Goal: Information Seeking & Learning: Learn about a topic

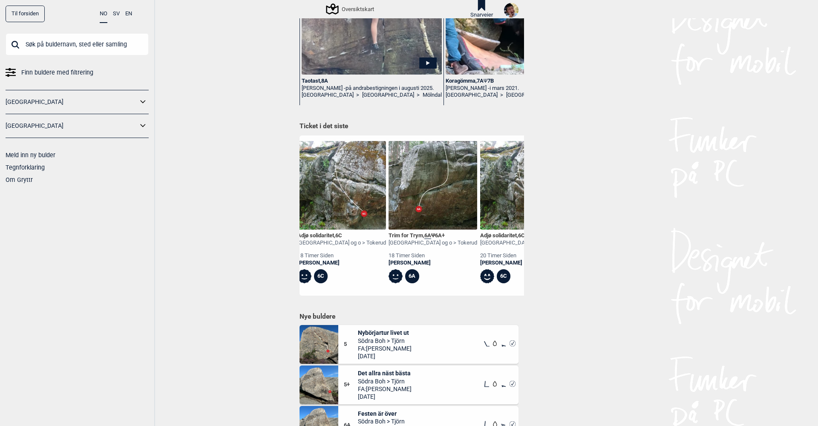
scroll to position [0, 107]
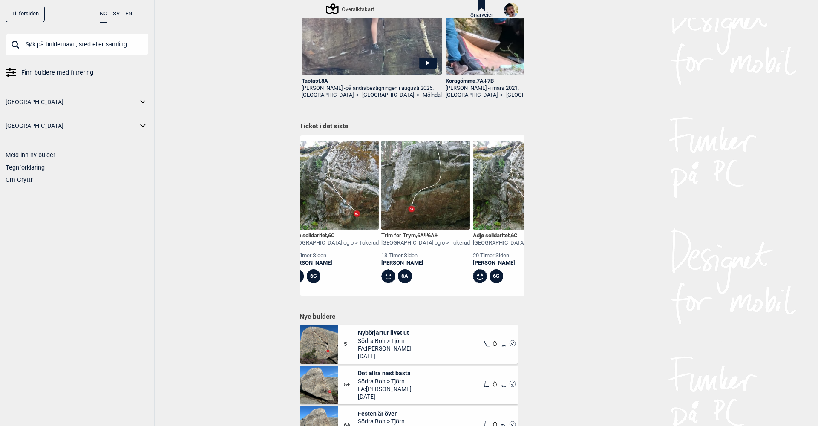
click at [405, 235] on div "Trim for Trym , 6A Ψ 6A+" at bounding box center [425, 235] width 89 height 7
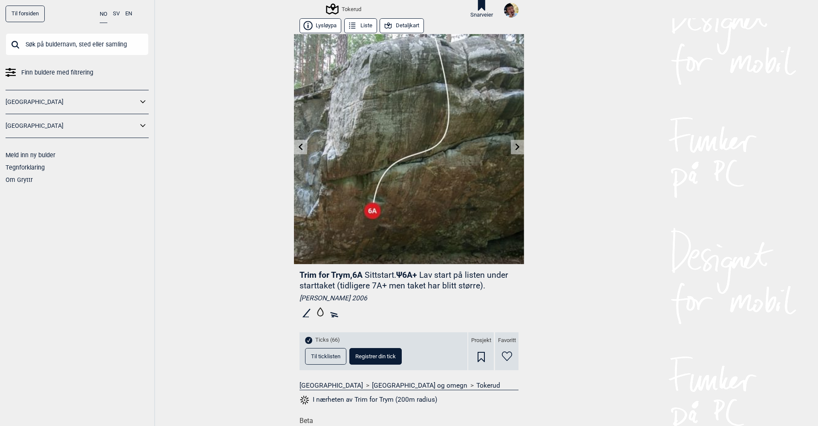
click at [301, 148] on icon at bounding box center [301, 147] width 4 height 7
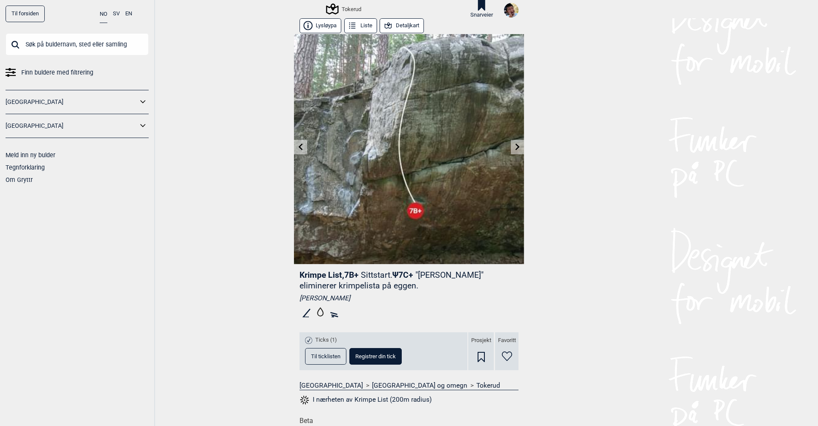
click at [301, 148] on icon at bounding box center [301, 147] width 4 height 7
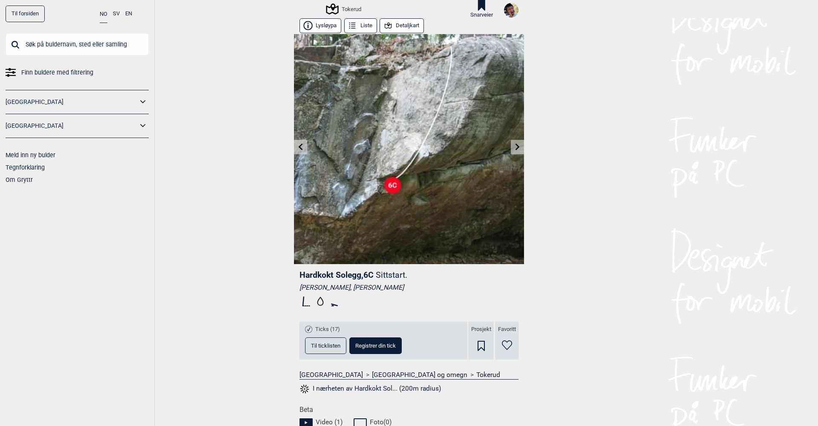
click at [301, 148] on icon at bounding box center [301, 147] width 4 height 7
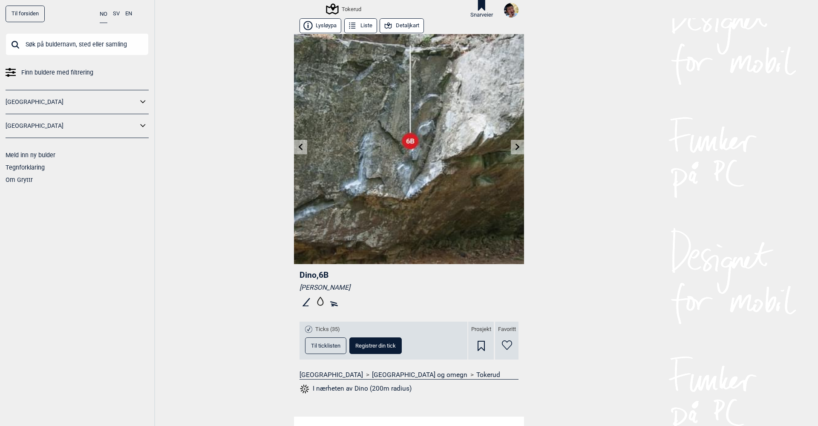
click at [515, 149] on icon at bounding box center [517, 147] width 7 height 7
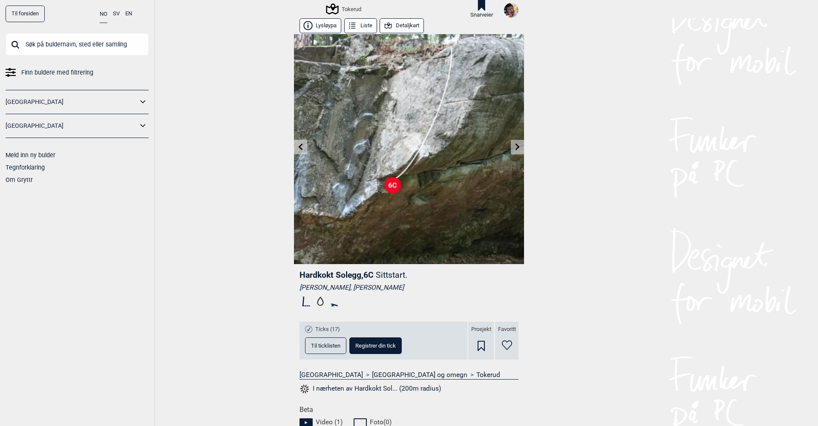
click at [305, 147] on link at bounding box center [300, 147] width 13 height 14
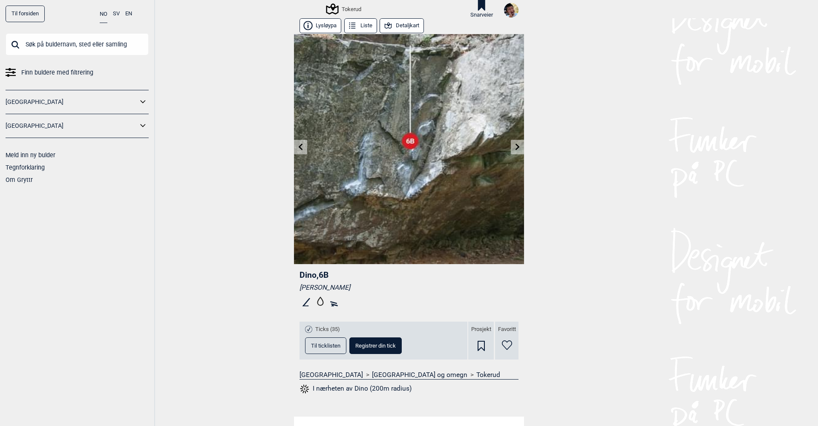
click at [519, 146] on icon at bounding box center [518, 147] width 4 height 7
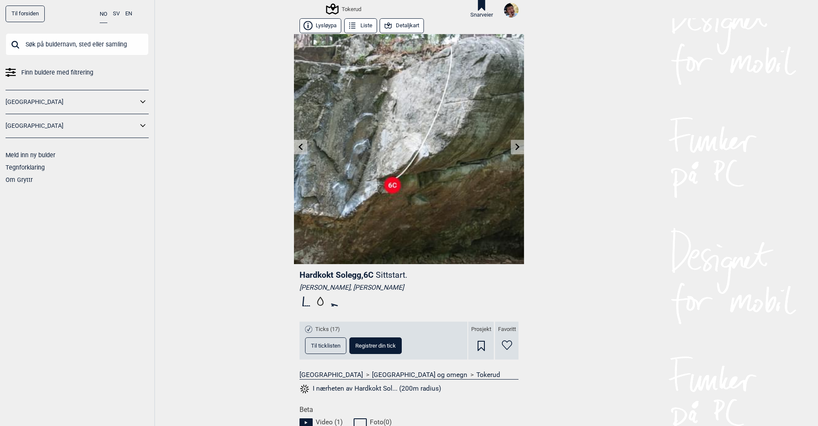
click at [303, 146] on icon at bounding box center [301, 147] width 7 height 7
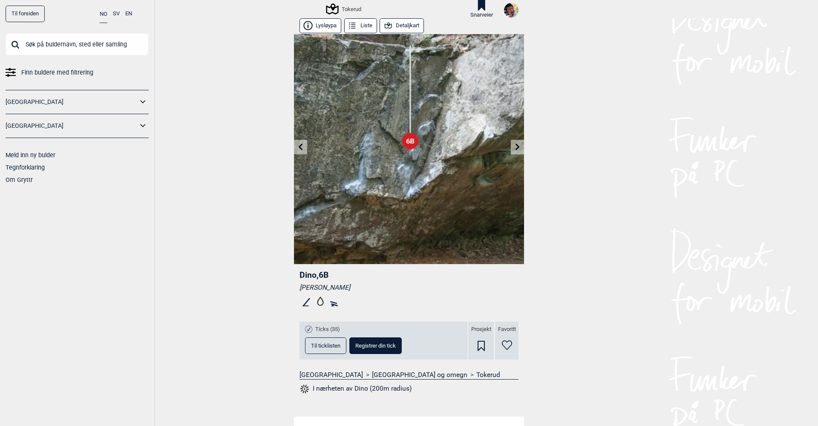
click at [303, 146] on icon at bounding box center [301, 147] width 7 height 7
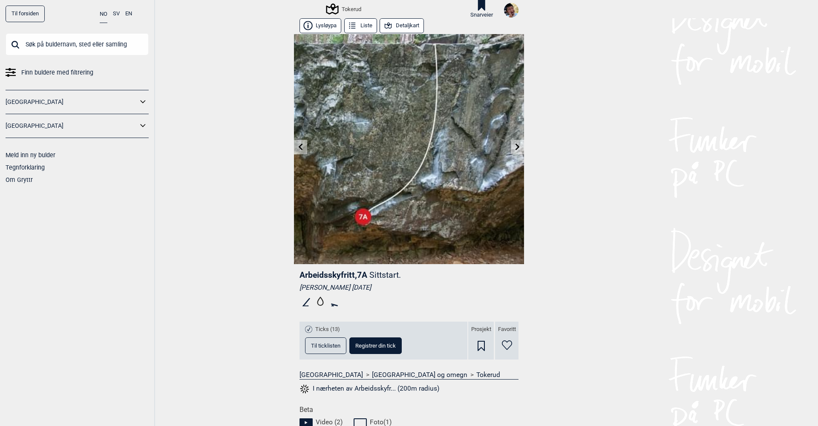
click at [303, 146] on icon at bounding box center [301, 147] width 7 height 7
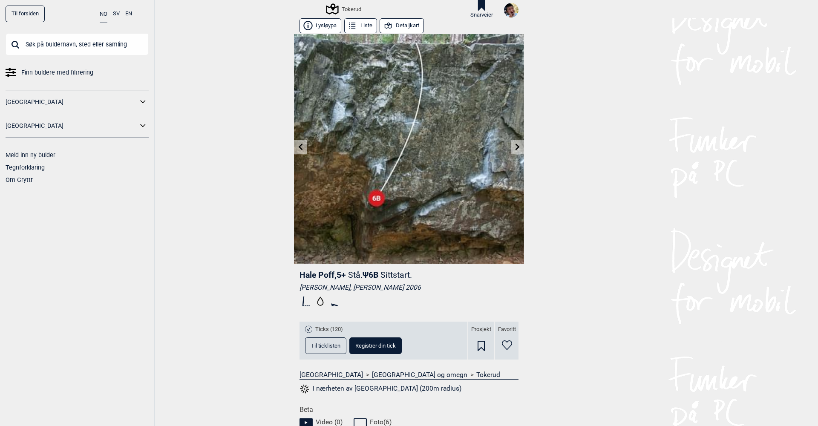
click at [303, 146] on icon at bounding box center [301, 147] width 7 height 7
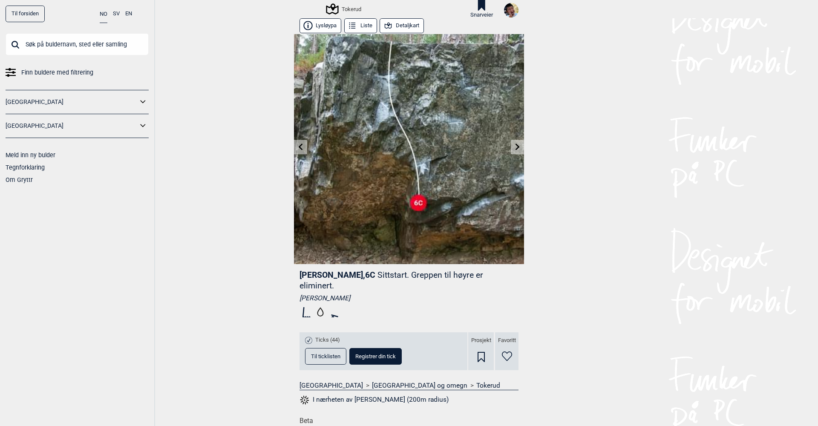
click at [512, 148] on link at bounding box center [517, 147] width 13 height 14
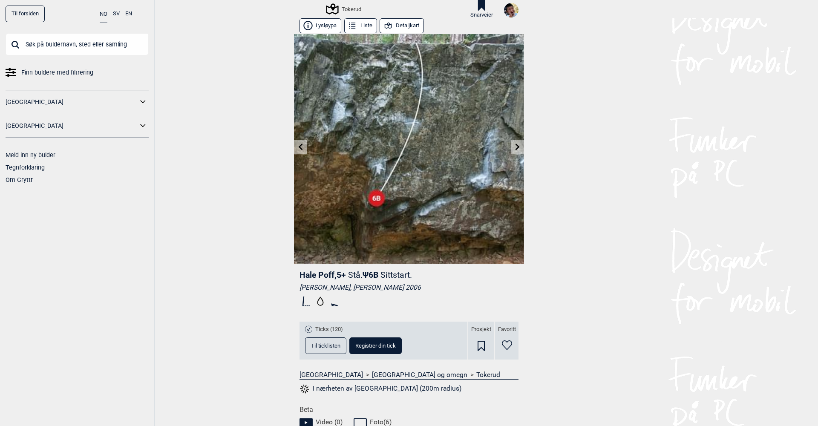
click at [327, 351] on button "Til ticklisten" at bounding box center [325, 346] width 41 height 17
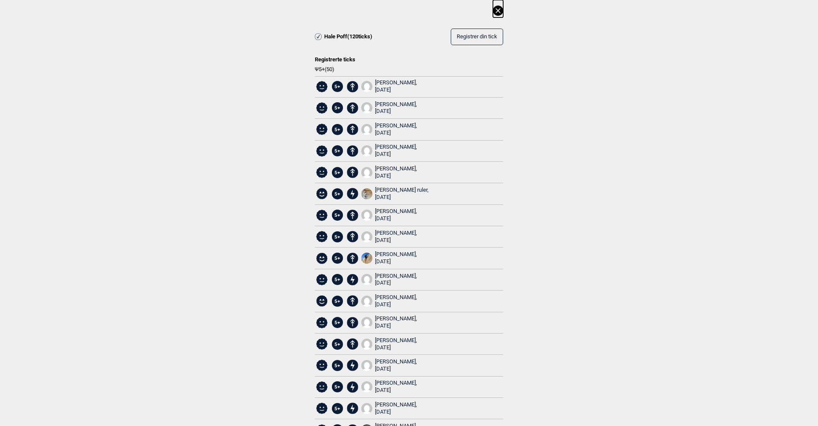
click at [496, 12] on icon at bounding box center [498, 10] width 5 height 5
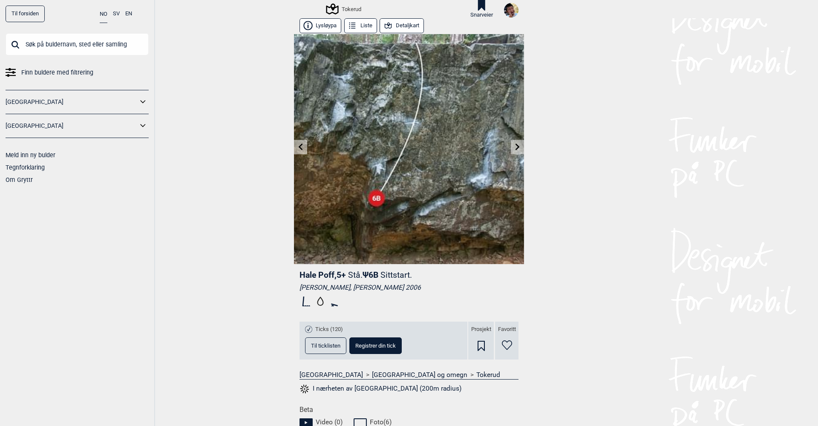
click at [515, 148] on icon at bounding box center [517, 147] width 7 height 7
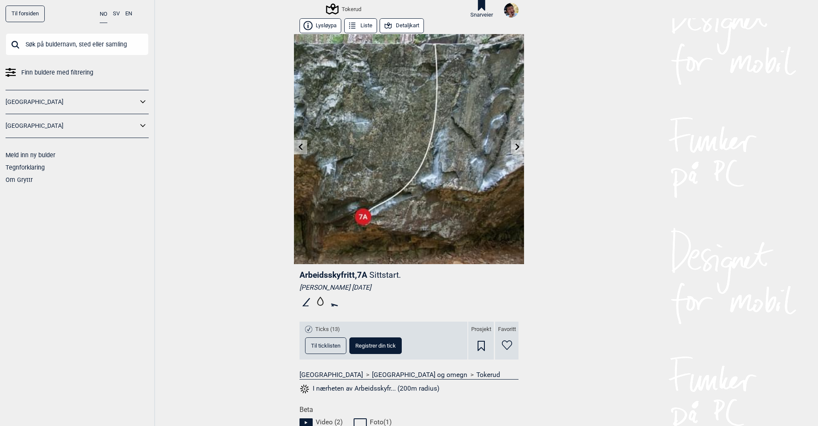
click at [515, 148] on icon at bounding box center [517, 147] width 7 height 7
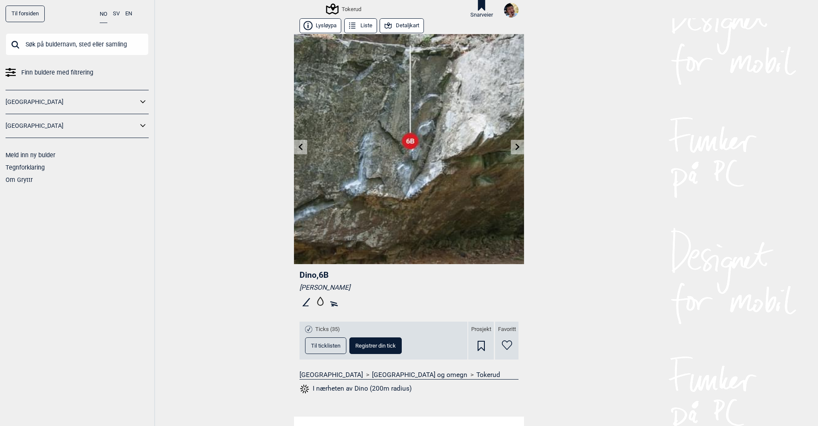
click at [515, 148] on icon at bounding box center [517, 147] width 7 height 7
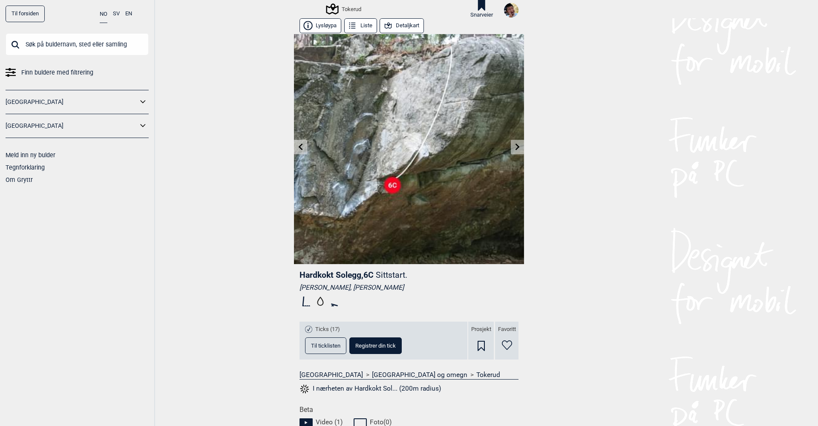
click at [515, 148] on icon at bounding box center [517, 147] width 7 height 7
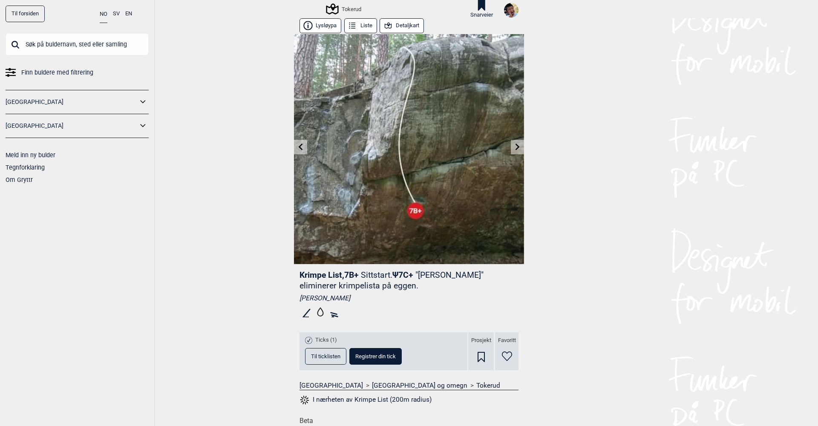
click at [515, 148] on icon at bounding box center [517, 147] width 7 height 7
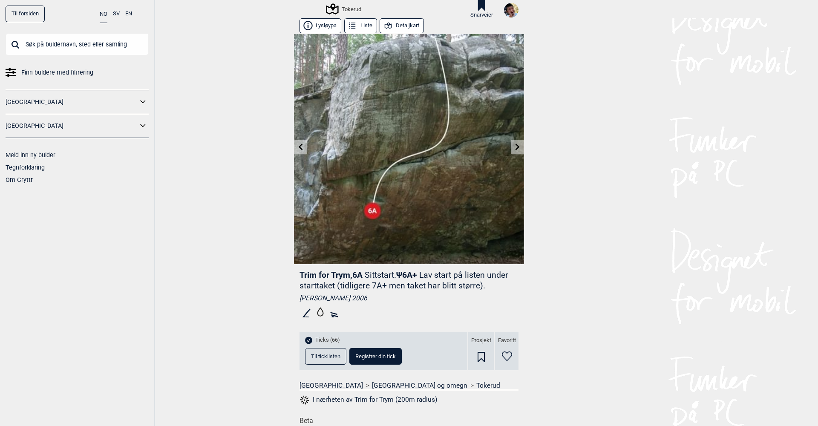
click at [515, 148] on icon at bounding box center [517, 147] width 7 height 7
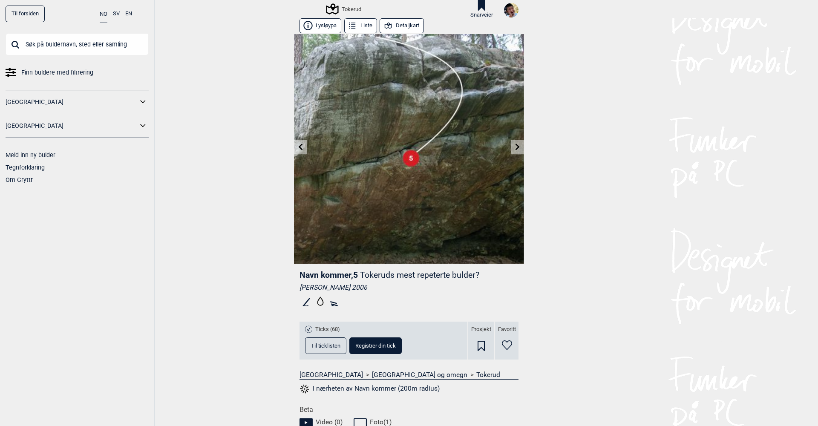
click at [304, 149] on link at bounding box center [300, 147] width 13 height 14
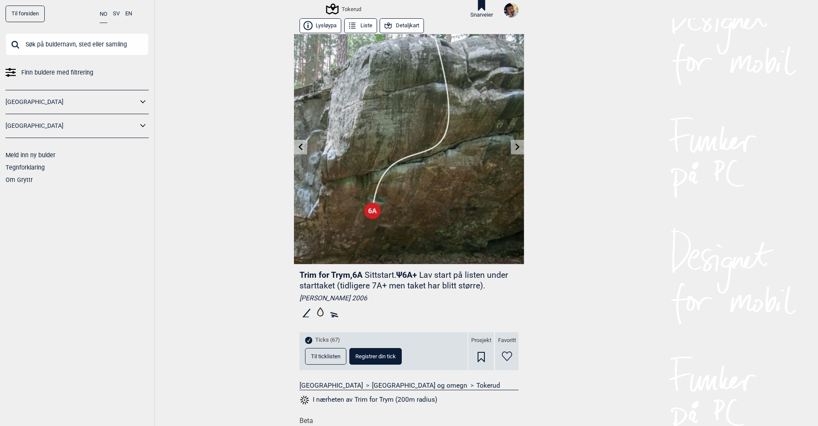
click at [304, 149] on link at bounding box center [300, 147] width 13 height 14
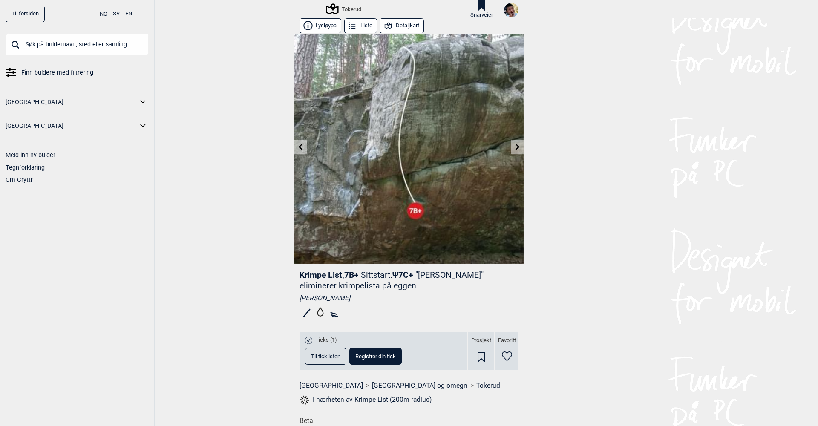
click at [304, 149] on link at bounding box center [300, 147] width 13 height 14
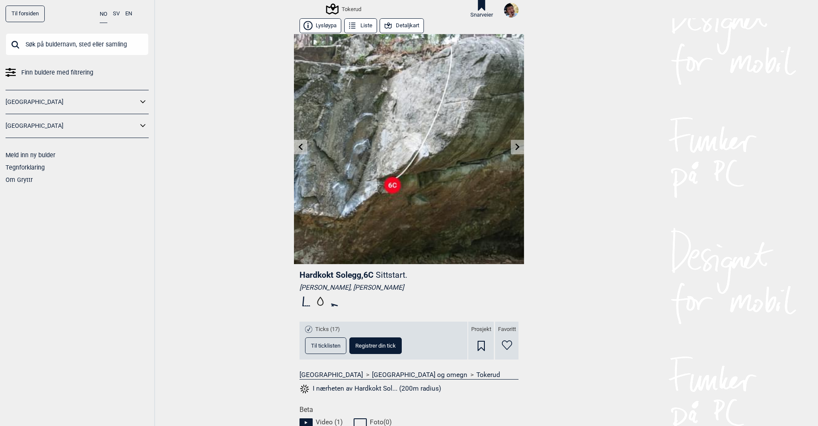
click at [304, 149] on link at bounding box center [300, 147] width 13 height 14
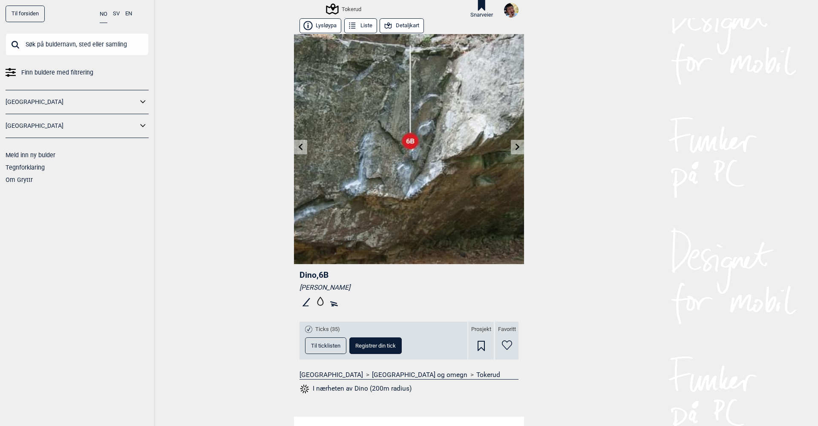
click at [304, 149] on link at bounding box center [300, 147] width 13 height 14
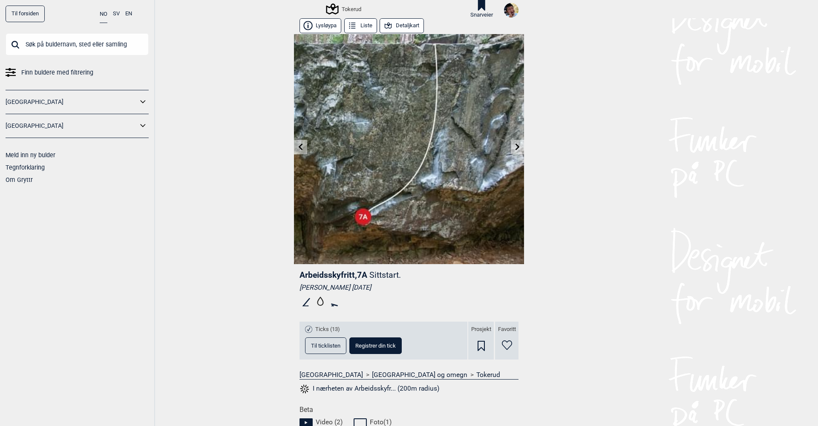
click at [304, 149] on link at bounding box center [300, 147] width 13 height 14
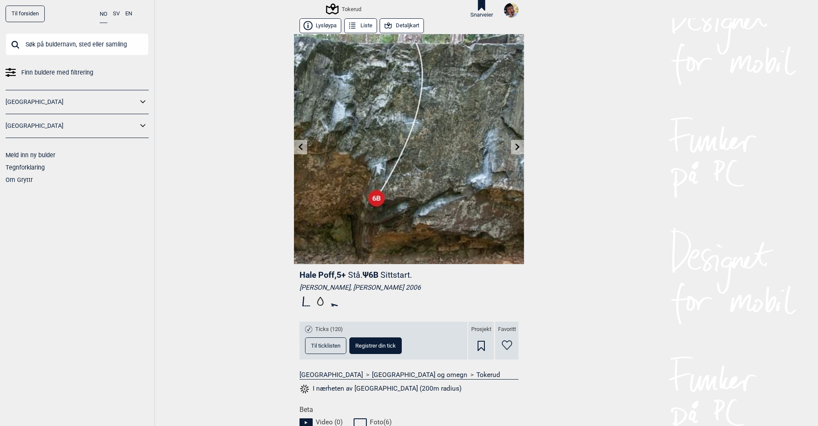
click at [327, 348] on span "Til ticklisten" at bounding box center [325, 346] width 29 height 6
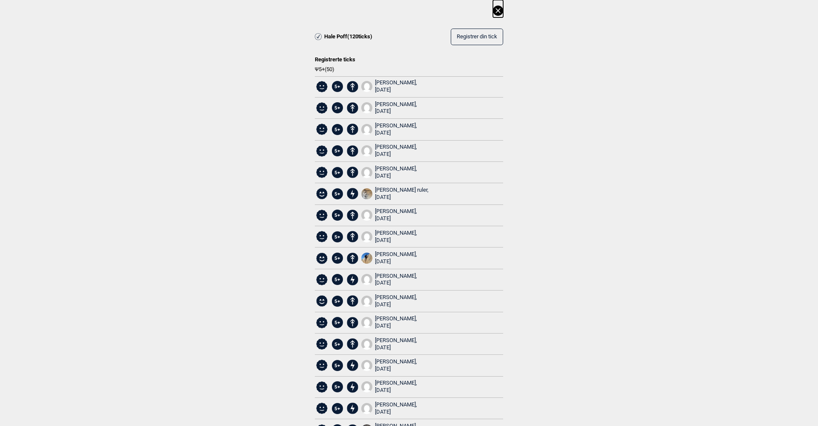
click at [497, 14] on icon at bounding box center [498, 11] width 10 height 10
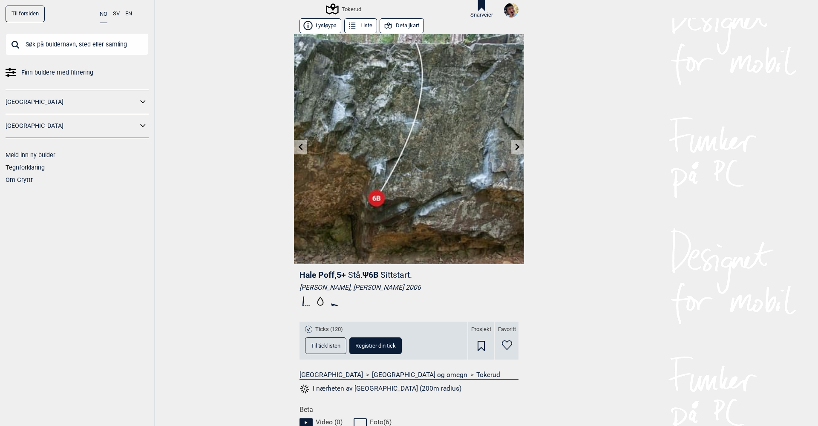
click at [337, 345] on span "Til ticklisten" at bounding box center [325, 346] width 29 height 6
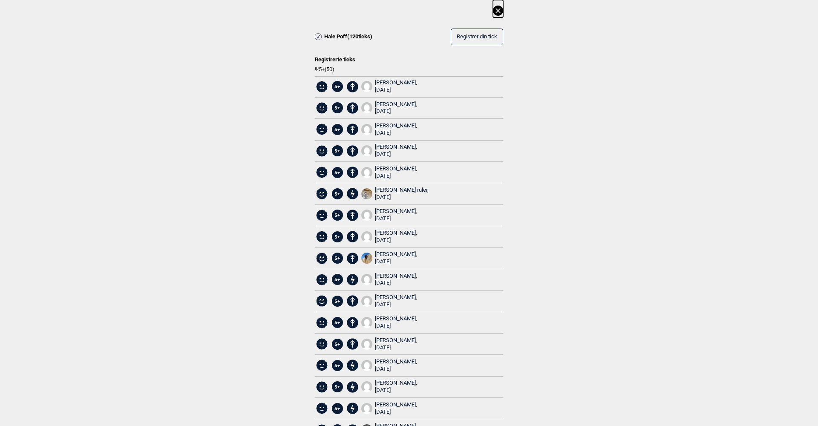
click at [500, 11] on icon at bounding box center [498, 11] width 10 height 10
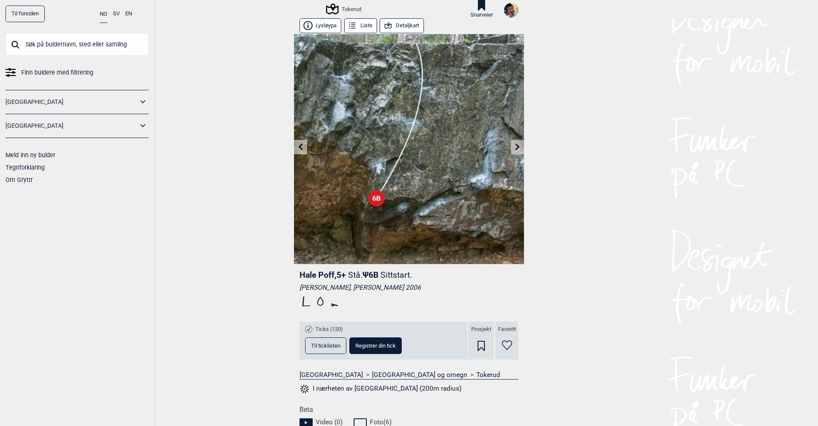
click at [303, 142] on link at bounding box center [300, 147] width 13 height 14
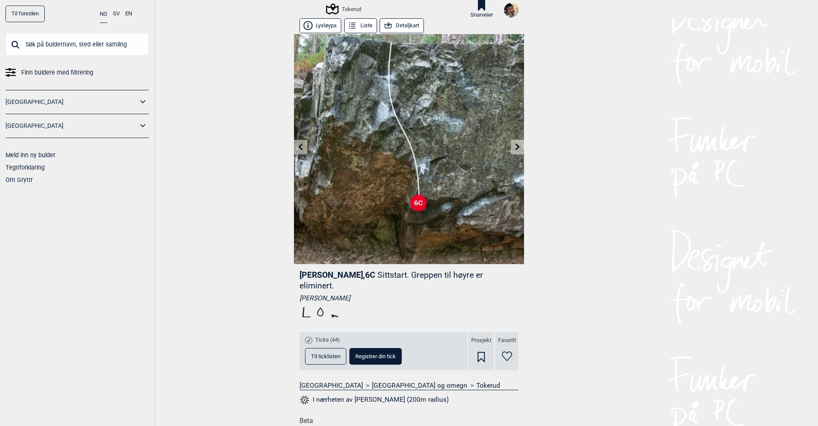
click at [303, 142] on link at bounding box center [300, 147] width 13 height 14
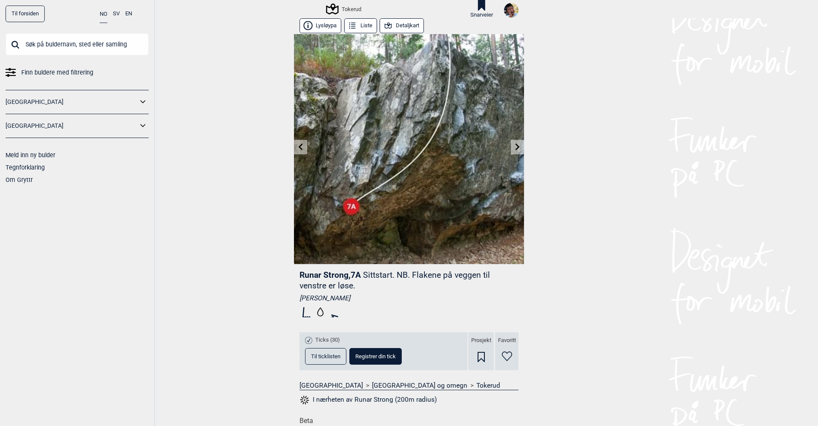
click at [303, 142] on link at bounding box center [300, 147] width 13 height 14
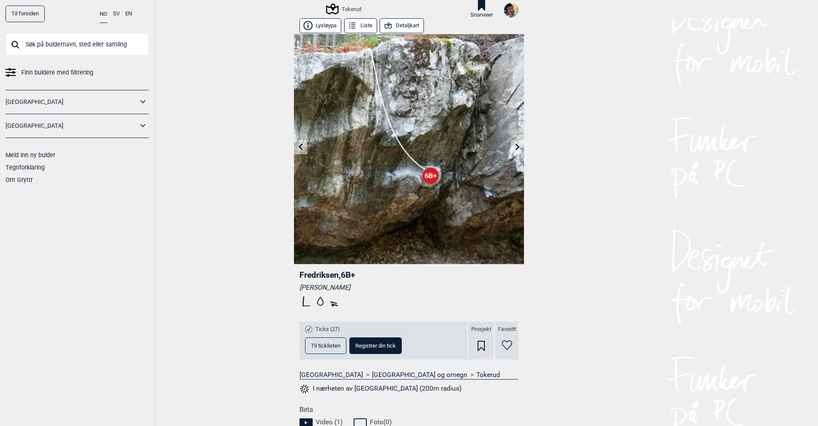
click at [303, 142] on link at bounding box center [300, 147] width 13 height 14
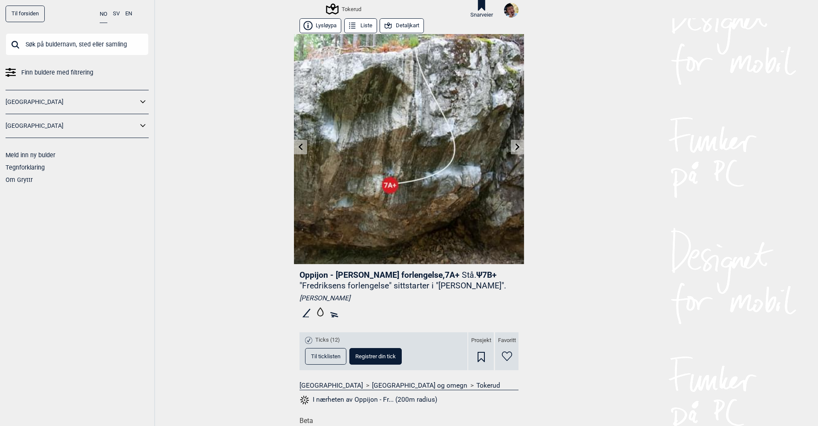
click at [303, 142] on link at bounding box center [300, 147] width 13 height 14
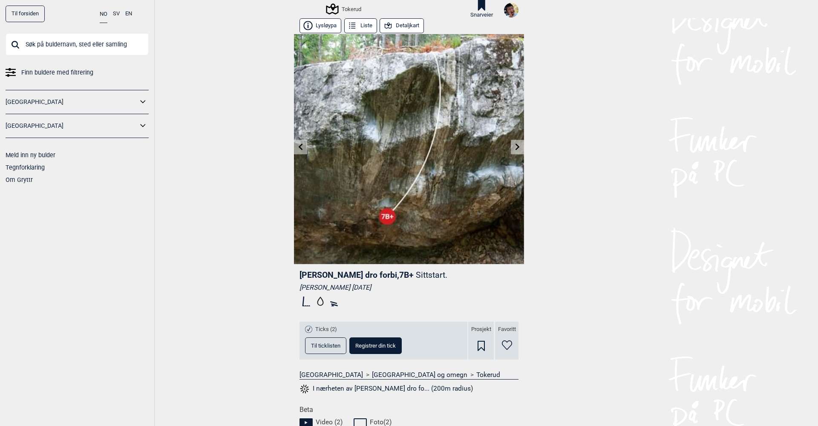
click at [303, 142] on link at bounding box center [300, 147] width 13 height 14
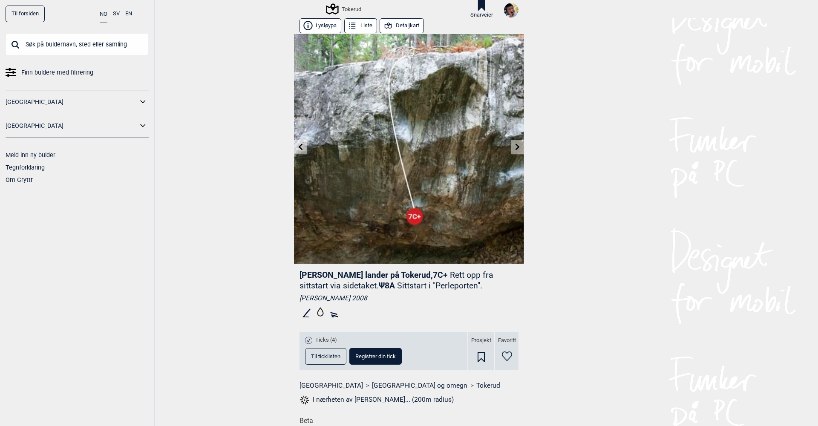
click at [303, 142] on link at bounding box center [300, 147] width 13 height 14
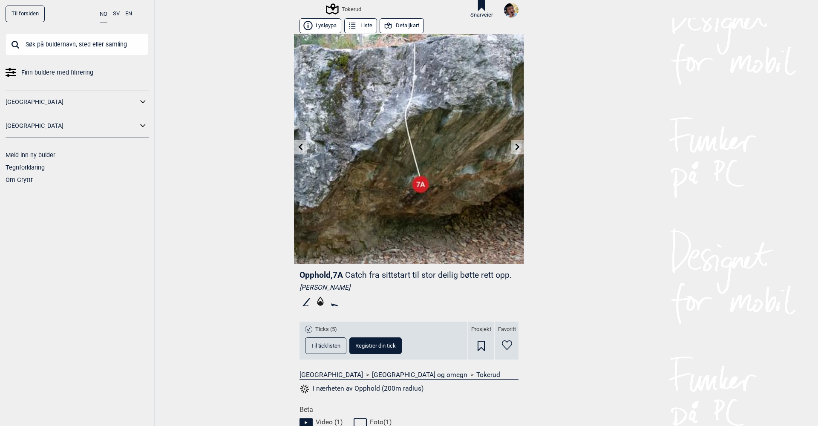
click at [303, 142] on link at bounding box center [300, 147] width 13 height 14
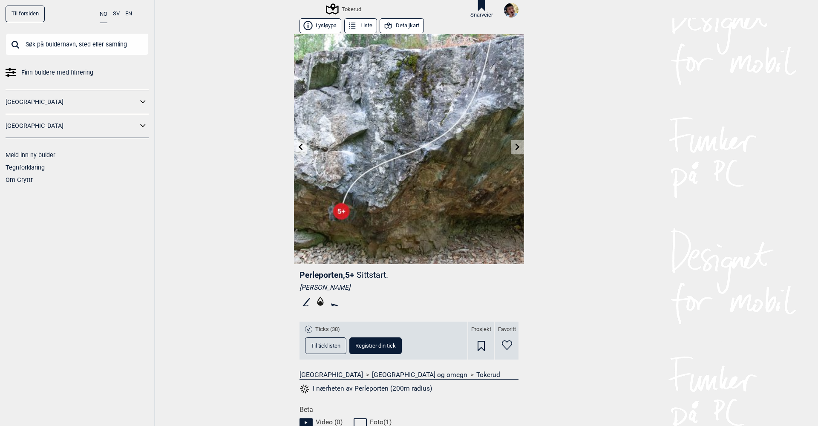
click at [299, 150] on icon at bounding box center [301, 147] width 7 height 7
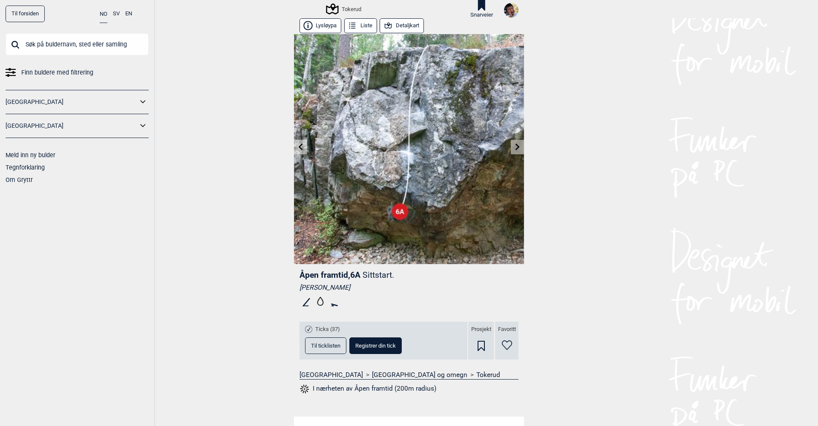
click at [516, 148] on icon at bounding box center [517, 147] width 7 height 7
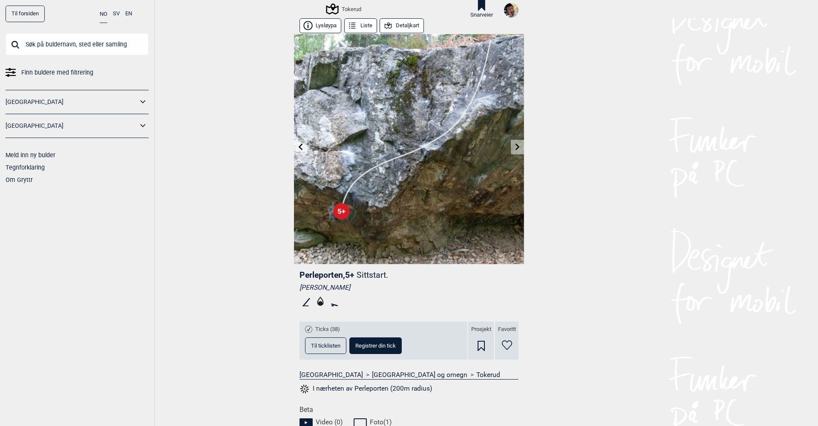
click at [301, 145] on icon at bounding box center [301, 147] width 4 height 7
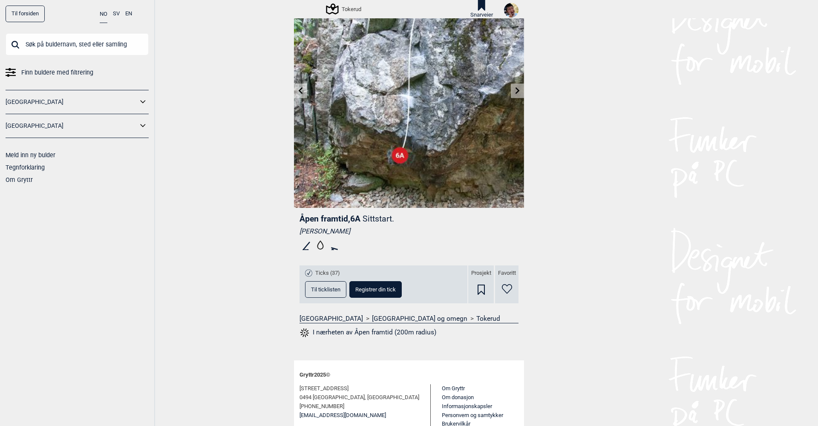
scroll to position [43, 0]
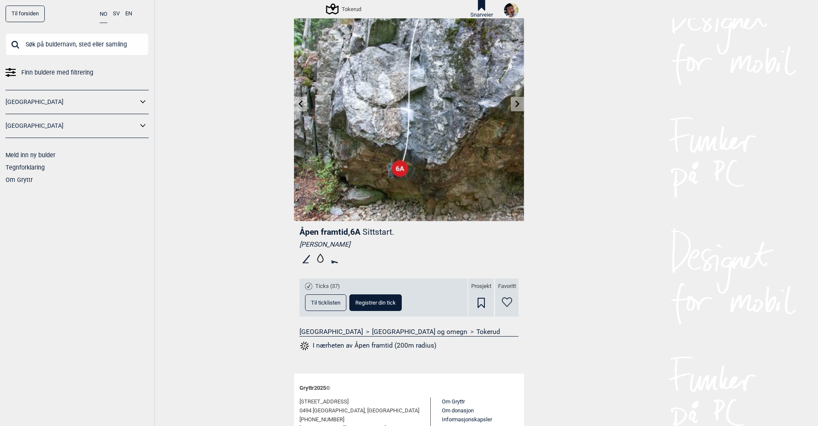
click at [516, 105] on icon at bounding box center [518, 104] width 4 height 7
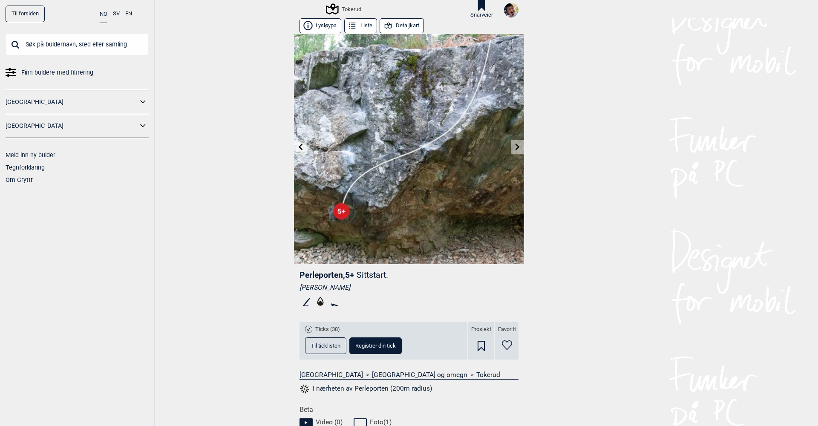
click at [515, 148] on icon at bounding box center [517, 147] width 7 height 7
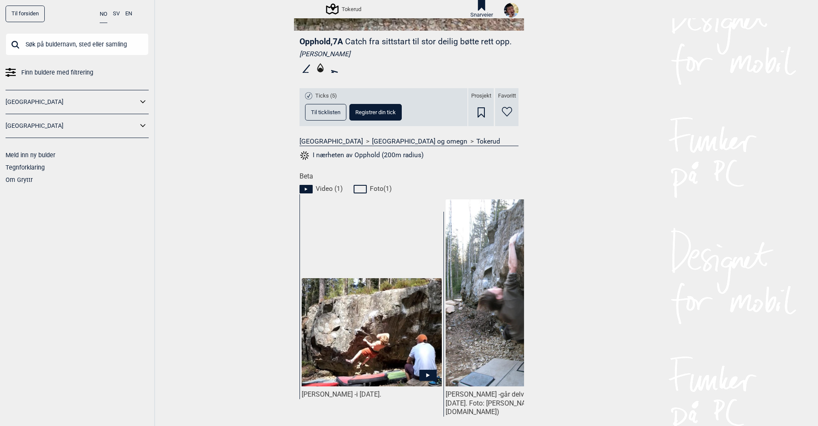
scroll to position [235, 0]
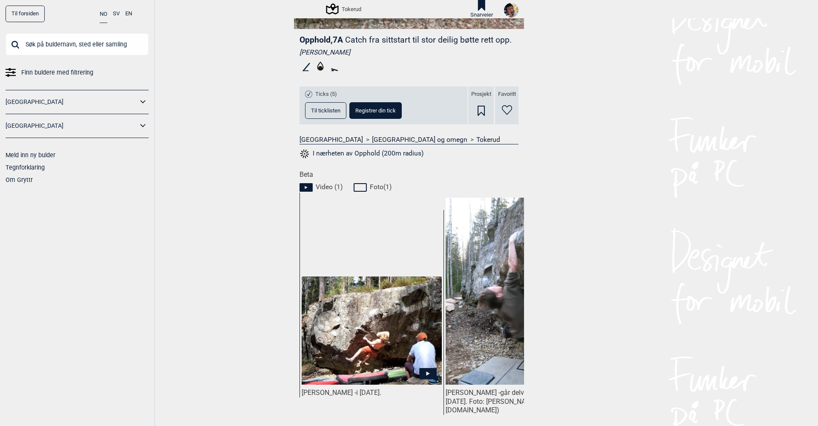
click at [428, 371] on icon at bounding box center [427, 373] width 17 height 11
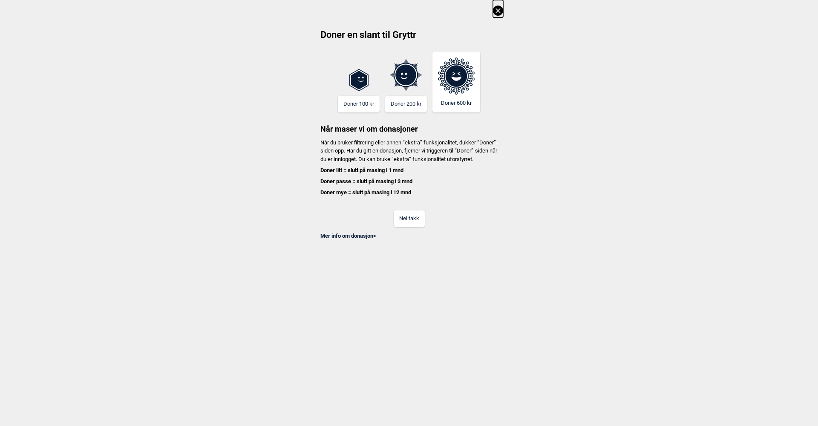
click at [404, 223] on button "Nei takk" at bounding box center [409, 219] width 31 height 17
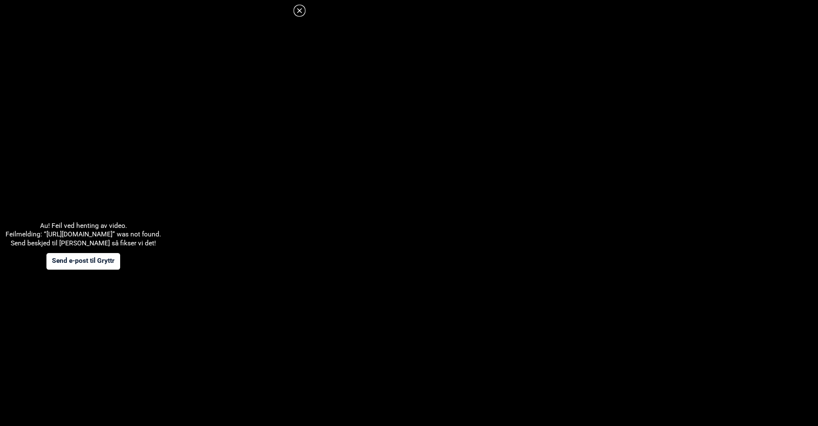
click at [302, 12] on icon at bounding box center [300, 11] width 10 height 10
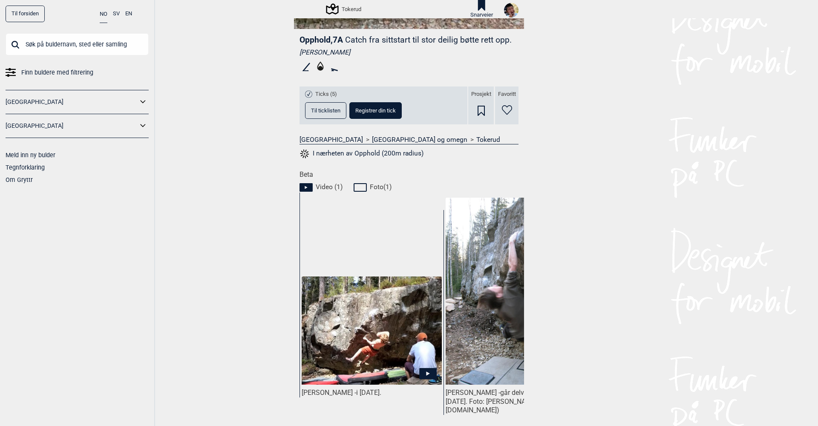
click at [428, 375] on icon at bounding box center [427, 373] width 17 height 11
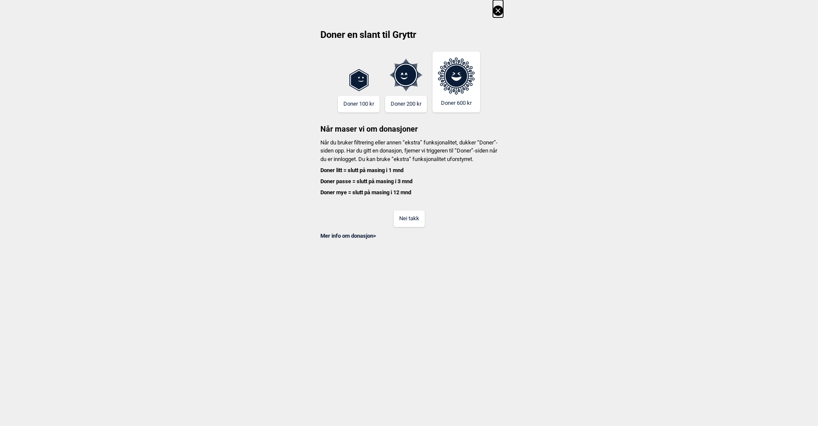
click at [416, 226] on button "Nei takk" at bounding box center [409, 219] width 31 height 17
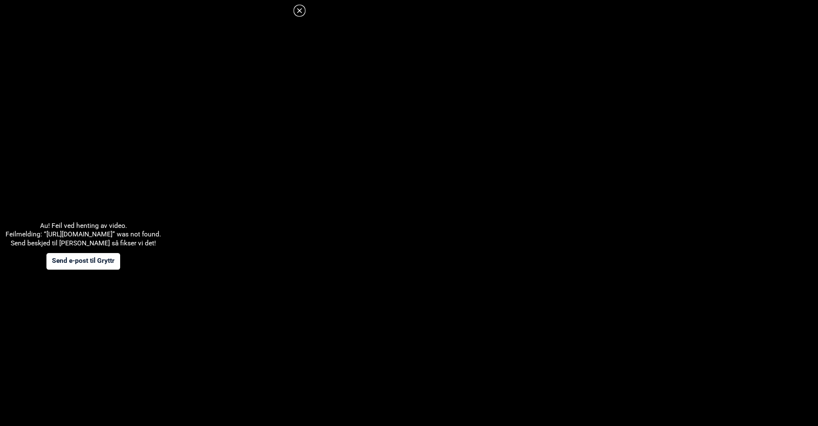
click at [300, 13] on icon at bounding box center [300, 11] width 10 height 10
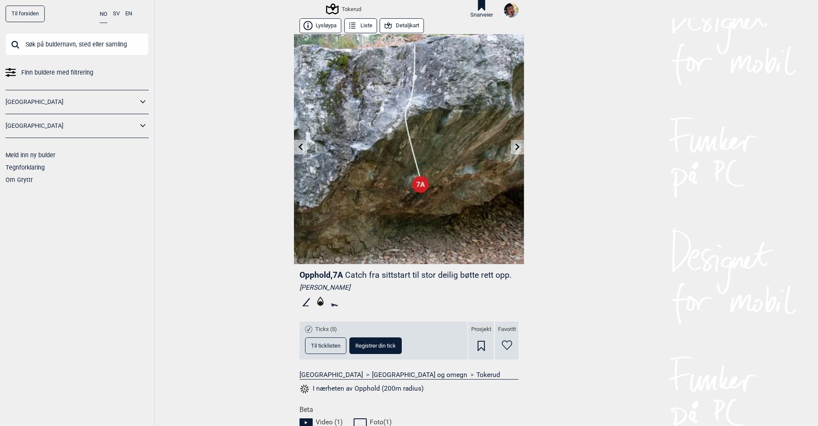
scroll to position [0, 0]
click at [515, 147] on icon at bounding box center [517, 147] width 7 height 7
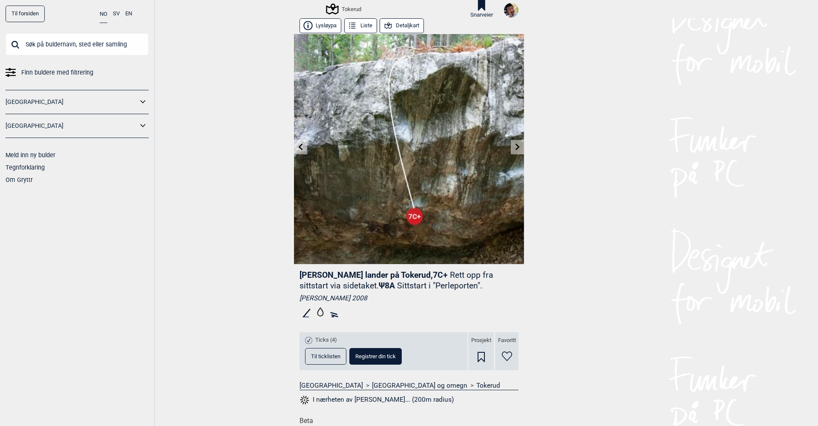
click at [515, 147] on icon at bounding box center [517, 147] width 7 height 7
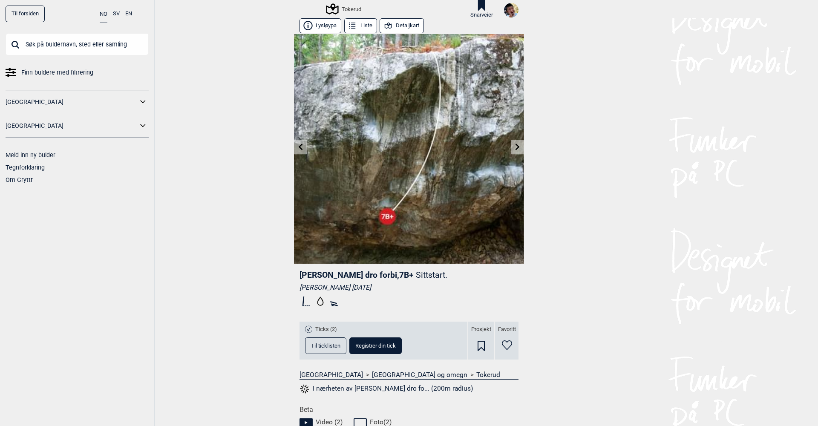
click at [515, 147] on icon at bounding box center [517, 147] width 7 height 7
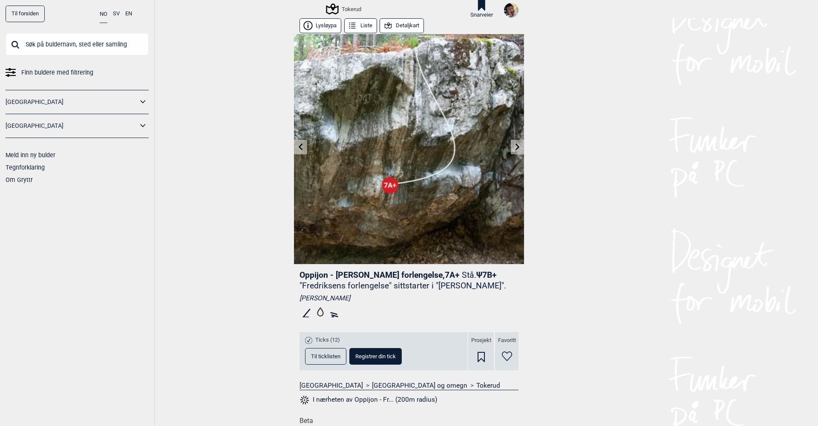
click at [515, 147] on icon at bounding box center [517, 147] width 7 height 7
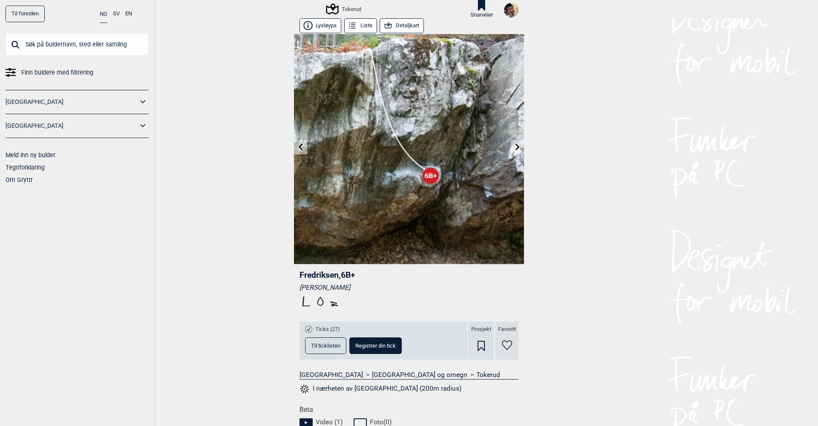
click at [515, 147] on icon at bounding box center [517, 147] width 7 height 7
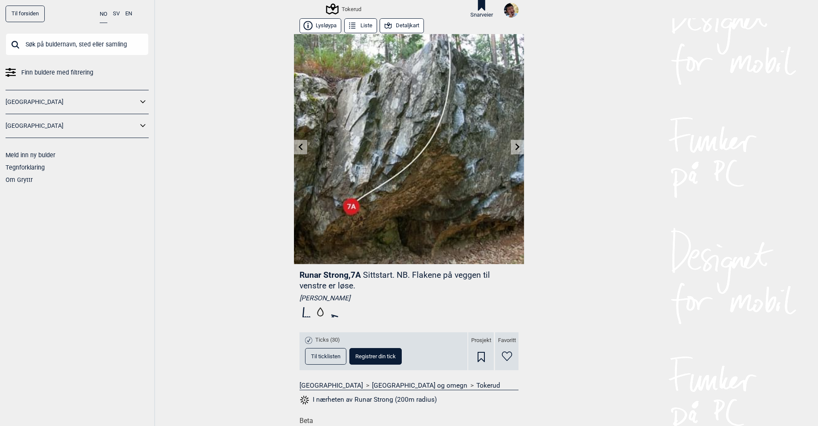
click at [333, 354] on span "Til ticklisten" at bounding box center [325, 357] width 29 height 6
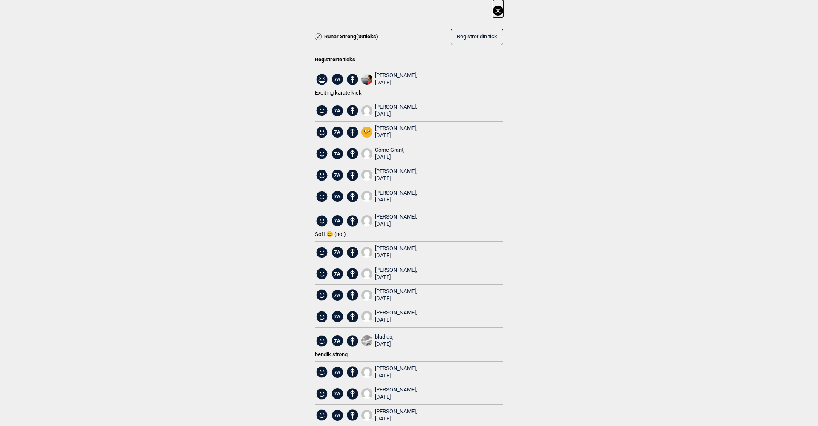
click at [499, 11] on icon at bounding box center [498, 11] width 10 height 10
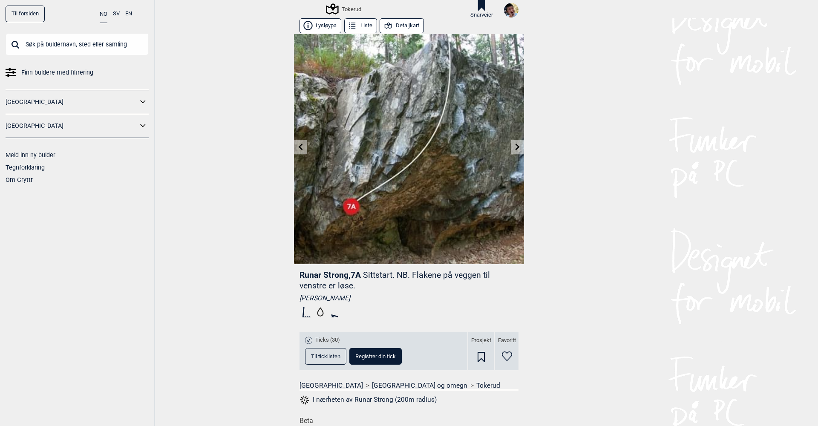
click at [517, 148] on icon at bounding box center [518, 147] width 4 height 7
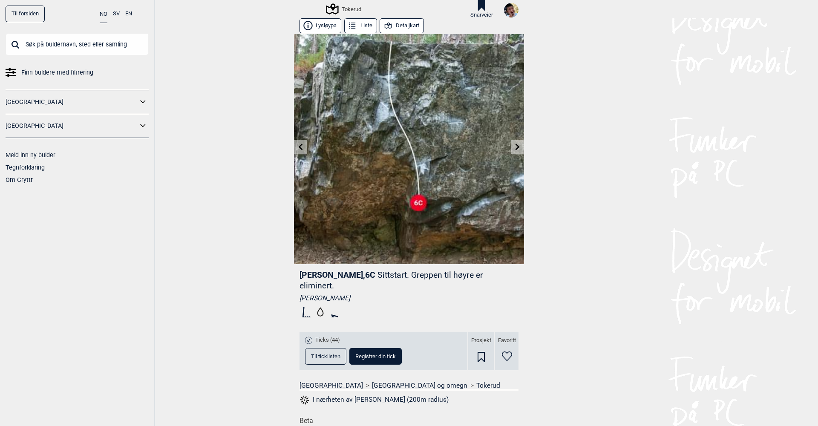
click at [517, 148] on icon at bounding box center [518, 147] width 4 height 7
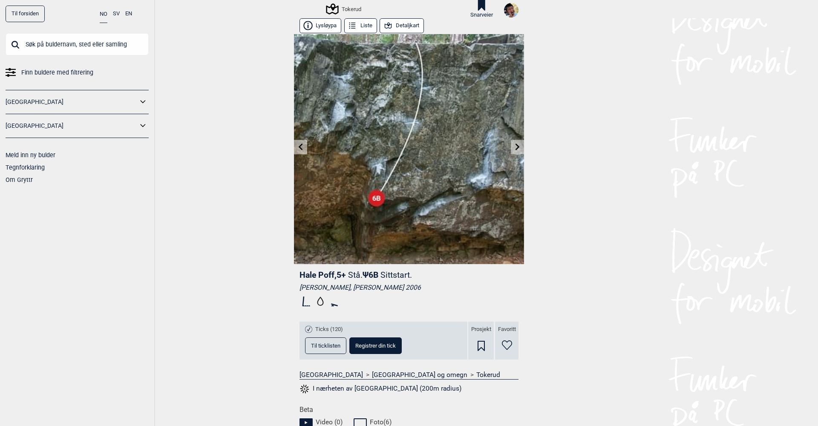
click at [520, 143] on link at bounding box center [517, 147] width 13 height 14
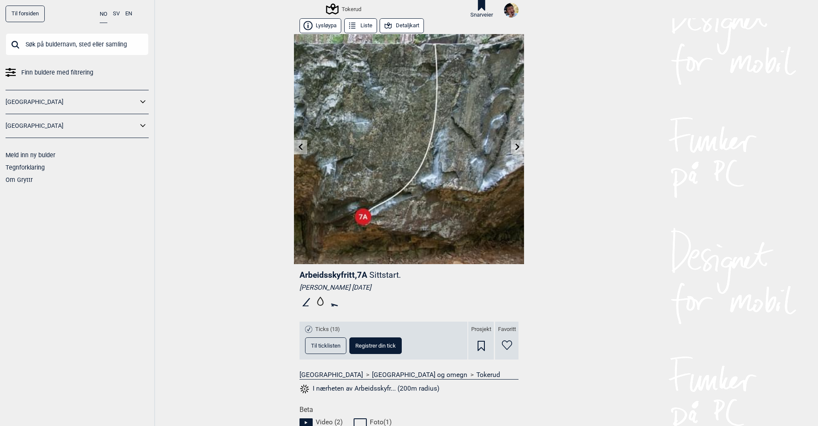
click at [520, 143] on link at bounding box center [517, 147] width 13 height 14
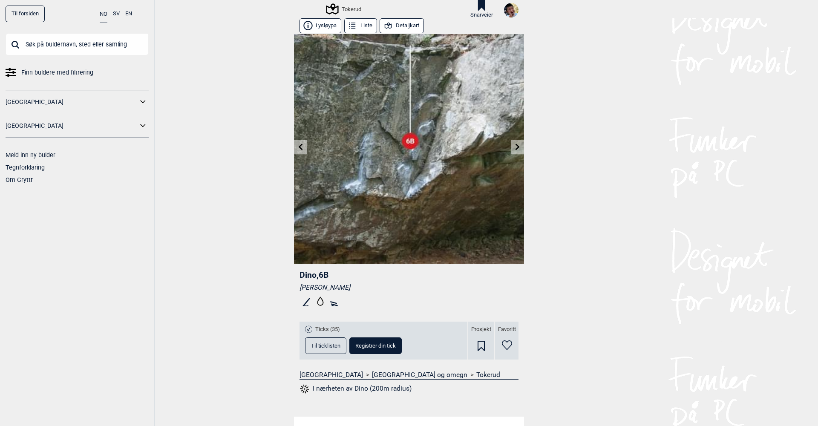
click at [520, 143] on link at bounding box center [517, 147] width 13 height 14
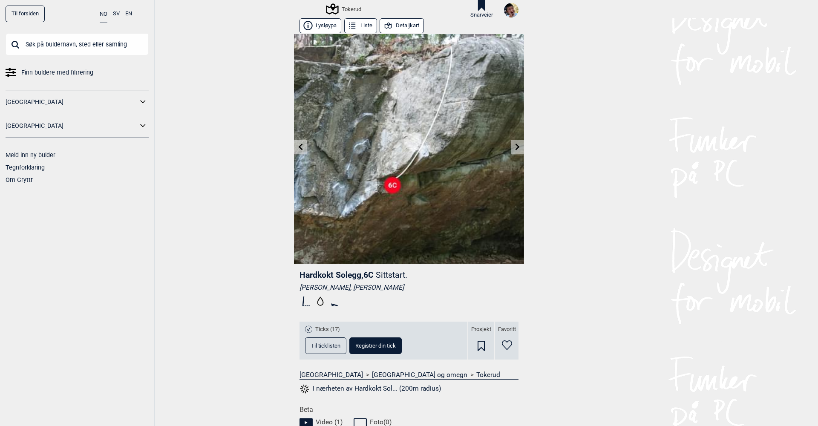
click at [520, 143] on link at bounding box center [517, 147] width 13 height 14
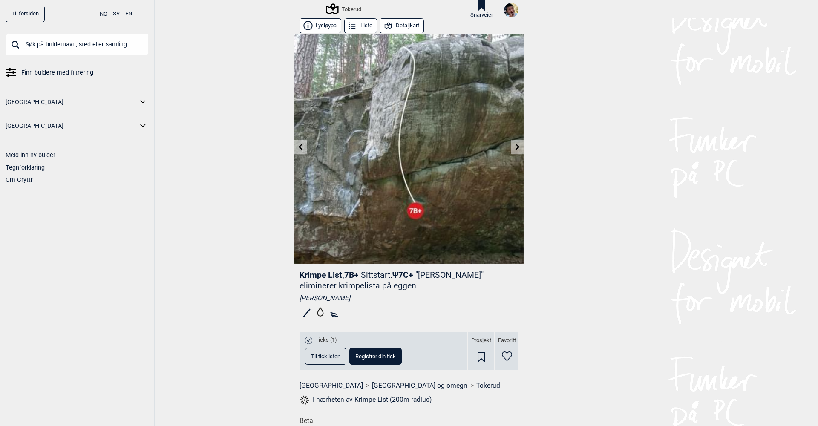
click at [520, 143] on link at bounding box center [517, 147] width 13 height 14
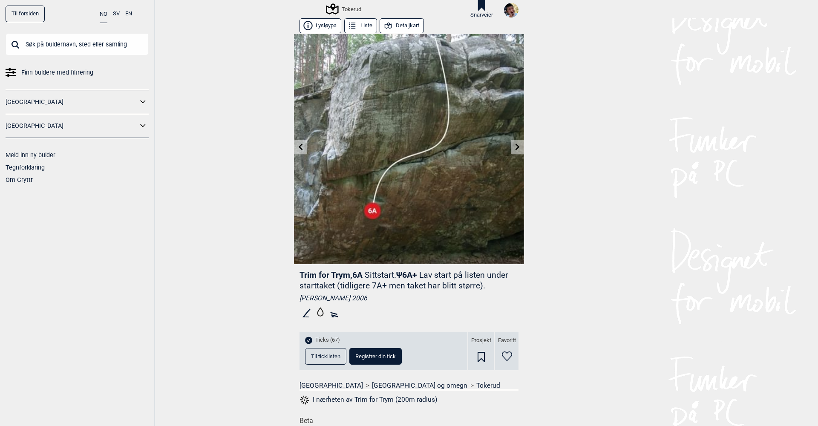
click at [520, 143] on link at bounding box center [517, 147] width 13 height 14
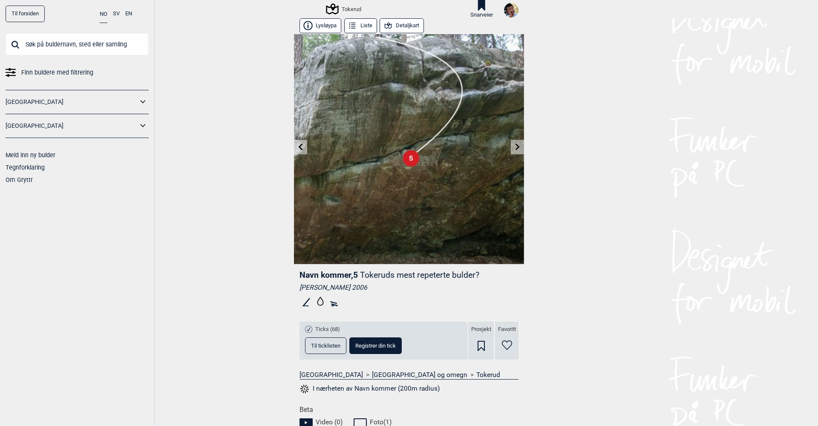
click at [520, 143] on link at bounding box center [517, 147] width 13 height 14
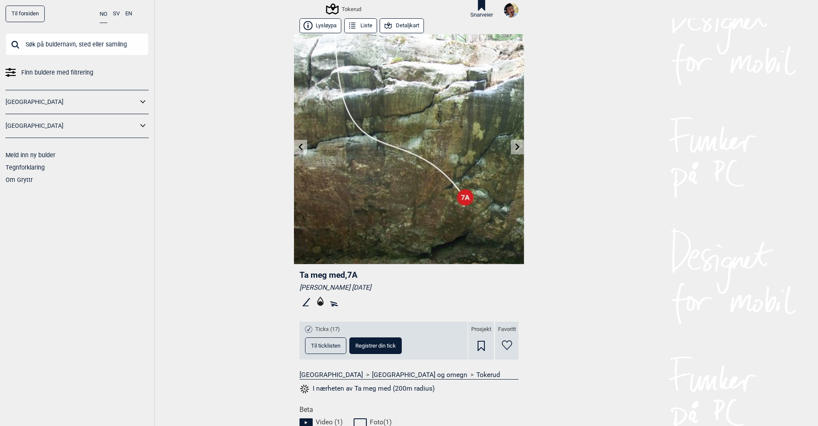
click at [520, 143] on link at bounding box center [517, 147] width 13 height 14
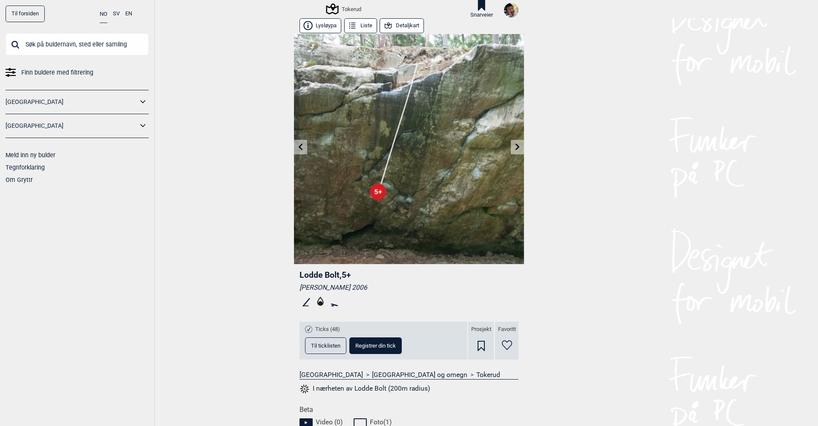
click at [301, 147] on icon at bounding box center [301, 147] width 7 height 7
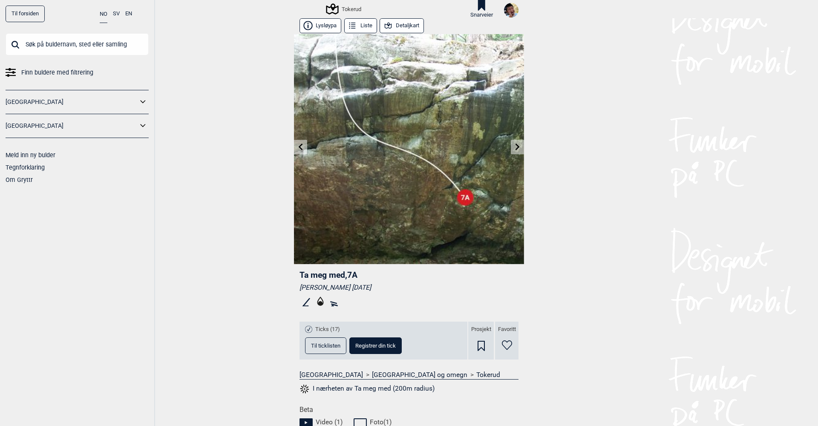
click at [519, 148] on icon at bounding box center [517, 147] width 7 height 7
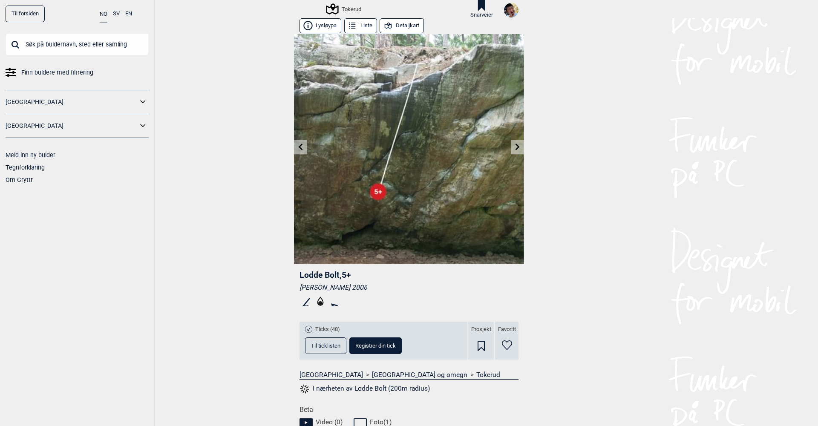
click at [519, 148] on icon at bounding box center [517, 147] width 7 height 7
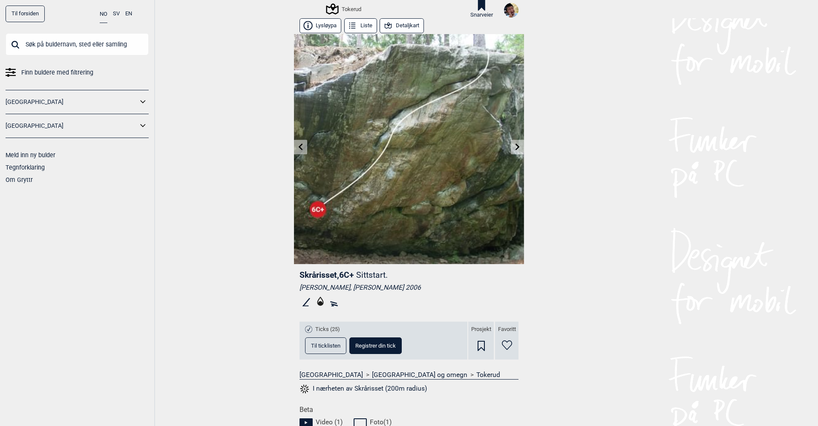
click at [519, 149] on icon at bounding box center [517, 147] width 7 height 7
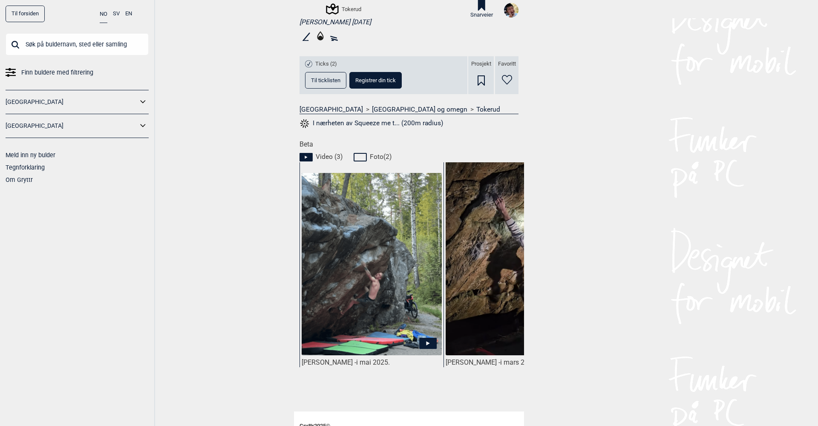
scroll to position [284, 0]
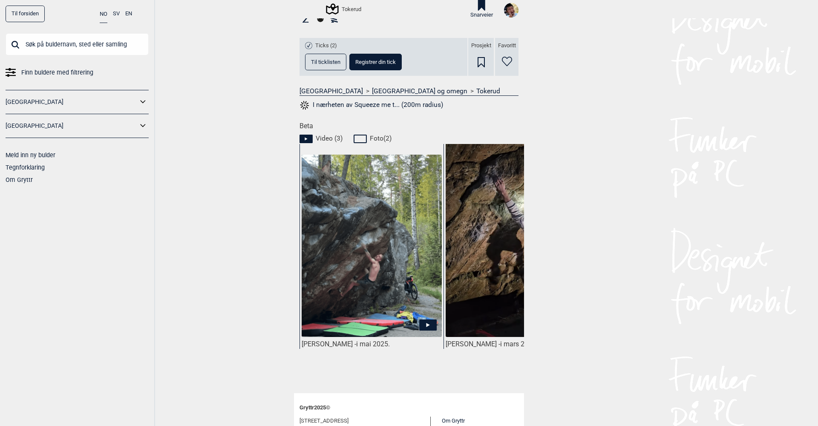
click at [425, 324] on icon at bounding box center [427, 325] width 17 height 11
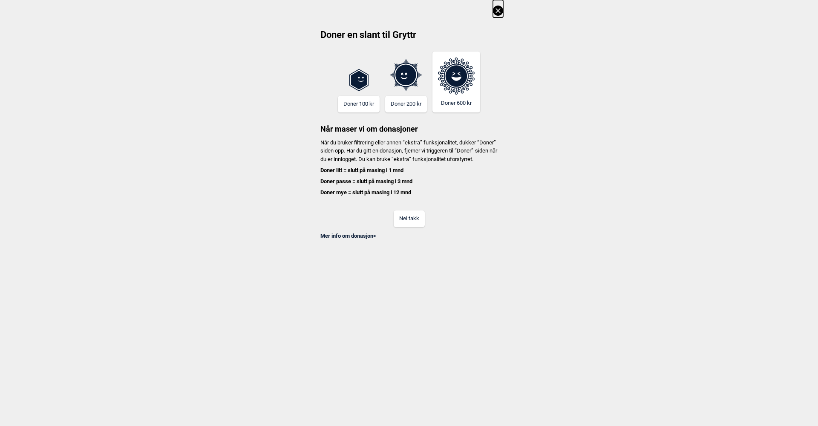
click at [404, 225] on button "Nei takk" at bounding box center [409, 219] width 31 height 17
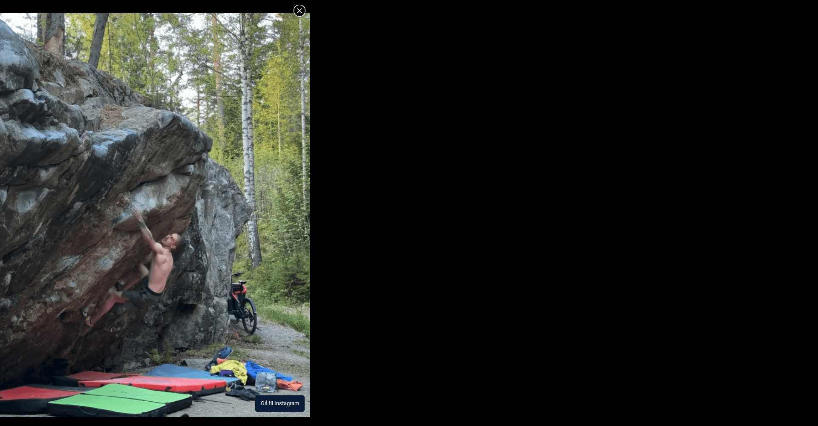
click at [274, 402] on button "Gå til Instagram" at bounding box center [279, 404] width 49 height 17
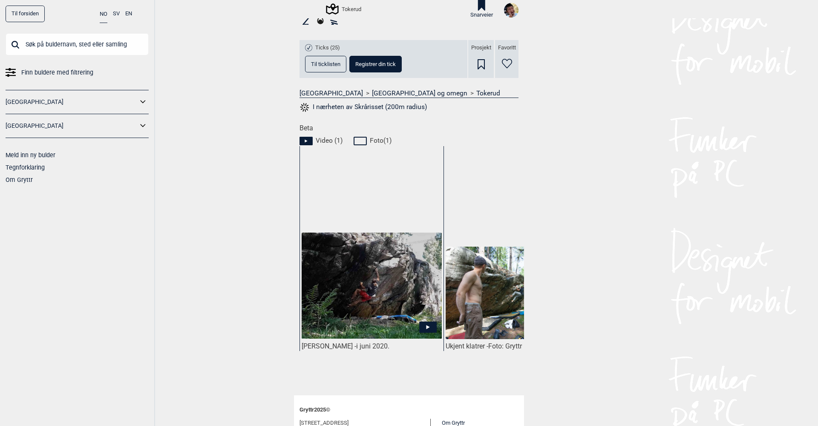
scroll to position [295, 0]
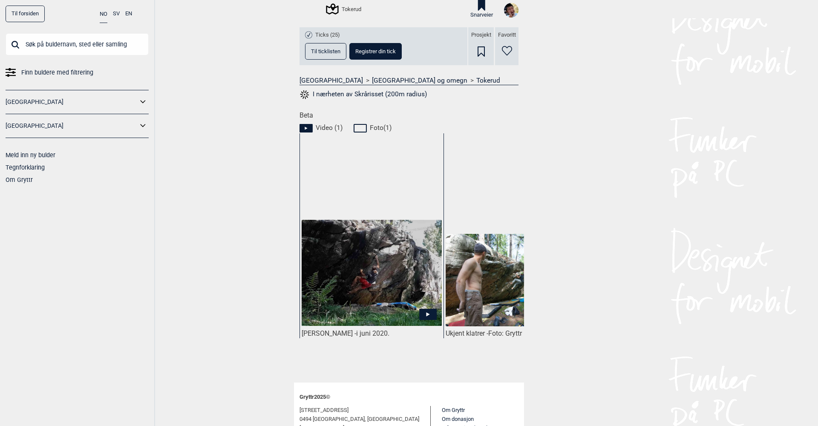
click at [426, 314] on icon at bounding box center [427, 314] width 17 height 11
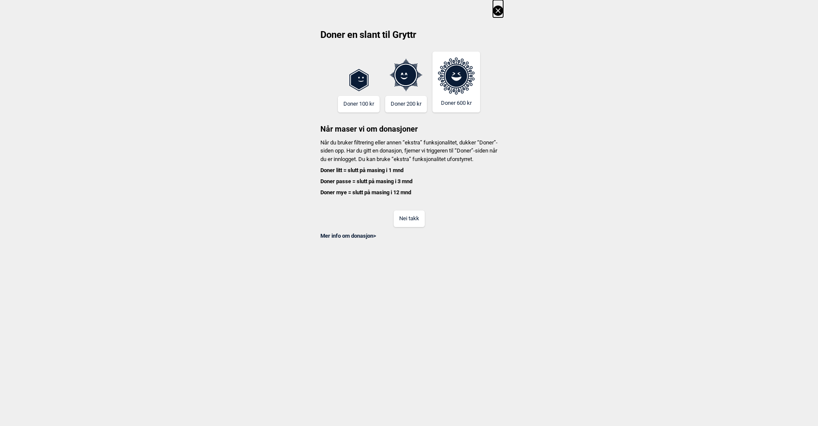
click at [412, 226] on button "Nei takk" at bounding box center [409, 219] width 31 height 17
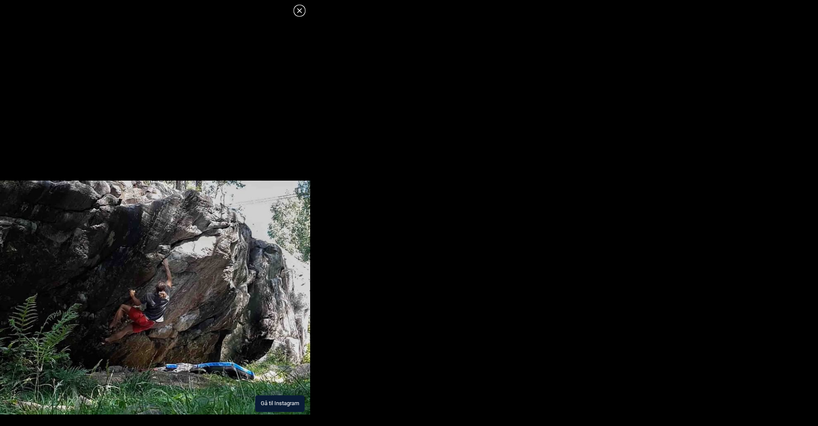
click at [283, 402] on button "Gå til Instagram" at bounding box center [279, 404] width 49 height 17
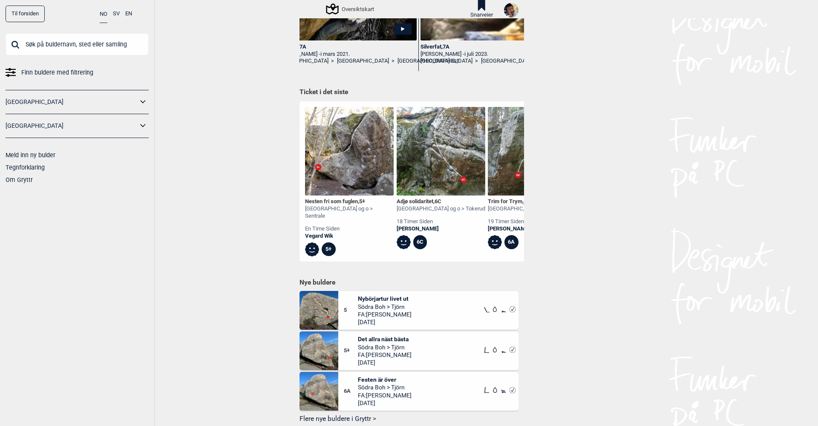
scroll to position [351, 0]
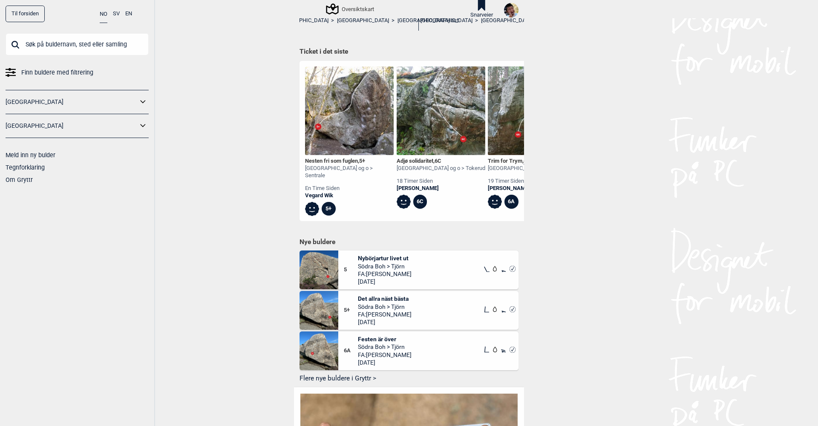
click at [422, 159] on div "Adjø solidaritet , 6C" at bounding box center [441, 161] width 89 height 7
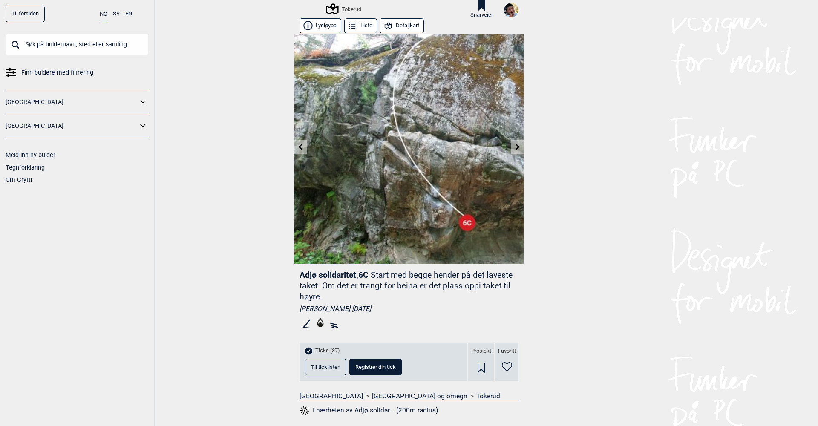
click at [514, 146] on link at bounding box center [517, 147] width 13 height 14
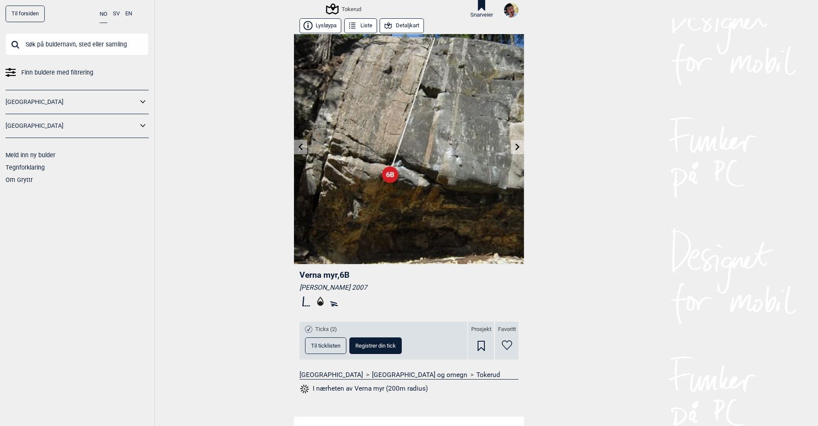
click at [514, 146] on link at bounding box center [517, 147] width 13 height 14
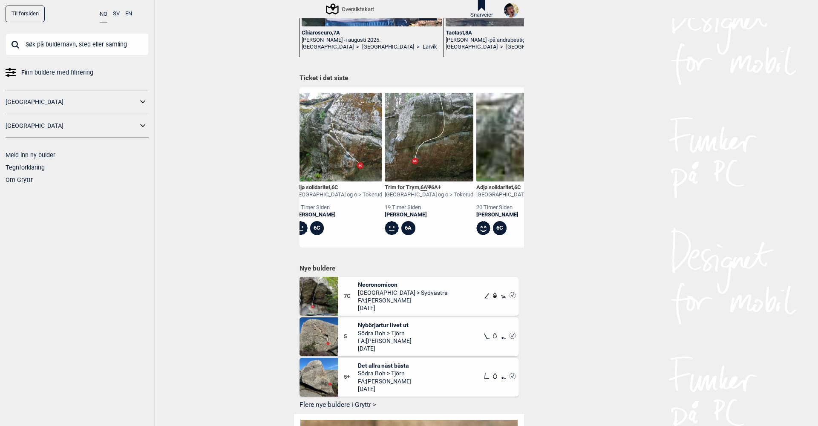
scroll to position [0, 115]
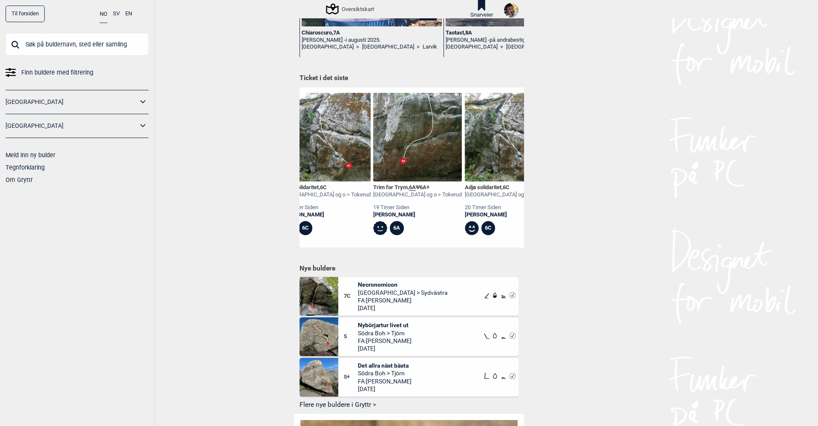
click at [407, 158] on img at bounding box center [417, 137] width 89 height 89
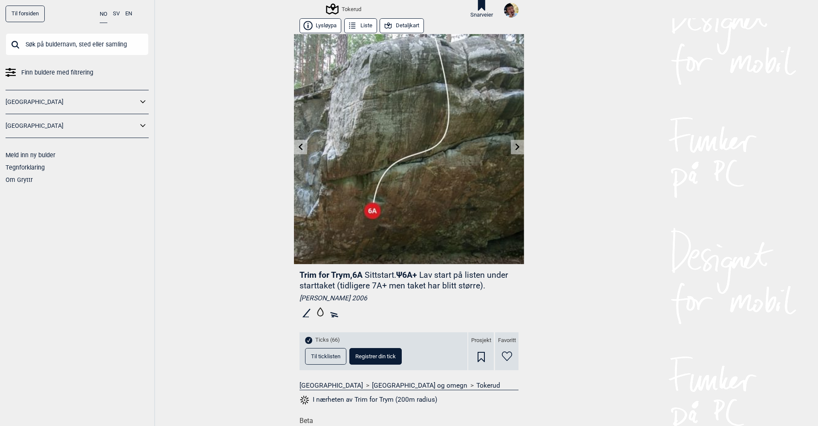
click at [519, 145] on icon at bounding box center [517, 147] width 7 height 7
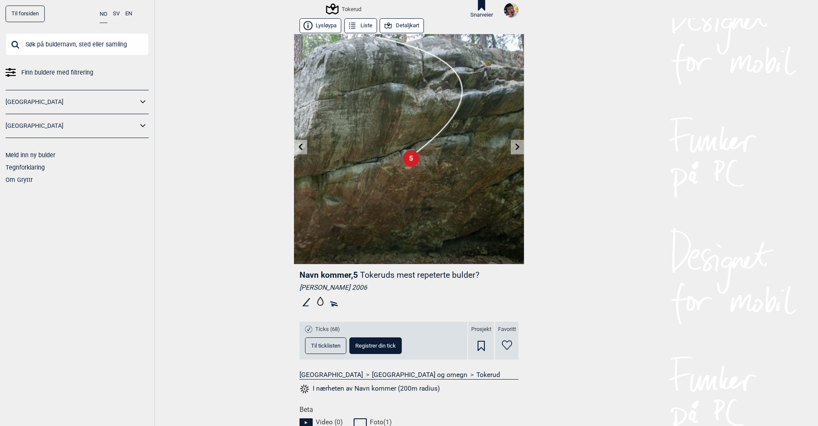
click at [519, 145] on icon at bounding box center [517, 147] width 7 height 7
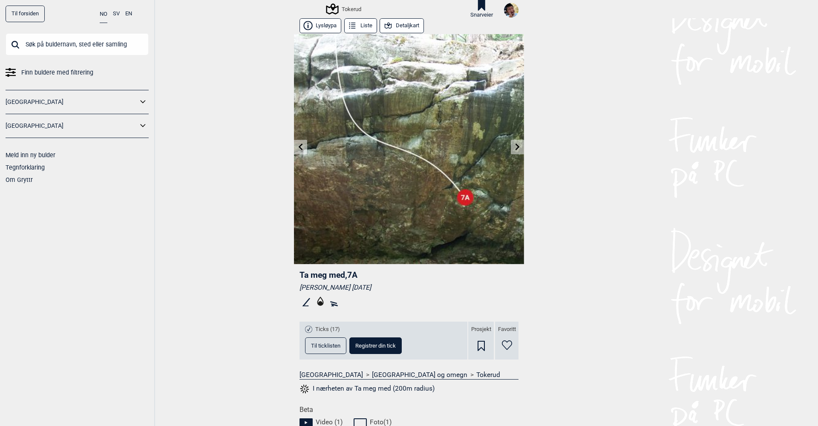
click at [519, 145] on icon at bounding box center [517, 147] width 7 height 7
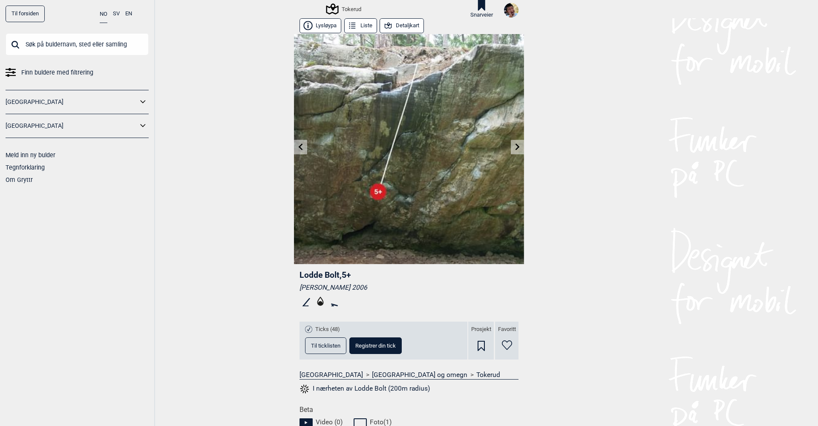
click at [519, 145] on icon at bounding box center [517, 147] width 7 height 7
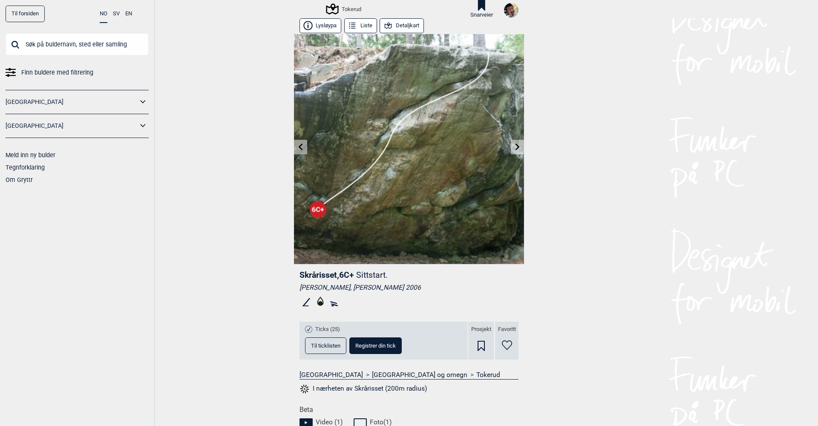
click at [517, 145] on icon at bounding box center [518, 147] width 4 height 7
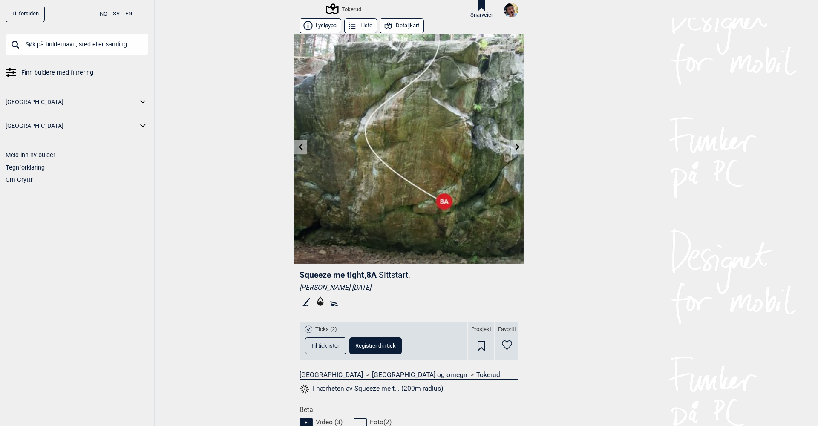
click at [517, 145] on icon at bounding box center [518, 147] width 4 height 7
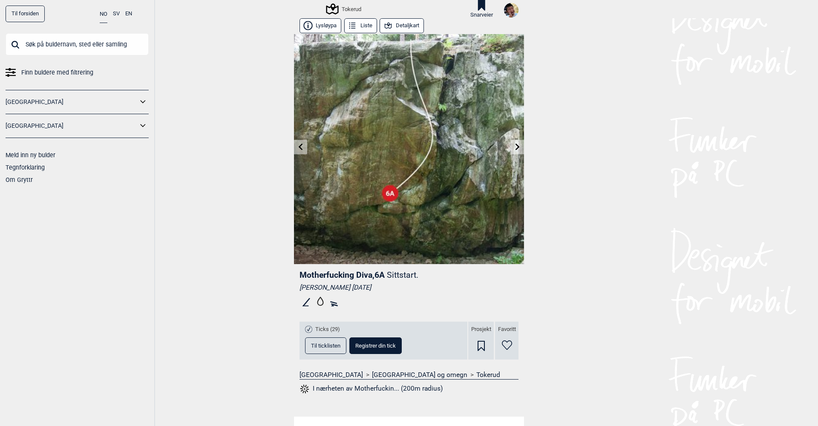
click at [303, 144] on icon at bounding box center [301, 147] width 7 height 7
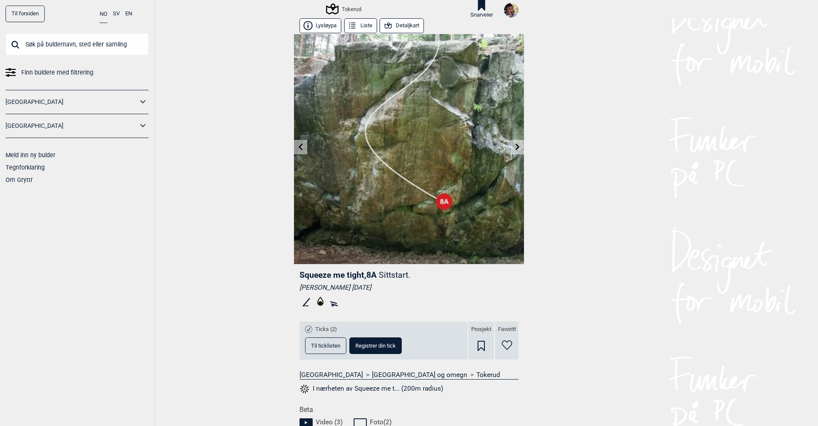
click at [516, 147] on icon at bounding box center [517, 147] width 7 height 7
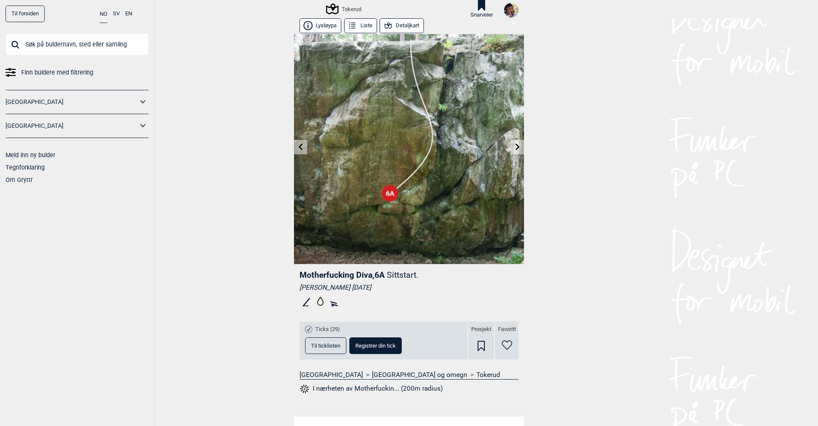
click at [516, 147] on icon at bounding box center [517, 147] width 7 height 7
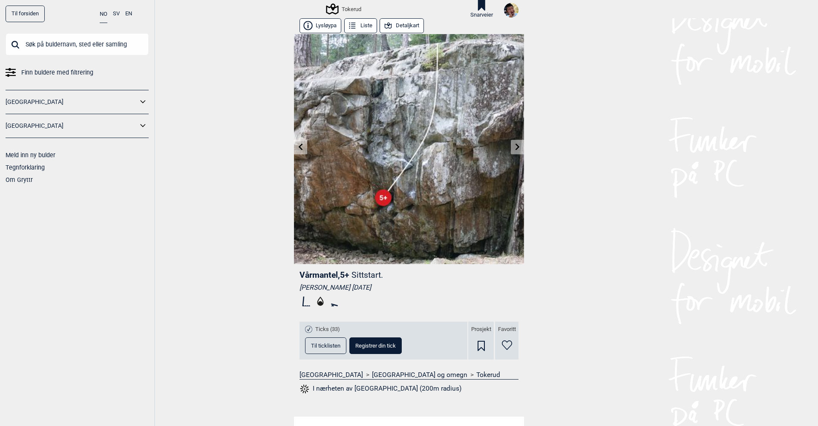
click at [301, 147] on icon at bounding box center [301, 147] width 7 height 7
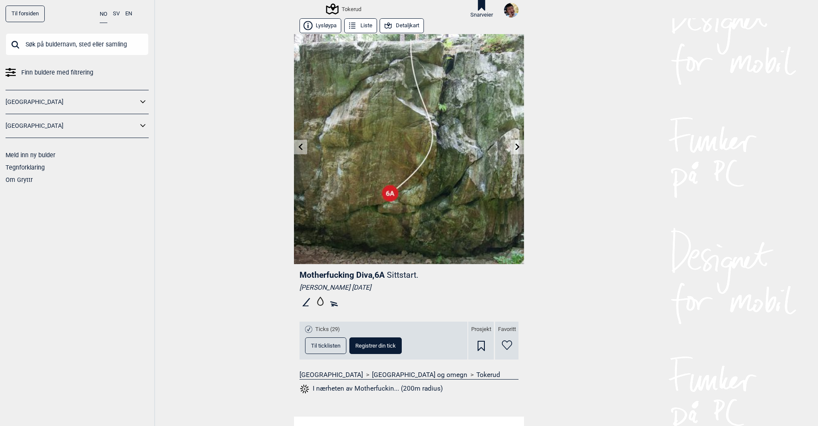
click at [520, 147] on icon at bounding box center [517, 147] width 7 height 7
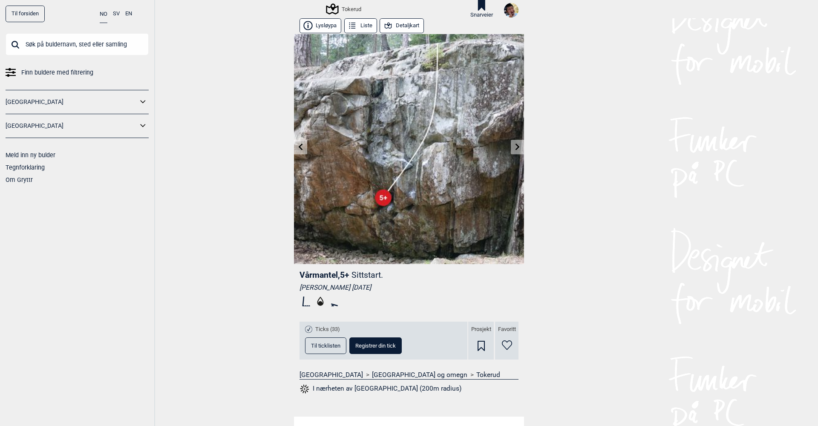
click at [302, 149] on icon at bounding box center [301, 147] width 4 height 7
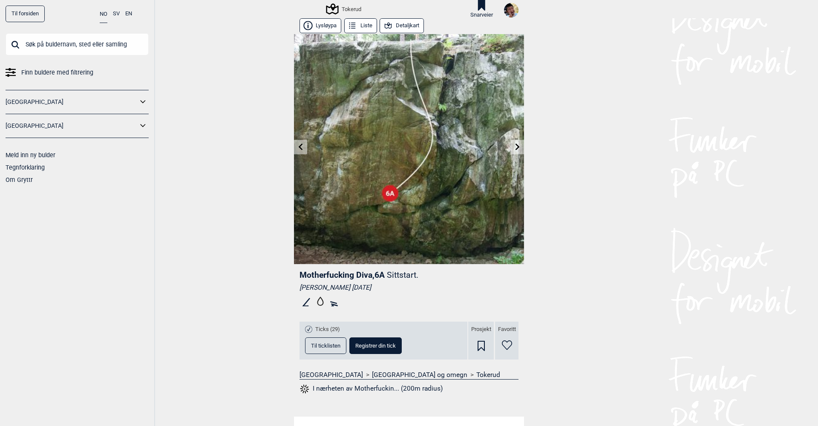
click at [517, 148] on icon at bounding box center [518, 147] width 4 height 7
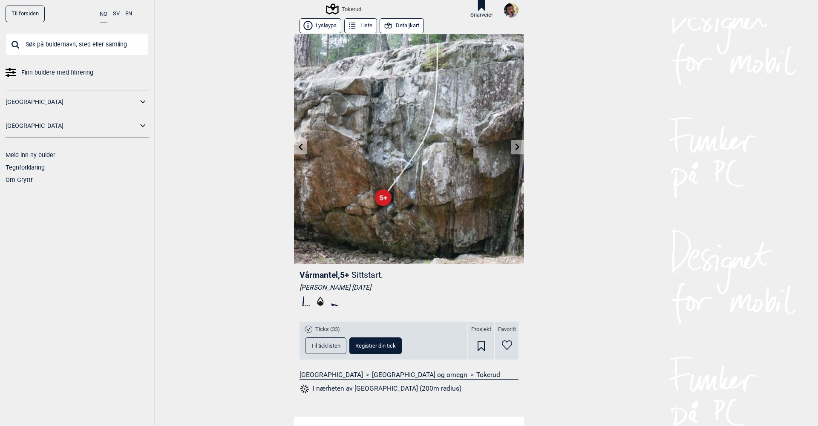
click at [517, 148] on icon at bounding box center [518, 147] width 4 height 7
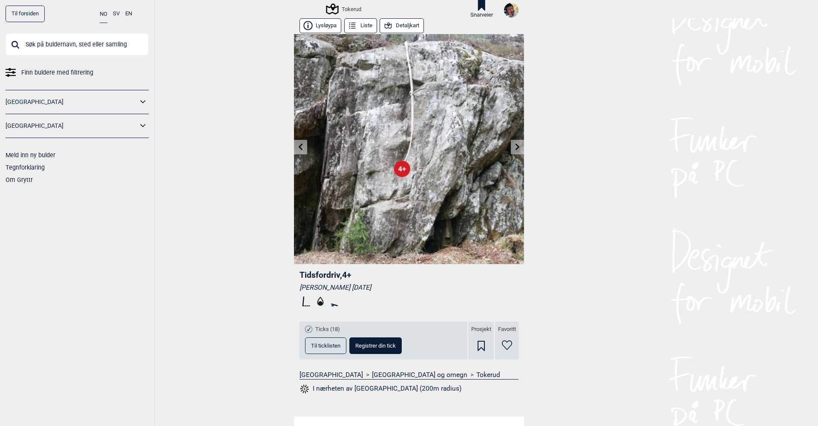
click at [517, 148] on icon at bounding box center [518, 147] width 4 height 7
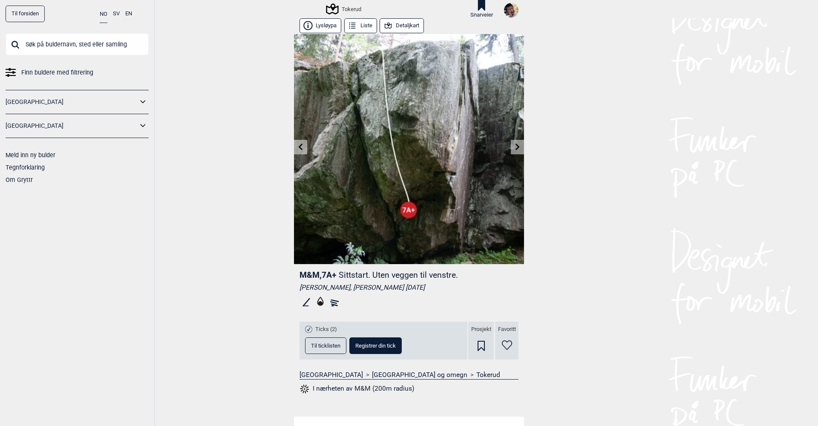
click at [517, 148] on icon at bounding box center [518, 147] width 4 height 7
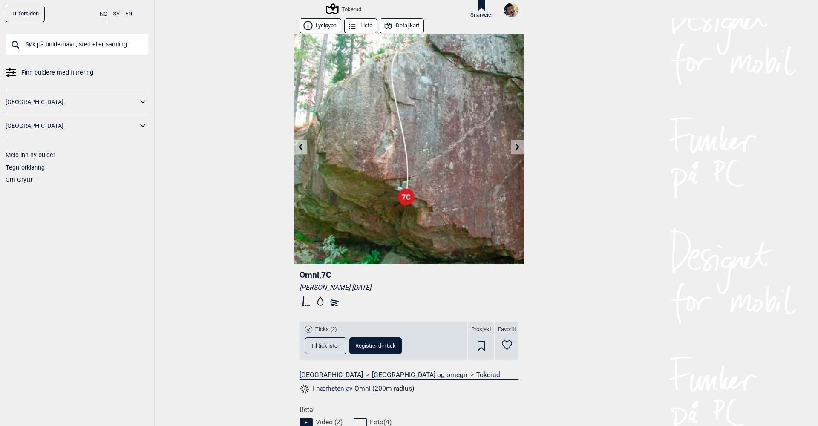
click at [517, 148] on icon at bounding box center [518, 147] width 4 height 7
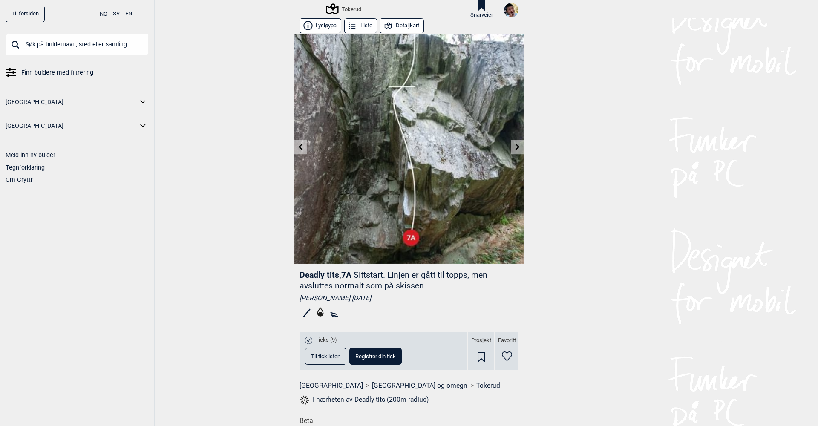
click at [517, 148] on icon at bounding box center [518, 147] width 4 height 7
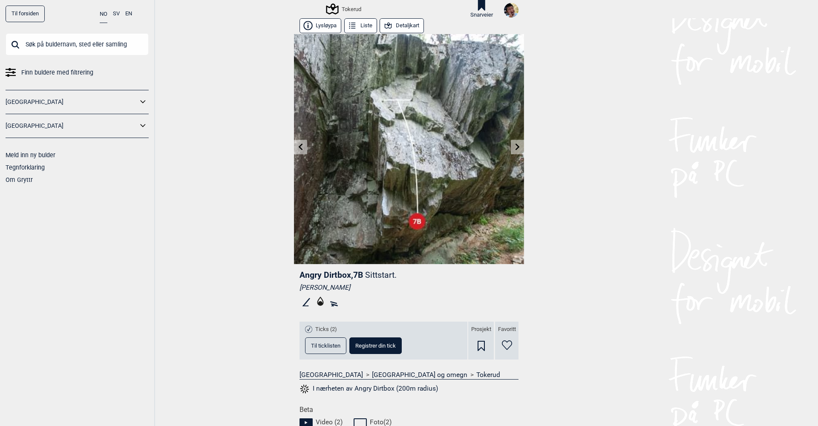
click at [517, 148] on icon at bounding box center [518, 147] width 4 height 7
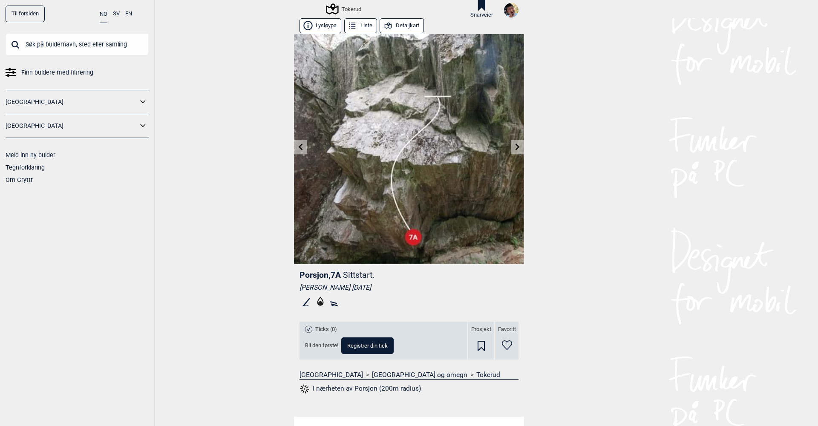
click at [517, 148] on icon at bounding box center [518, 147] width 4 height 7
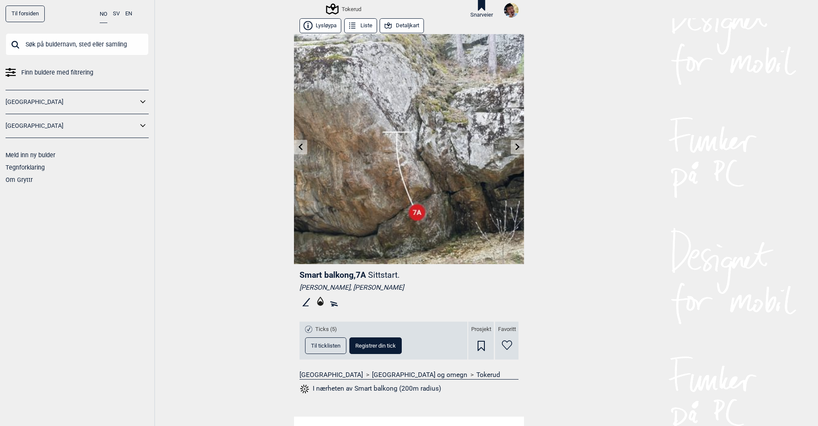
click at [517, 148] on icon at bounding box center [518, 147] width 4 height 7
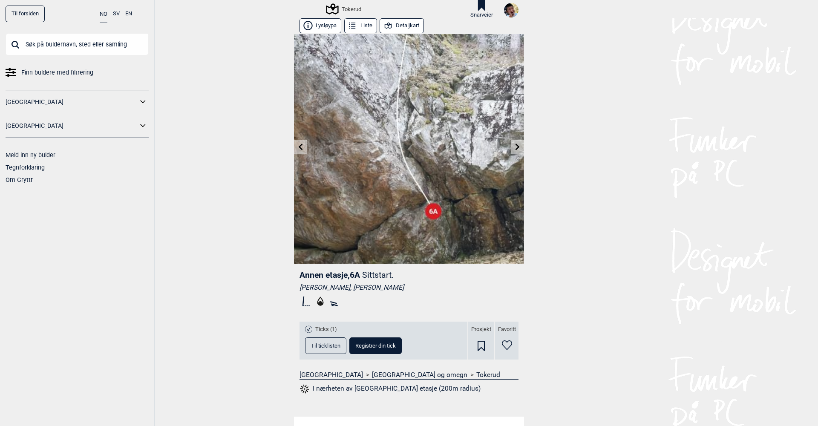
click at [517, 148] on icon at bounding box center [518, 147] width 4 height 7
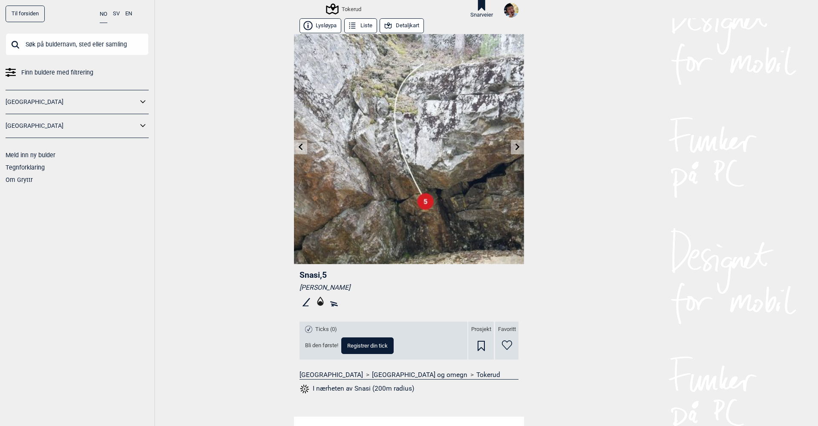
click at [517, 148] on icon at bounding box center [518, 147] width 4 height 7
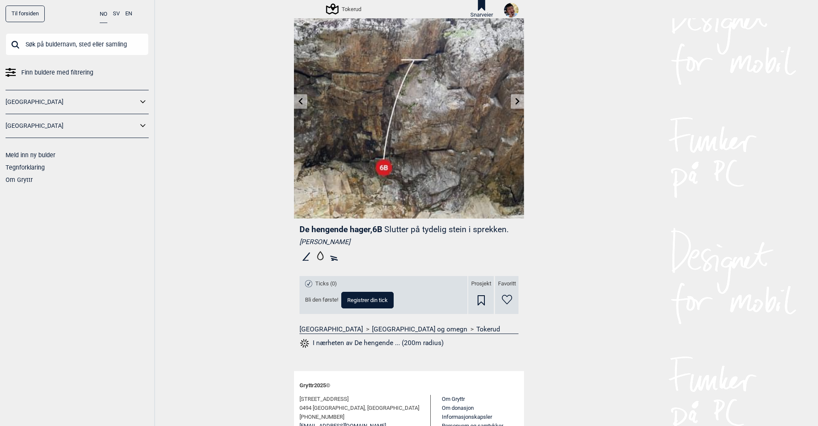
click at [519, 101] on icon at bounding box center [518, 101] width 4 height 7
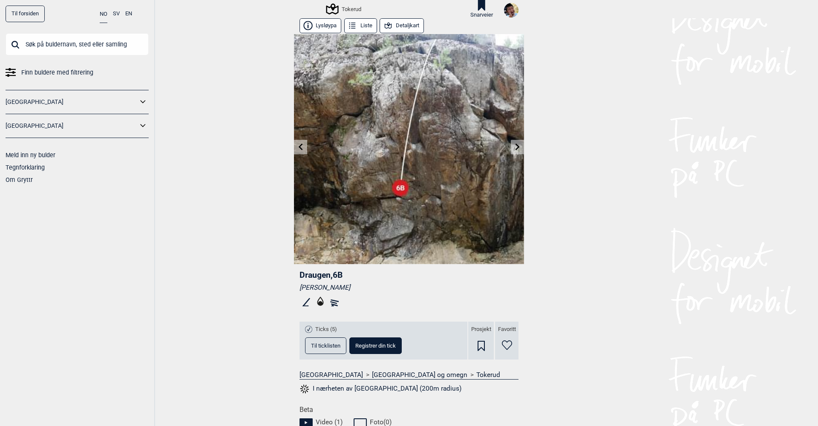
click at [329, 346] on span "Til ticklisten" at bounding box center [325, 346] width 29 height 6
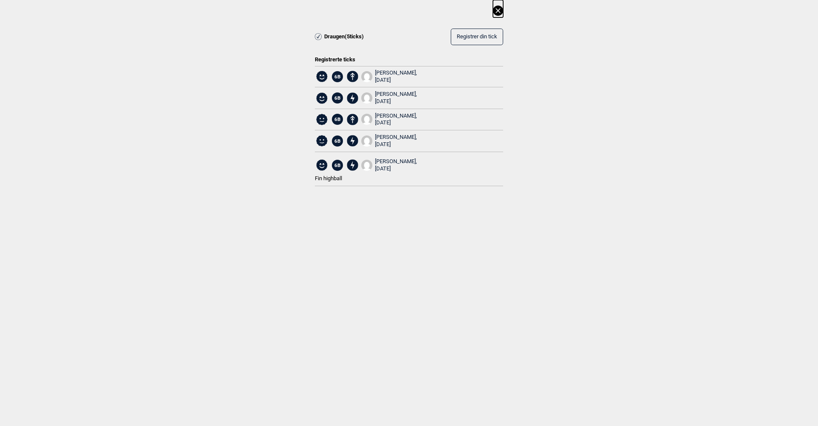
click at [499, 12] on icon at bounding box center [498, 10] width 5 height 5
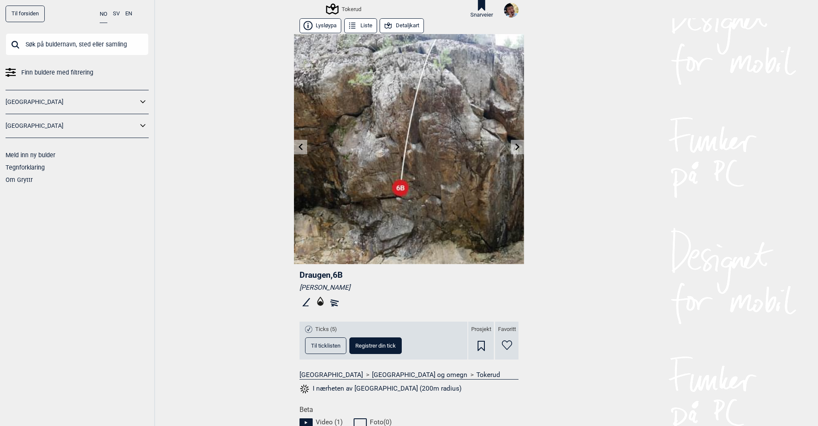
click at [518, 147] on icon at bounding box center [518, 147] width 4 height 7
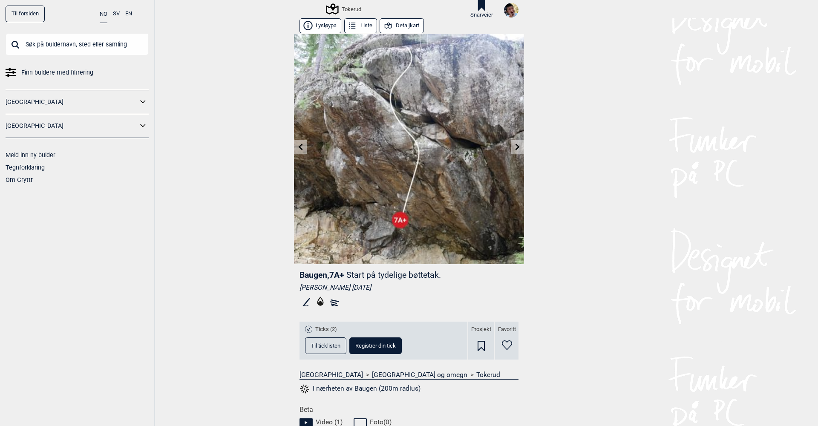
click at [518, 147] on icon at bounding box center [518, 147] width 4 height 7
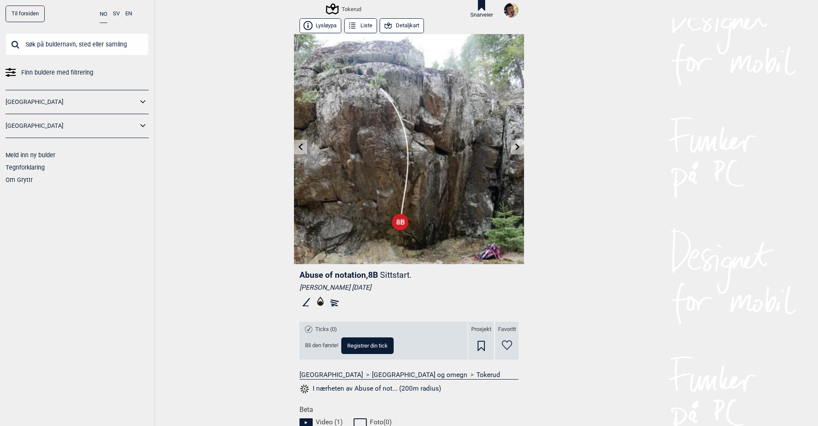
click at [518, 147] on icon at bounding box center [518, 147] width 4 height 7
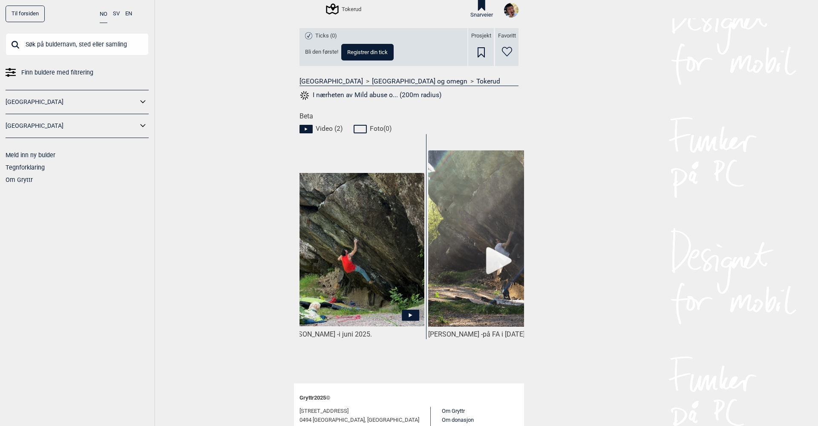
scroll to position [0, 13]
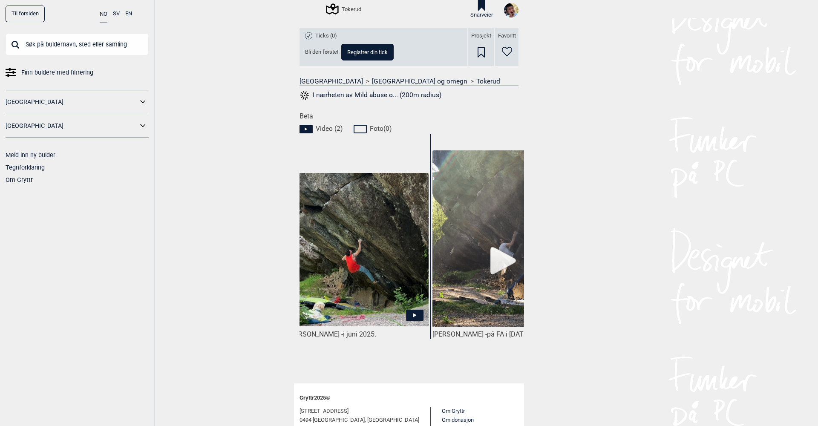
click at [416, 315] on icon at bounding box center [414, 315] width 3 height 4
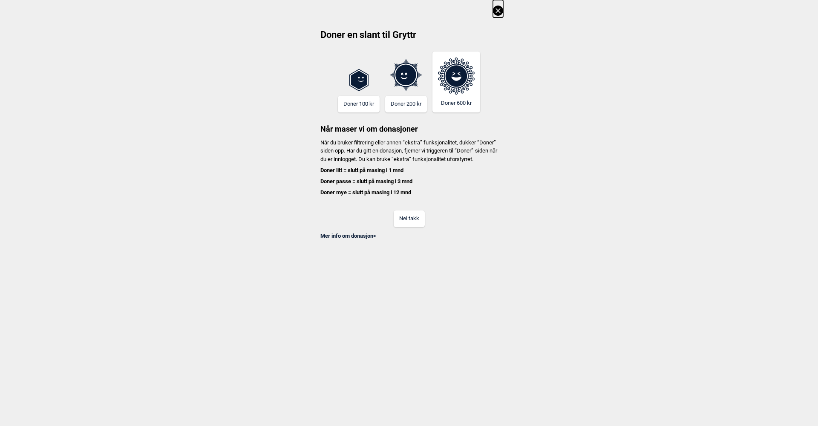
click at [407, 221] on button "Nei takk" at bounding box center [409, 219] width 31 height 17
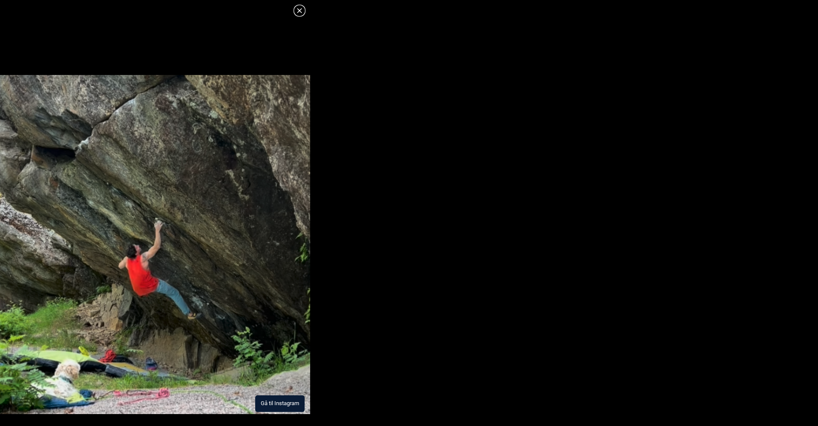
click at [269, 402] on button "Gå til Instagram" at bounding box center [279, 404] width 49 height 17
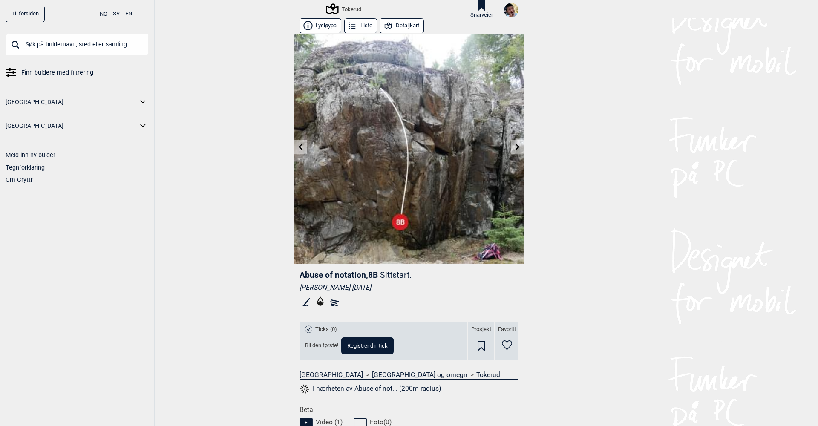
click at [522, 145] on link at bounding box center [517, 147] width 13 height 14
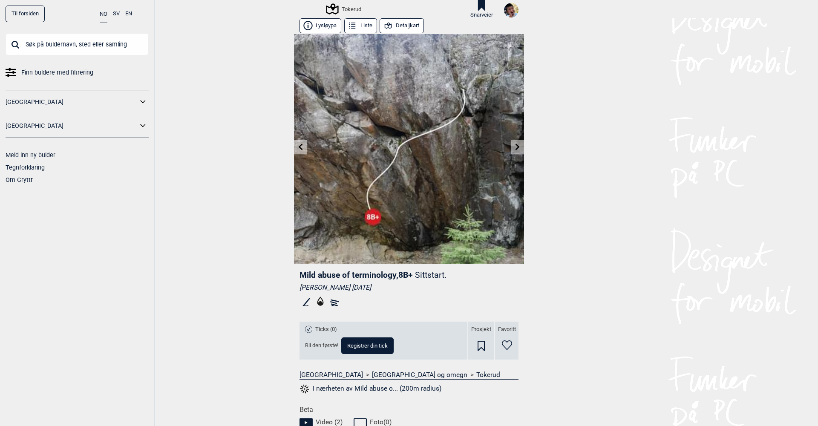
click at [522, 145] on link at bounding box center [517, 147] width 13 height 14
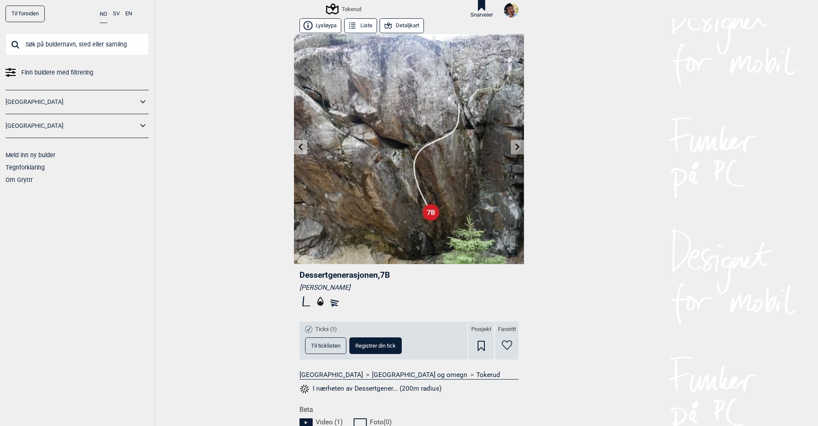
click at [522, 145] on link at bounding box center [517, 147] width 13 height 14
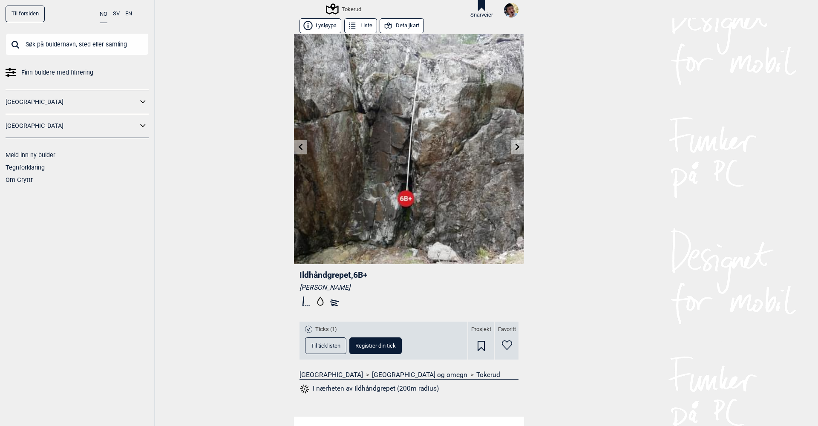
click at [517, 148] on icon at bounding box center [518, 147] width 4 height 7
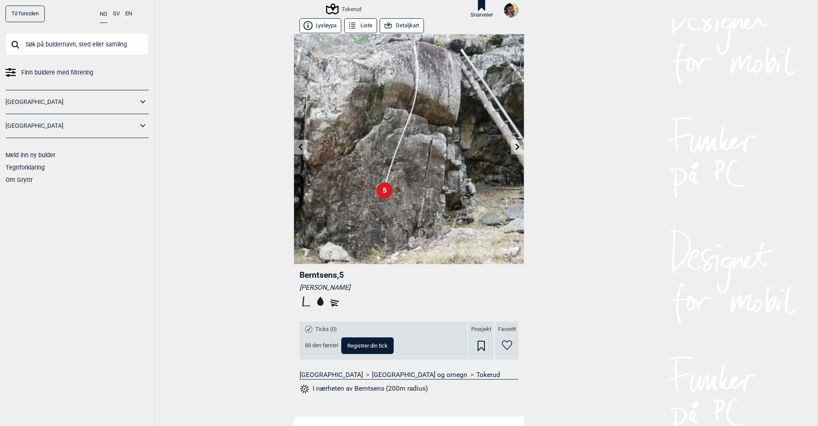
click at [517, 148] on icon at bounding box center [518, 147] width 4 height 7
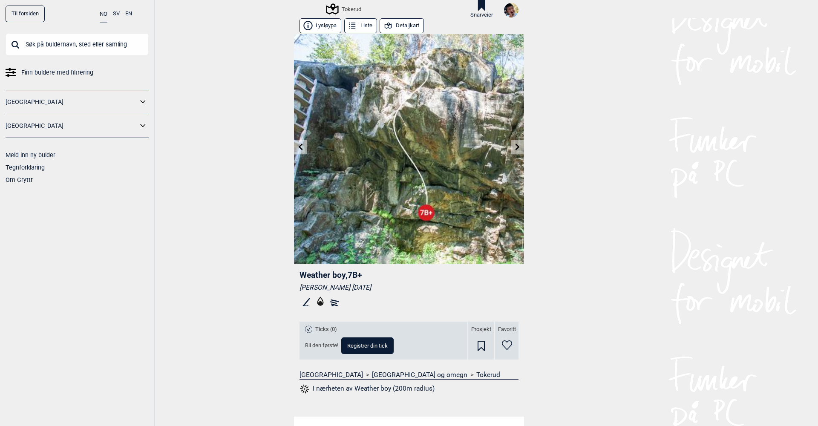
click at [517, 148] on icon at bounding box center [518, 147] width 4 height 7
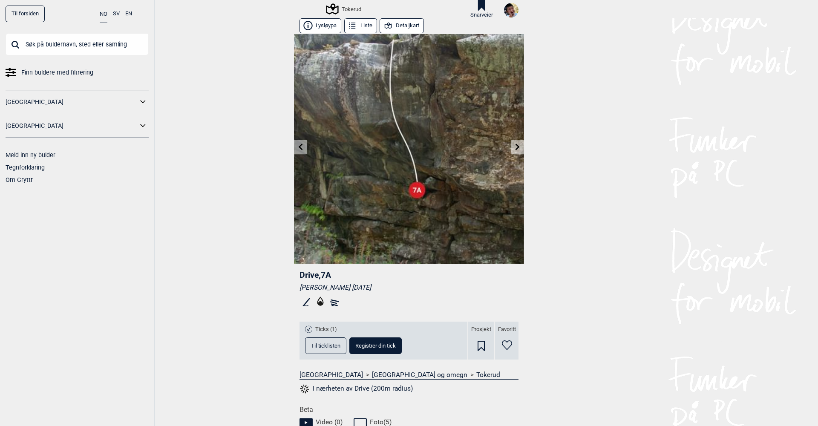
click at [517, 148] on icon at bounding box center [518, 147] width 4 height 7
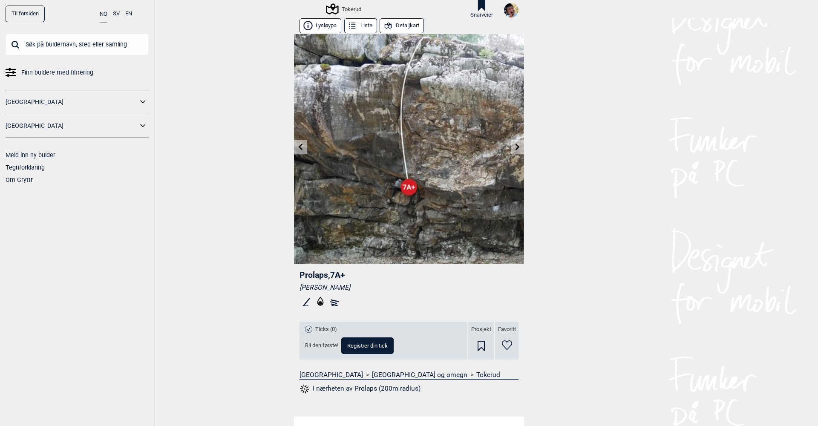
click at [517, 148] on icon at bounding box center [518, 147] width 4 height 7
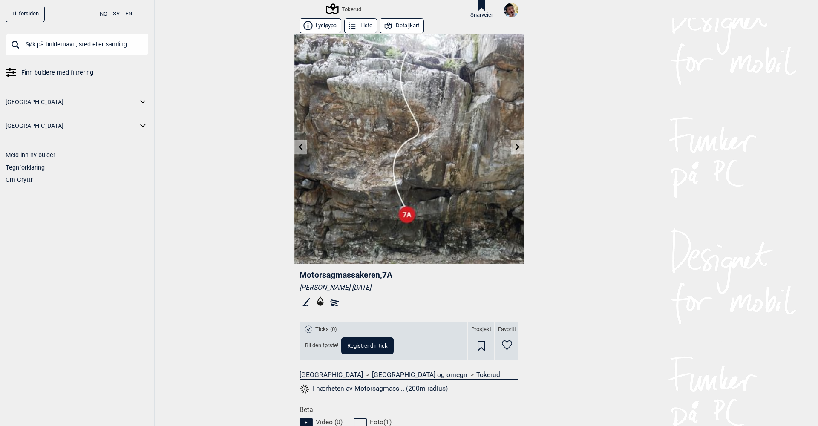
click at [517, 148] on icon at bounding box center [518, 147] width 4 height 7
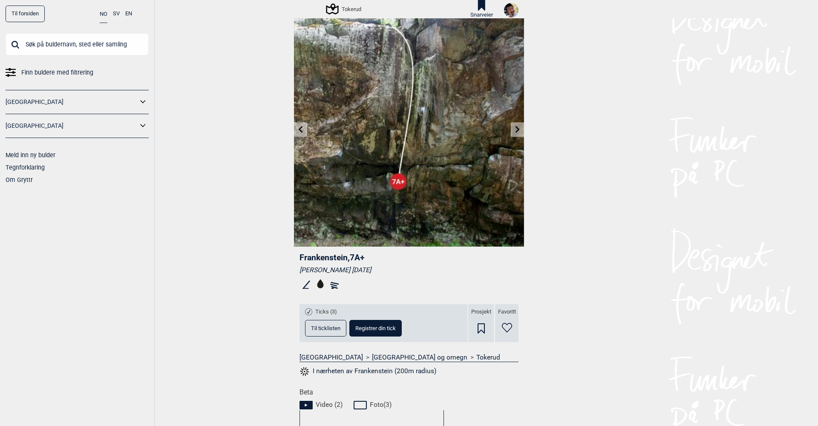
scroll to position [17, 0]
click at [514, 128] on icon at bounding box center [517, 130] width 7 height 7
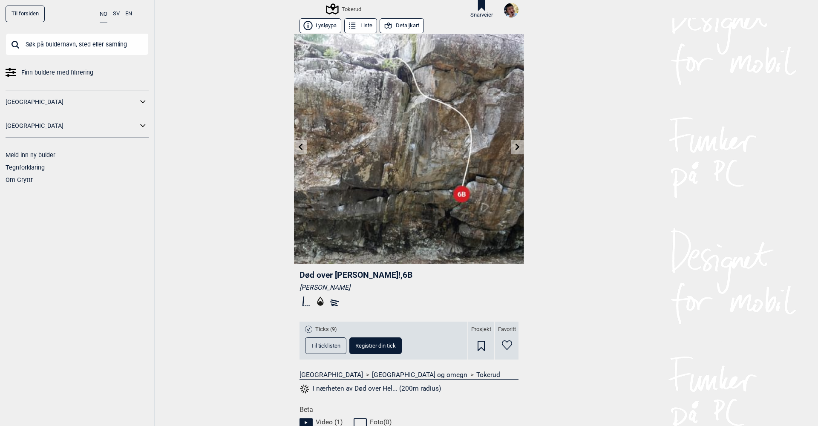
click at [520, 147] on icon at bounding box center [517, 147] width 7 height 7
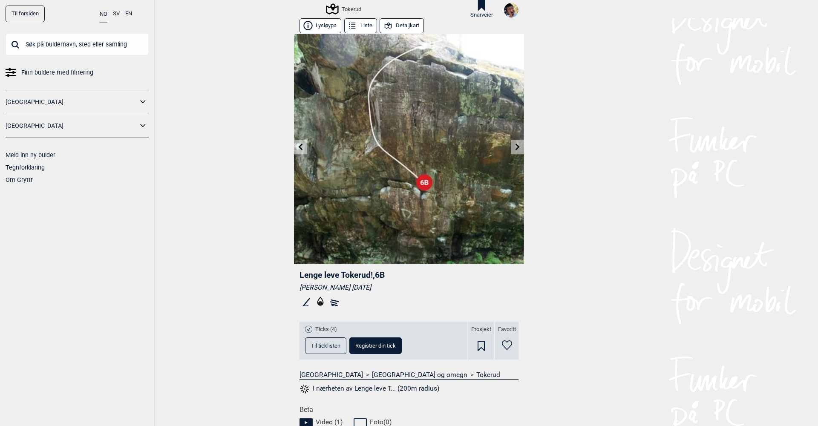
click at [520, 147] on icon at bounding box center [517, 147] width 7 height 7
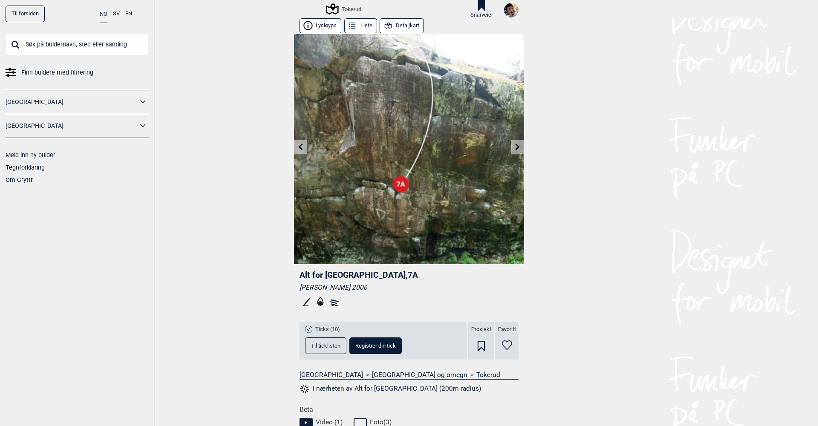
click at [520, 147] on icon at bounding box center [517, 147] width 7 height 7
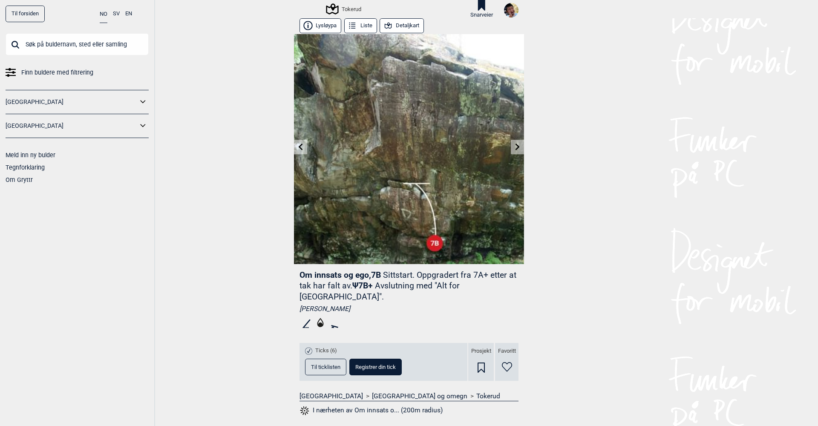
click at [520, 147] on icon at bounding box center [517, 147] width 7 height 7
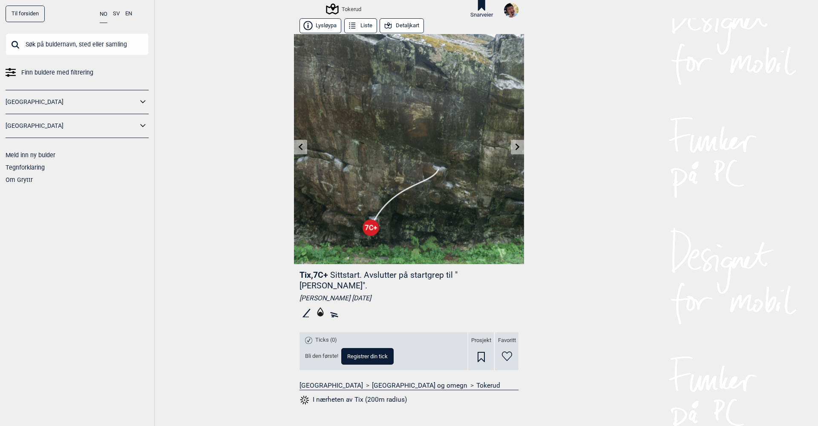
click at [520, 147] on icon at bounding box center [517, 147] width 7 height 7
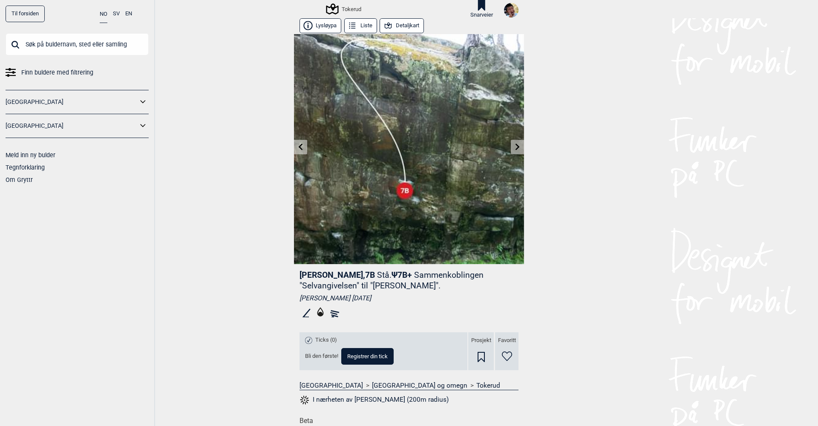
click at [520, 147] on icon at bounding box center [517, 147] width 7 height 7
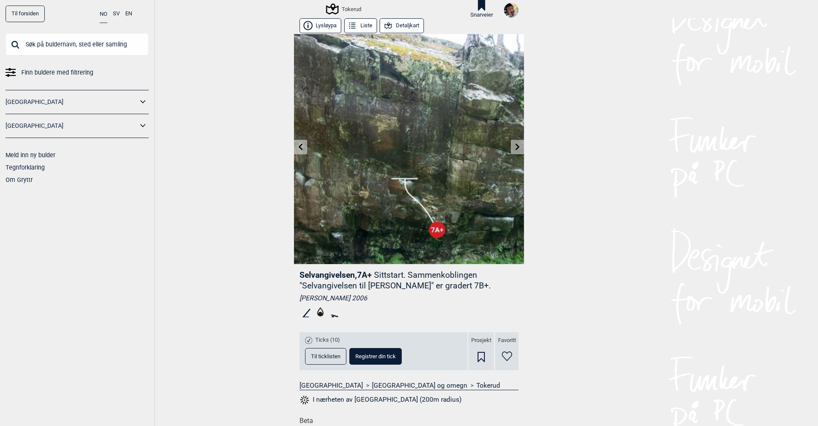
click at [520, 147] on icon at bounding box center [517, 147] width 7 height 7
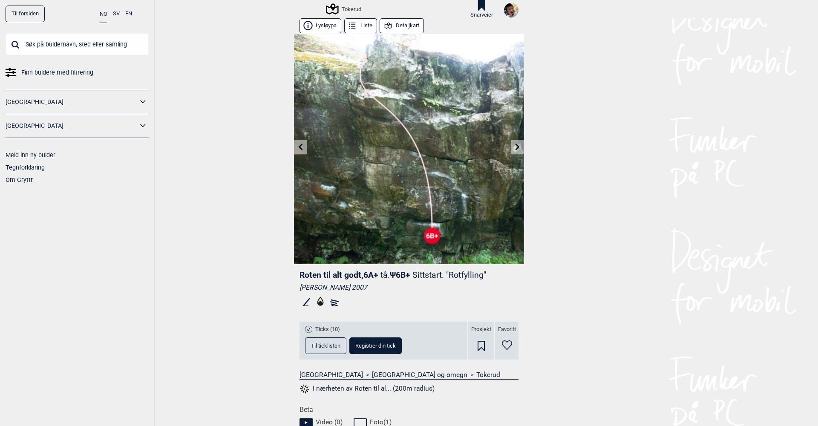
click at [520, 147] on icon at bounding box center [517, 147] width 7 height 7
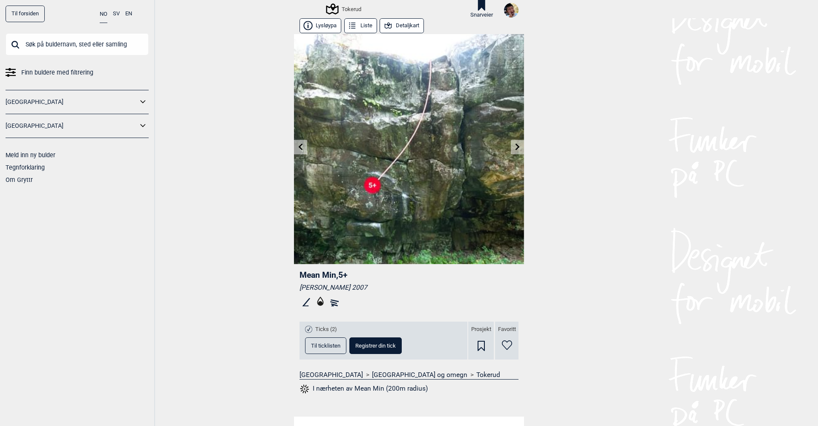
click at [520, 147] on icon at bounding box center [517, 147] width 7 height 7
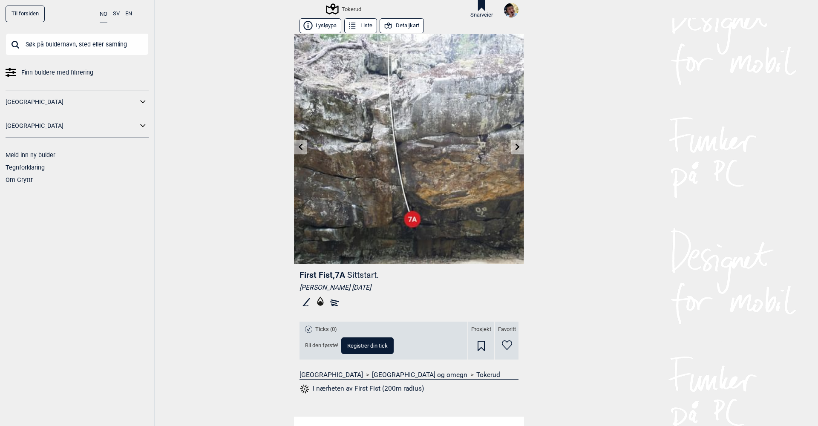
click at [520, 147] on icon at bounding box center [517, 147] width 7 height 7
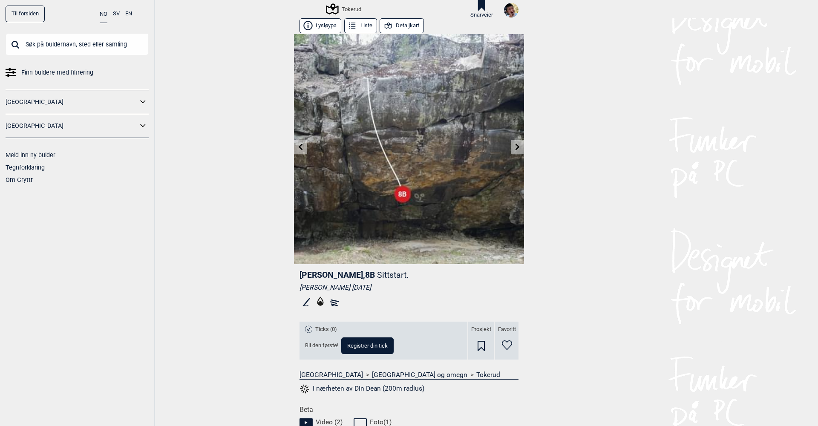
click at [520, 147] on icon at bounding box center [517, 147] width 7 height 7
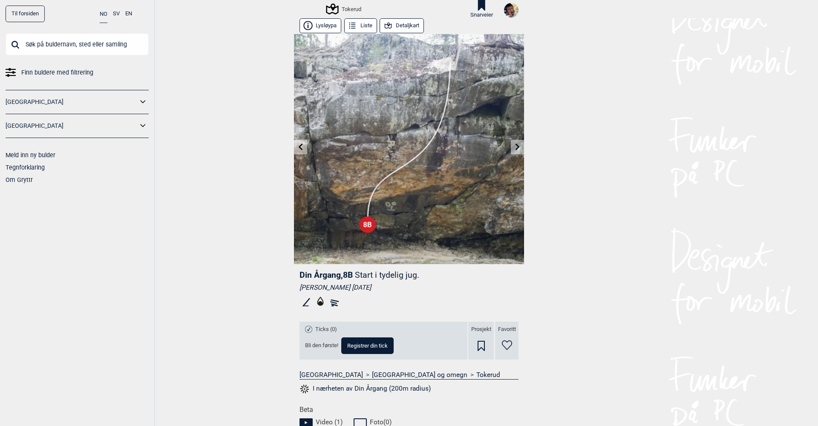
click at [520, 147] on icon at bounding box center [517, 147] width 7 height 7
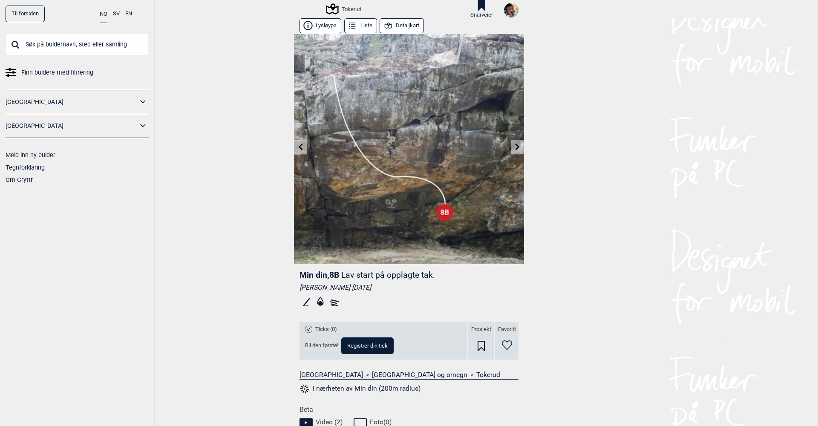
click at [520, 147] on icon at bounding box center [517, 147] width 7 height 7
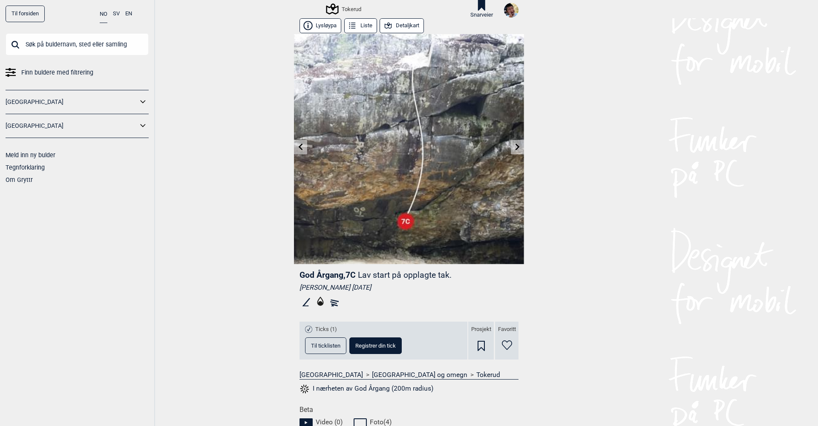
click at [305, 143] on link at bounding box center [300, 147] width 13 height 14
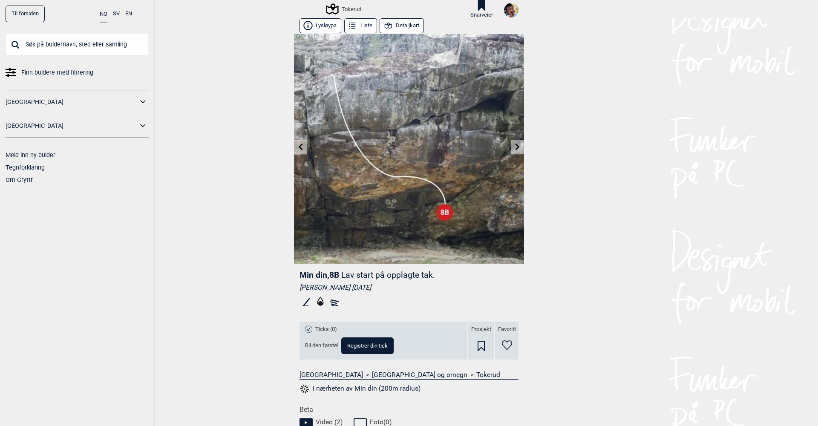
click at [516, 146] on icon at bounding box center [517, 147] width 7 height 7
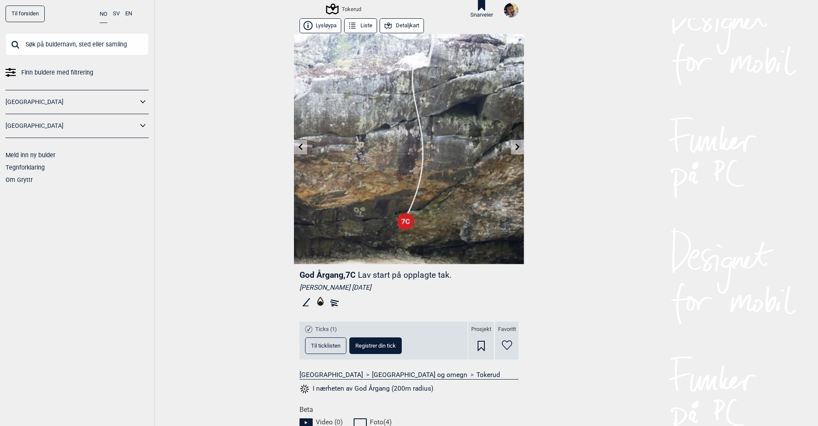
click at [516, 146] on icon at bounding box center [517, 147] width 7 height 7
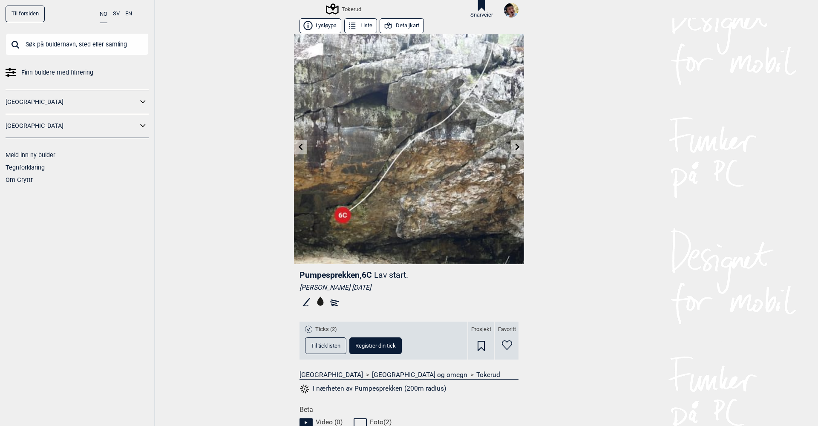
click at [516, 146] on icon at bounding box center [517, 147] width 7 height 7
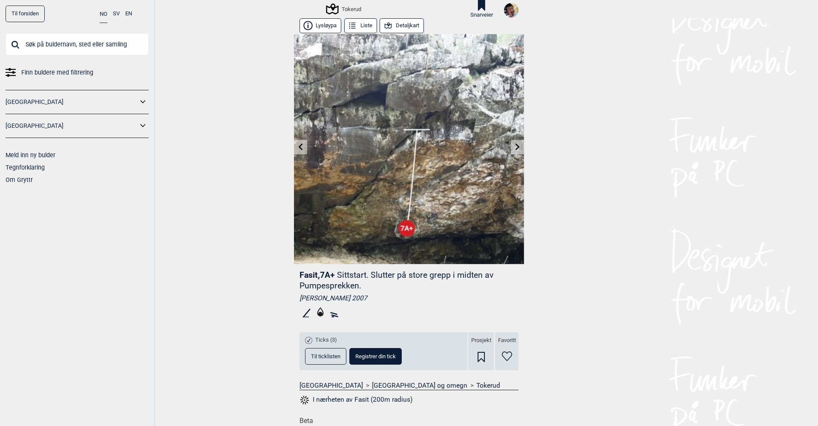
click at [516, 146] on icon at bounding box center [517, 147] width 7 height 7
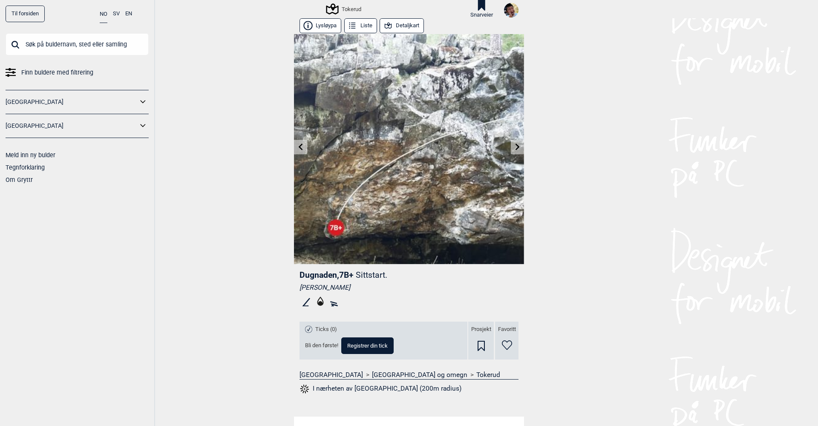
click at [516, 146] on icon at bounding box center [517, 147] width 7 height 7
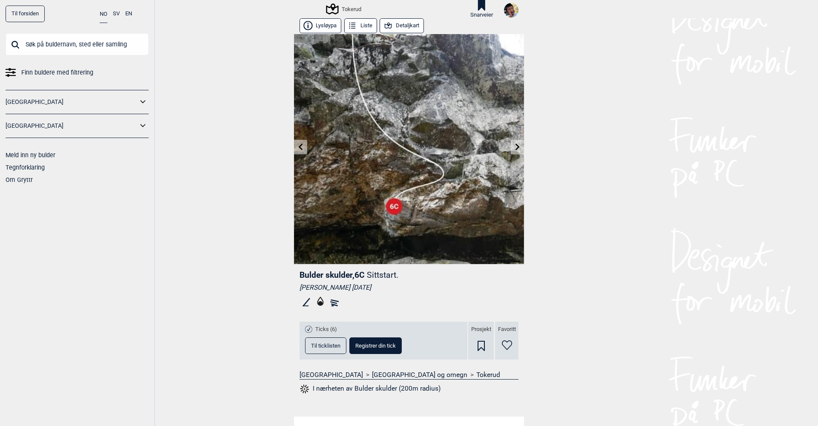
click at [516, 146] on icon at bounding box center [517, 147] width 7 height 7
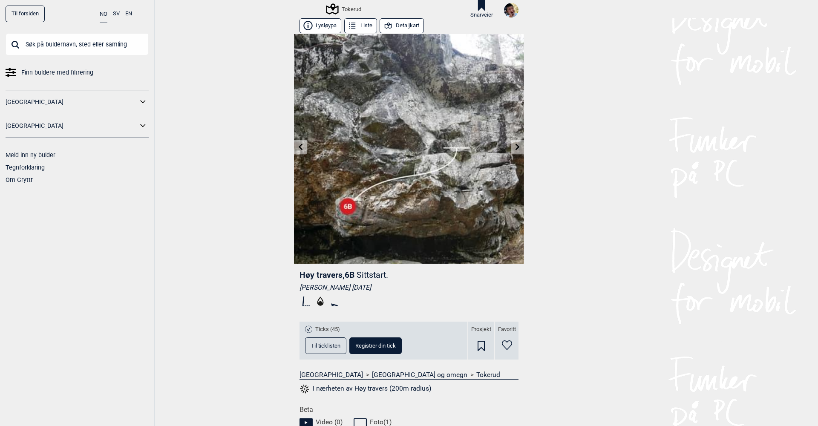
click at [516, 146] on icon at bounding box center [517, 147] width 7 height 7
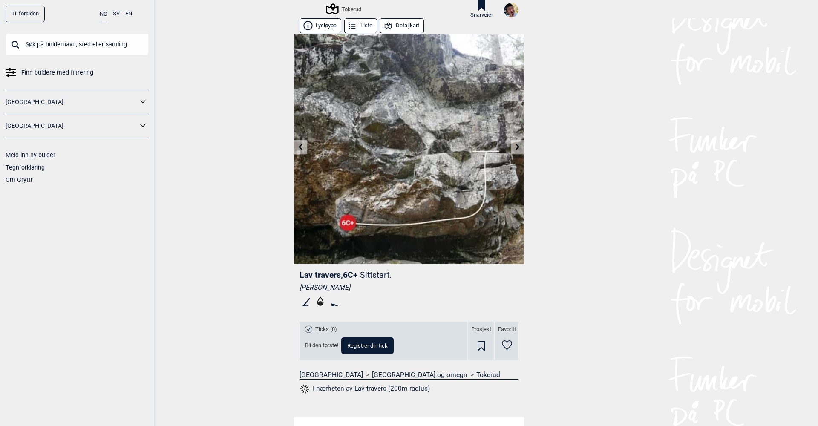
click at [516, 146] on icon at bounding box center [517, 147] width 7 height 7
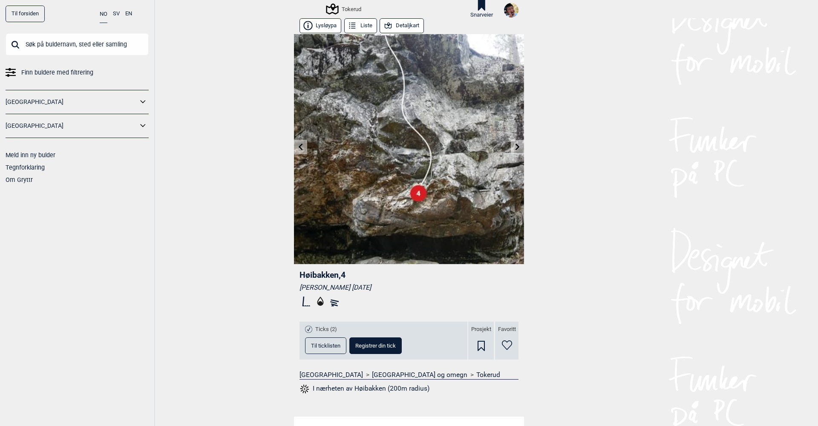
click at [516, 146] on icon at bounding box center [517, 147] width 7 height 7
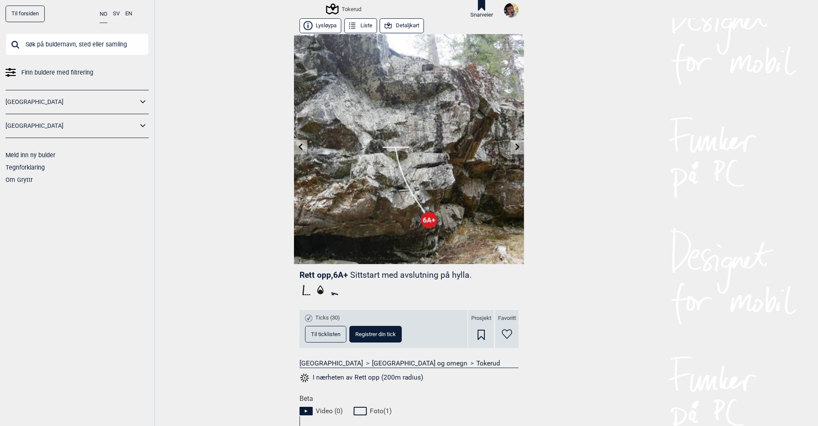
click at [516, 146] on icon at bounding box center [517, 147] width 7 height 7
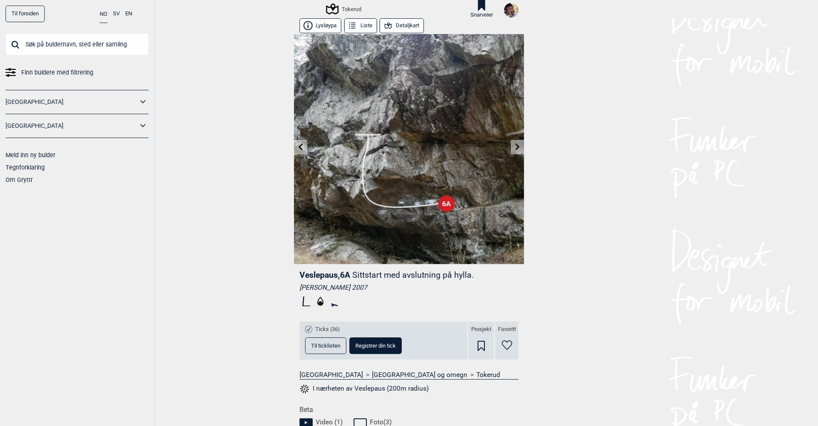
click at [516, 146] on icon at bounding box center [517, 147] width 7 height 7
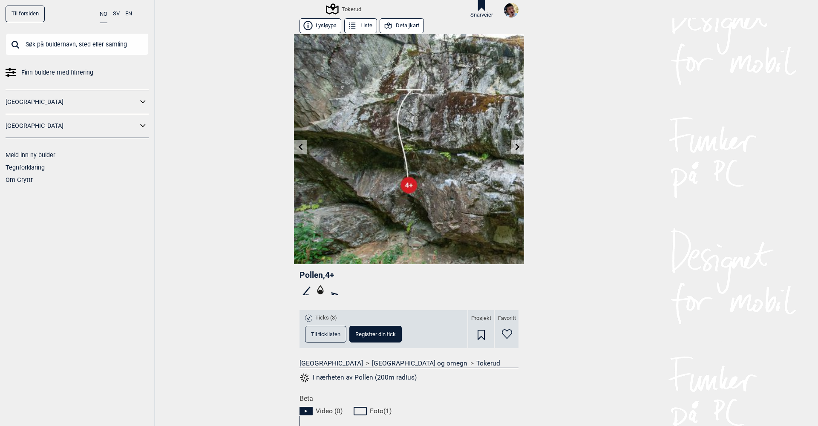
click at [516, 146] on icon at bounding box center [517, 147] width 7 height 7
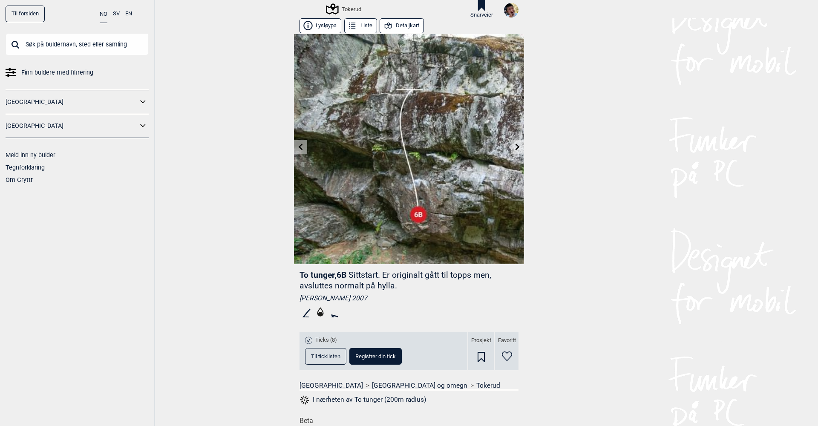
click at [516, 146] on icon at bounding box center [517, 147] width 7 height 7
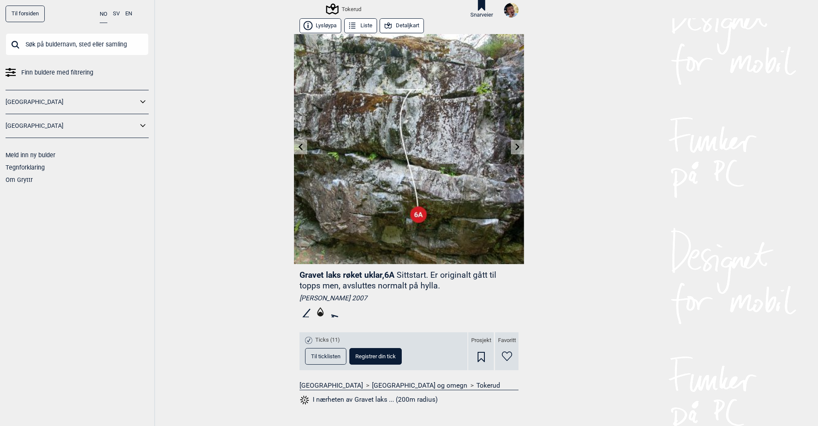
click at [516, 146] on icon at bounding box center [517, 147] width 7 height 7
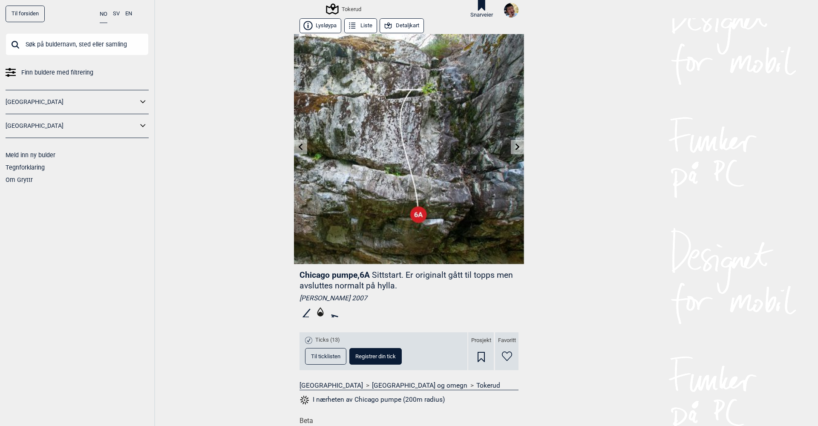
click at [518, 145] on icon at bounding box center [517, 147] width 7 height 7
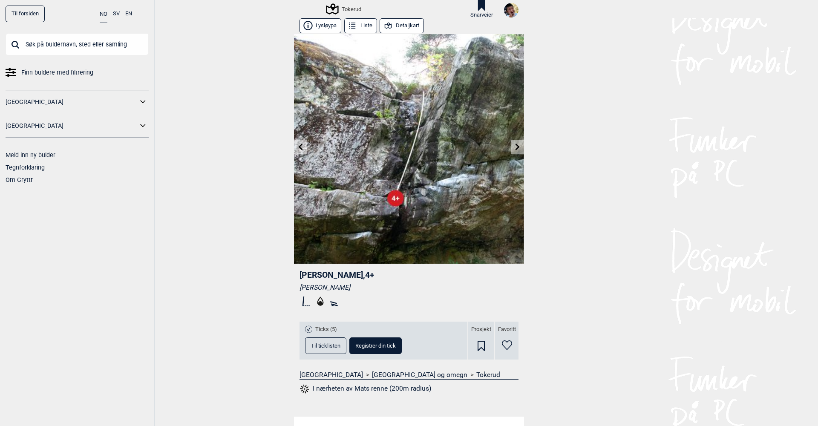
click at [518, 145] on icon at bounding box center [517, 147] width 7 height 7
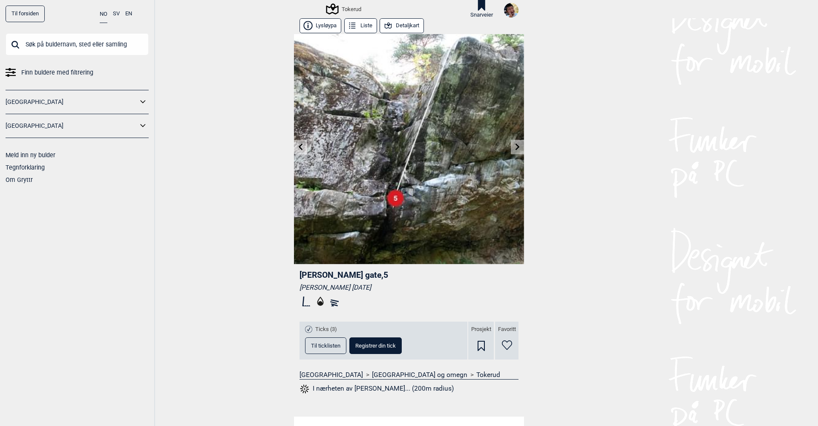
click at [518, 145] on icon at bounding box center [517, 147] width 7 height 7
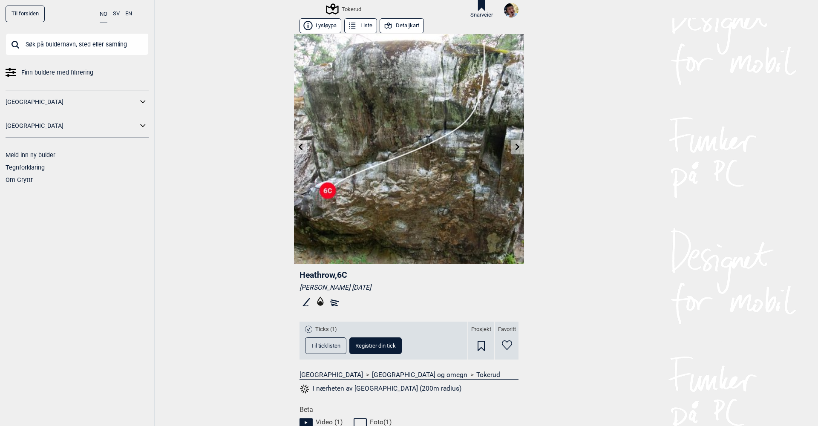
click at [518, 145] on icon at bounding box center [517, 147] width 7 height 7
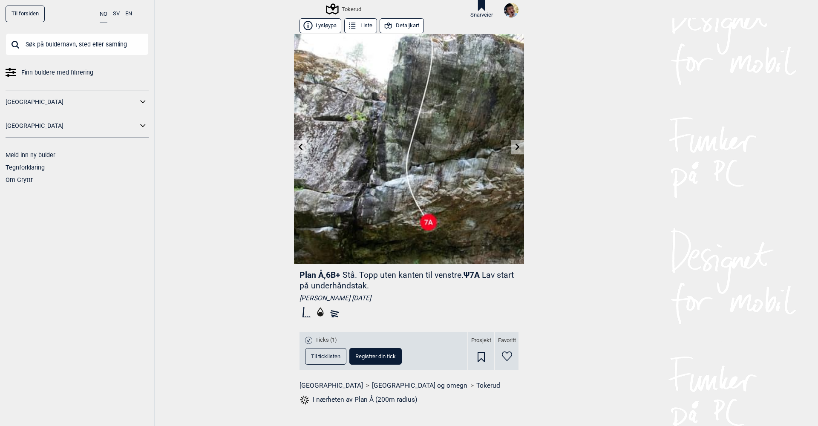
click at [518, 145] on icon at bounding box center [517, 147] width 7 height 7
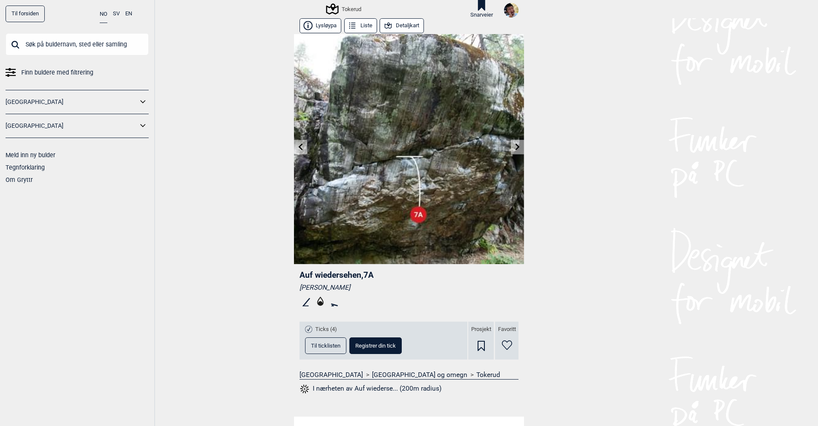
click at [518, 145] on icon at bounding box center [517, 147] width 7 height 7
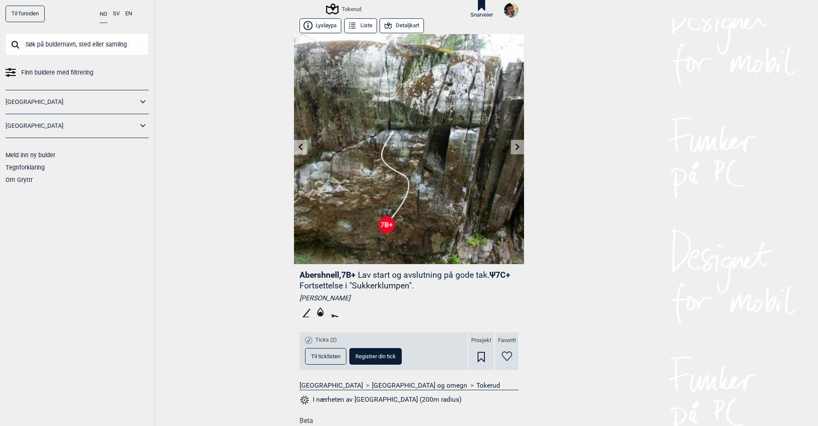
click at [518, 145] on icon at bounding box center [517, 147] width 7 height 7
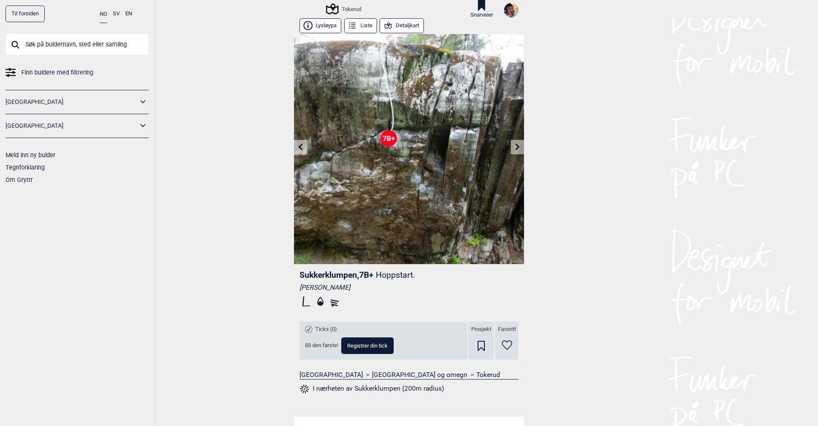
click at [518, 145] on icon at bounding box center [517, 147] width 7 height 7
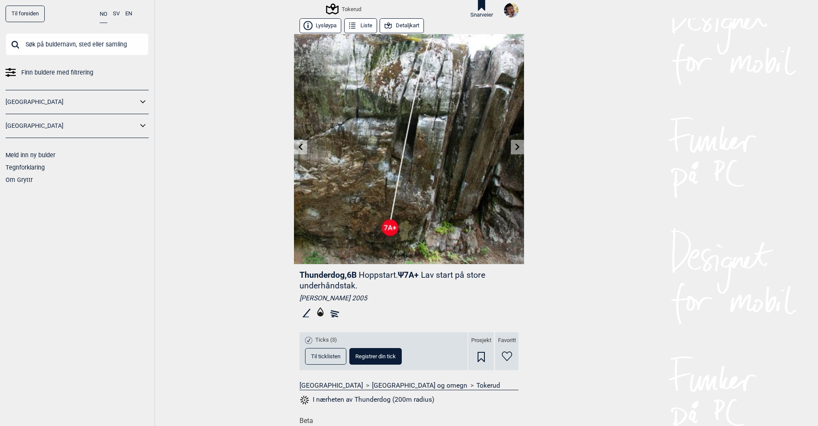
click at [518, 145] on icon at bounding box center [517, 147] width 7 height 7
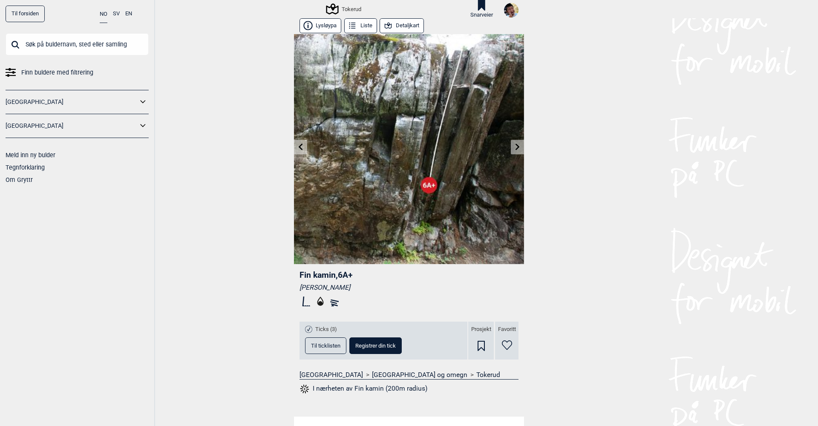
click at [518, 145] on icon at bounding box center [517, 147] width 7 height 7
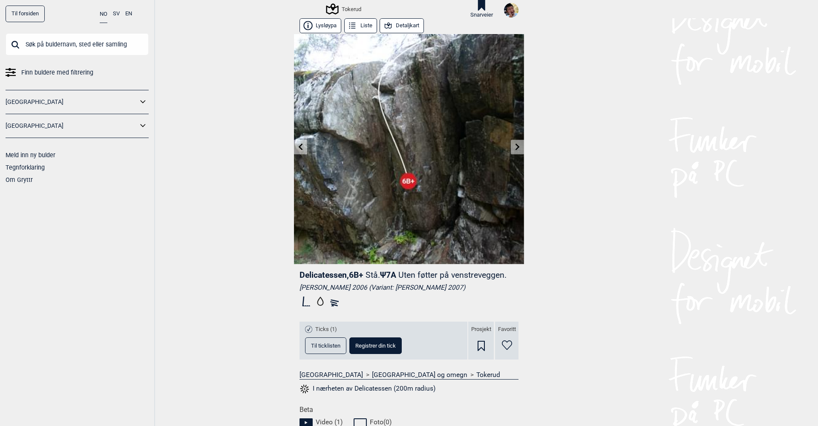
click at [518, 145] on icon at bounding box center [517, 147] width 7 height 7
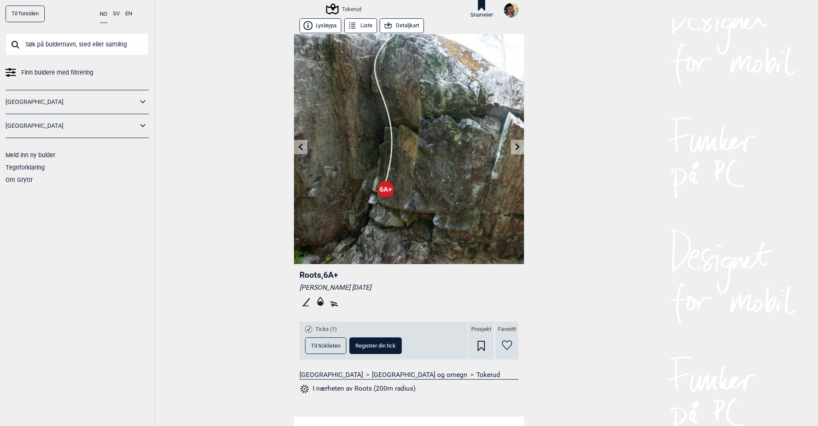
click at [518, 145] on icon at bounding box center [517, 147] width 7 height 7
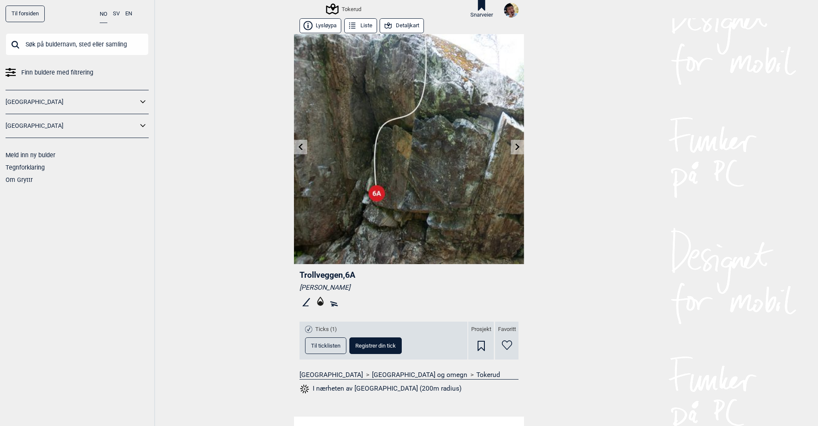
click at [518, 145] on icon at bounding box center [517, 147] width 7 height 7
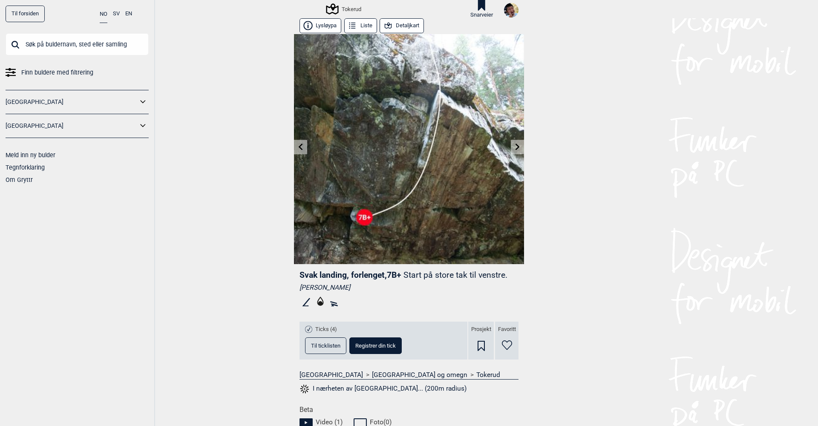
click at [518, 145] on icon at bounding box center [517, 147] width 7 height 7
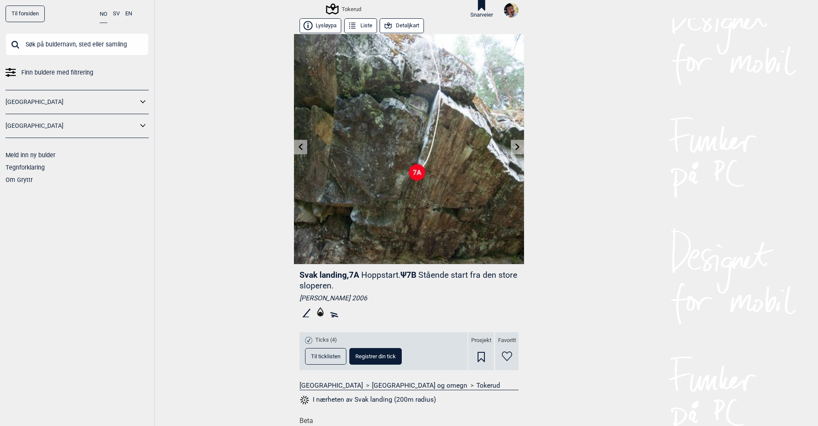
click at [518, 145] on icon at bounding box center [517, 147] width 7 height 7
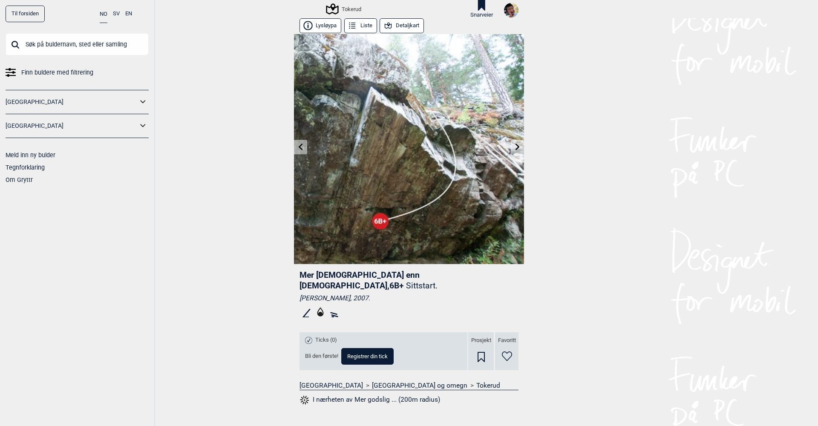
click at [518, 145] on icon at bounding box center [517, 147] width 7 height 7
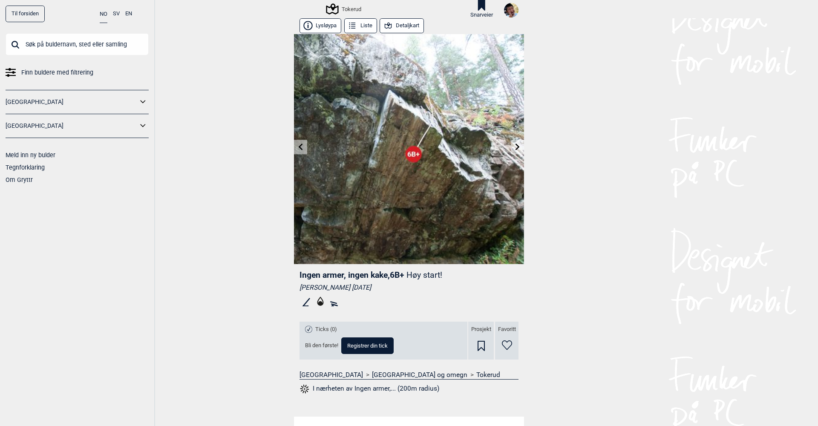
click at [518, 145] on icon at bounding box center [517, 147] width 7 height 7
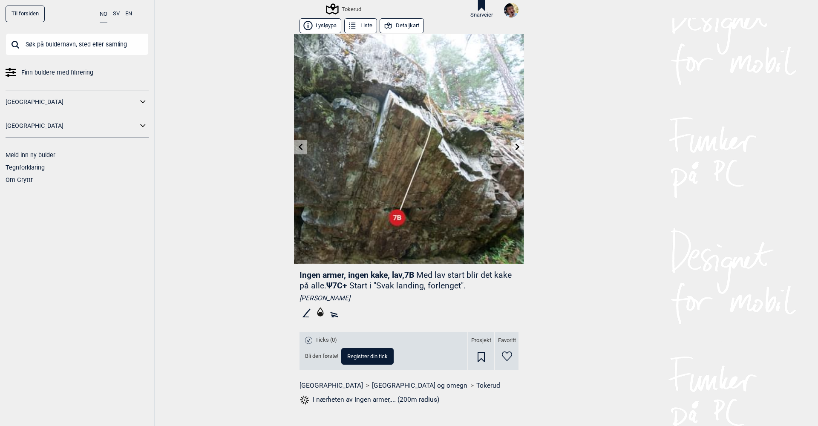
click at [518, 145] on icon at bounding box center [517, 147] width 7 height 7
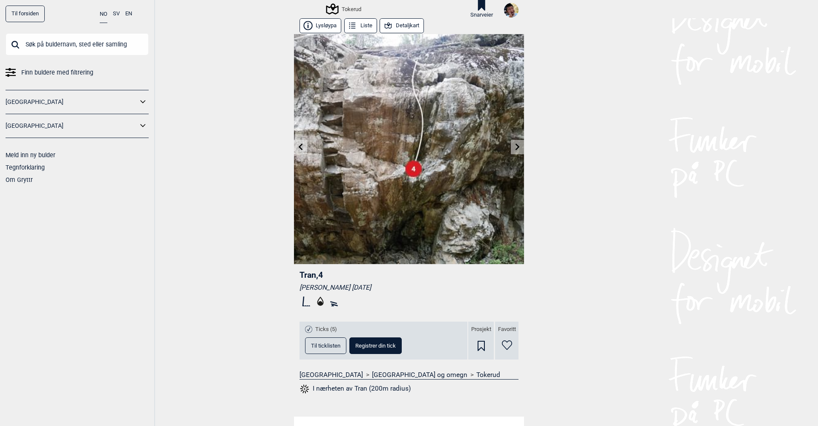
click at [518, 145] on icon at bounding box center [517, 147] width 7 height 7
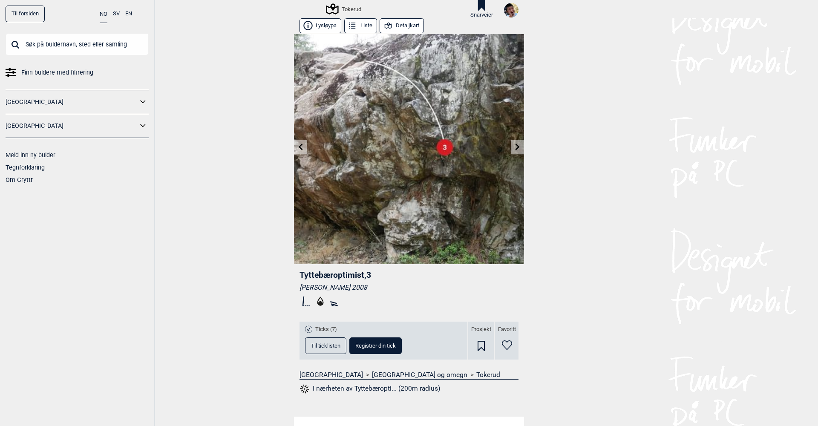
click at [518, 145] on icon at bounding box center [517, 147] width 7 height 7
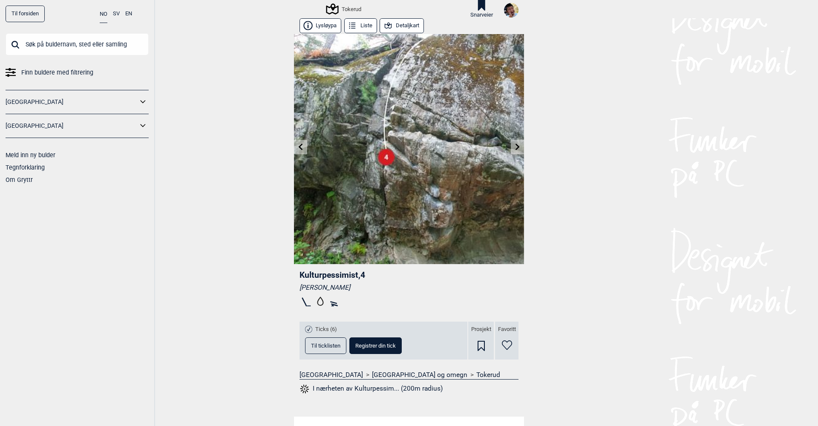
click at [518, 145] on icon at bounding box center [517, 147] width 7 height 7
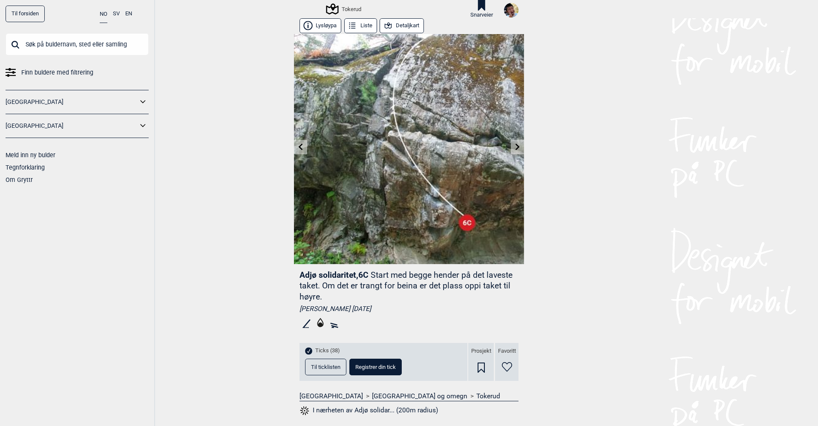
click at [518, 145] on icon at bounding box center [517, 147] width 7 height 7
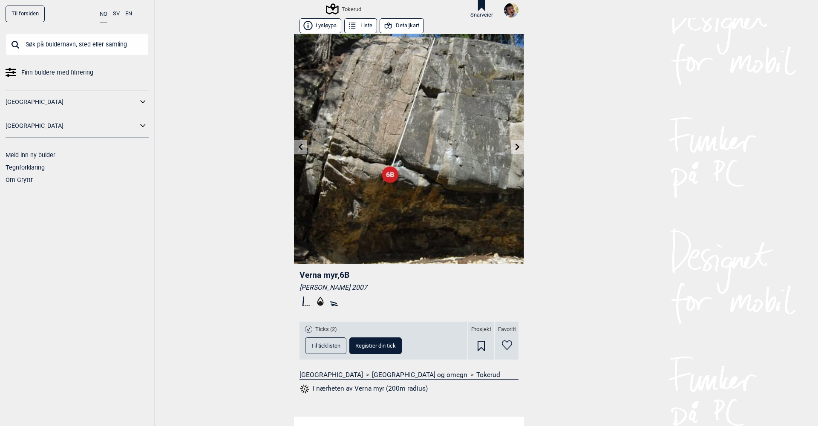
click at [518, 145] on icon at bounding box center [517, 147] width 7 height 7
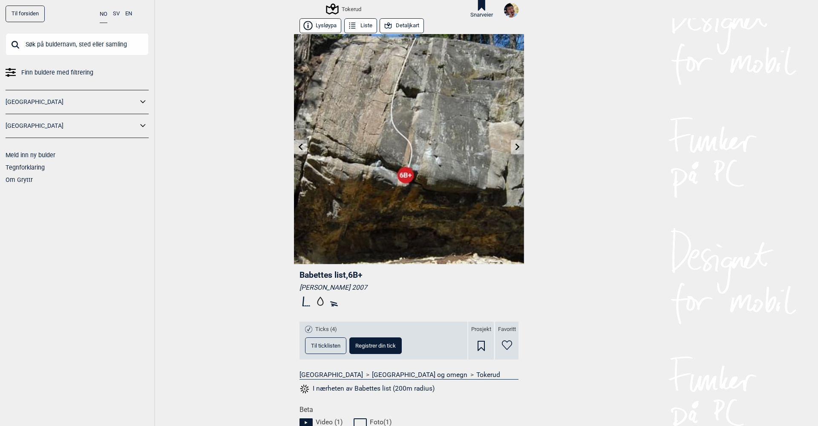
click at [518, 145] on icon at bounding box center [517, 147] width 7 height 7
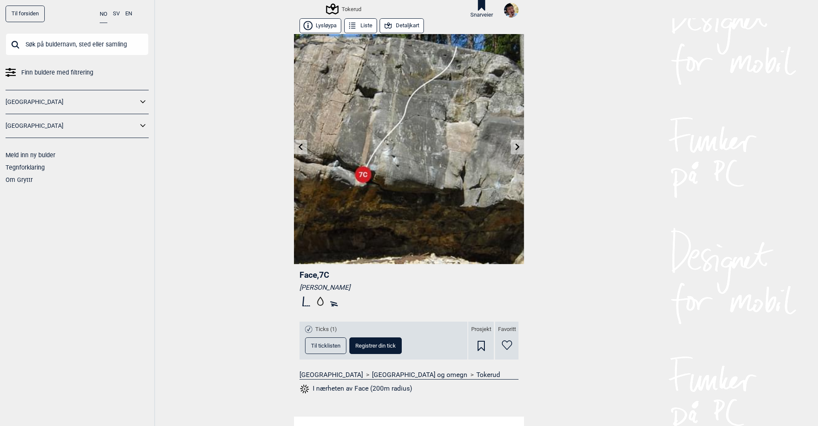
click at [518, 145] on icon at bounding box center [517, 147] width 7 height 7
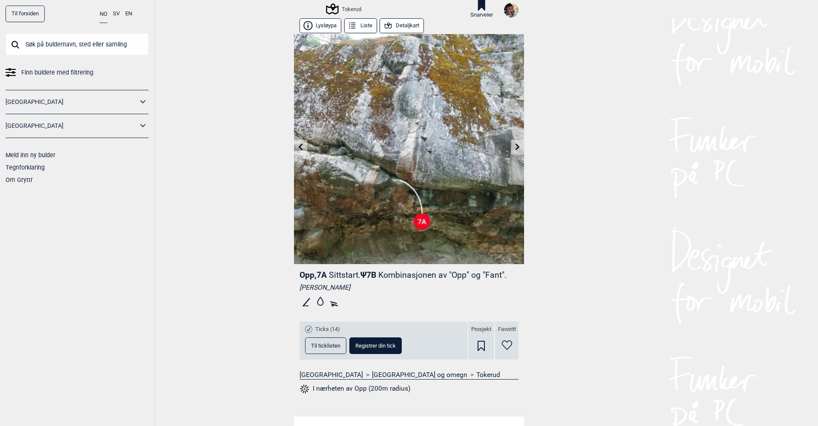
click at [518, 145] on icon at bounding box center [517, 147] width 7 height 7
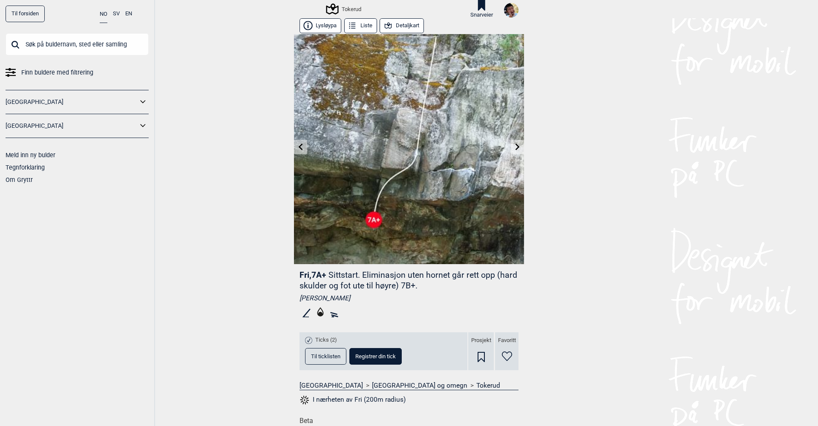
click at [518, 145] on icon at bounding box center [517, 147] width 7 height 7
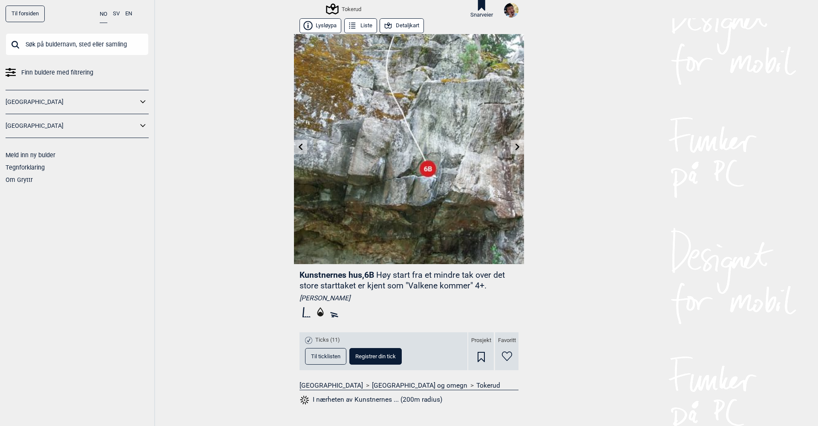
click at [512, 146] on link at bounding box center [517, 147] width 13 height 14
click at [303, 147] on icon at bounding box center [301, 147] width 7 height 7
click at [520, 147] on icon at bounding box center [517, 147] width 7 height 7
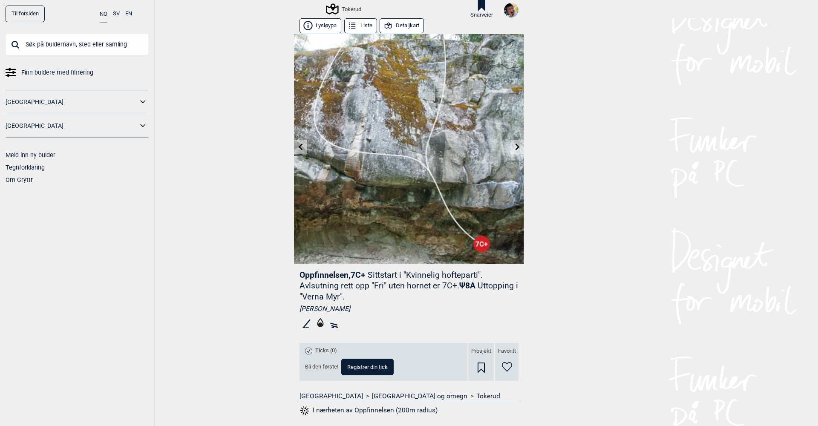
click at [520, 147] on icon at bounding box center [517, 147] width 7 height 7
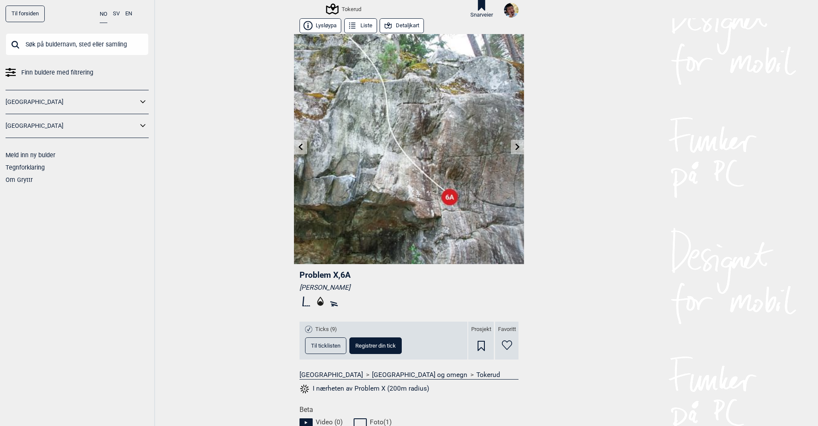
click at [520, 147] on icon at bounding box center [517, 147] width 7 height 7
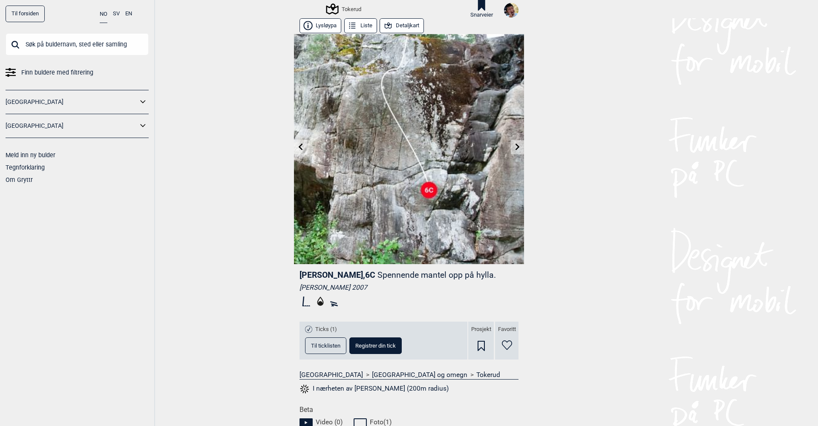
click at [520, 144] on icon at bounding box center [517, 147] width 7 height 7
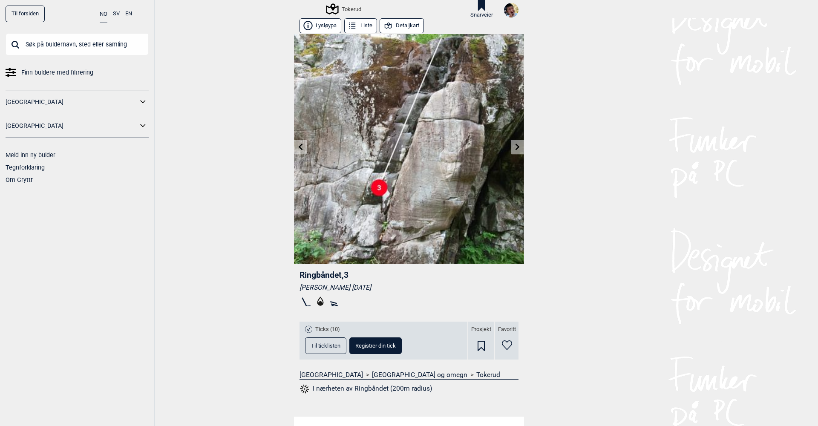
click at [520, 144] on icon at bounding box center [517, 147] width 7 height 7
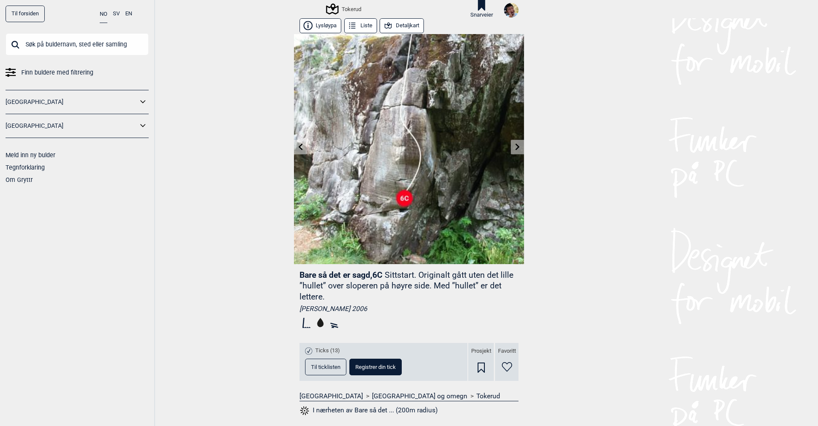
click at [518, 145] on icon at bounding box center [518, 147] width 4 height 7
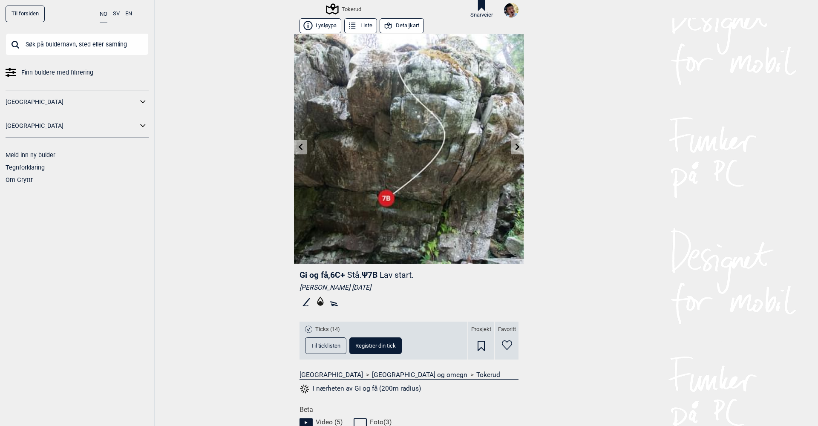
click at [518, 145] on icon at bounding box center [518, 147] width 4 height 7
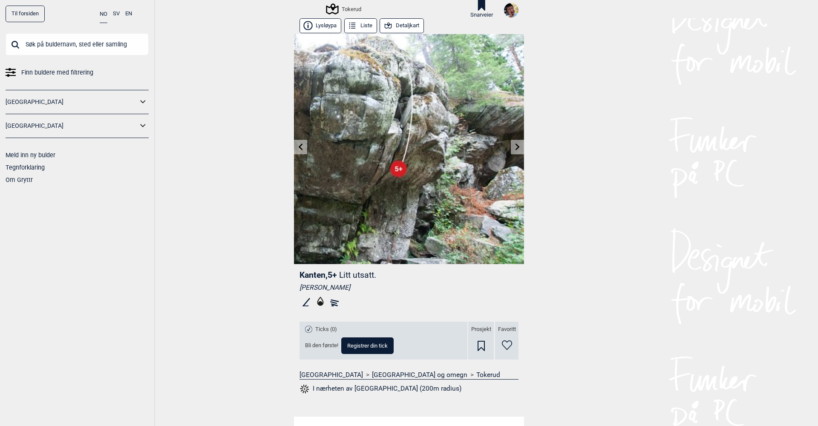
click at [72, 38] on input "text" at bounding box center [77, 44] width 143 height 22
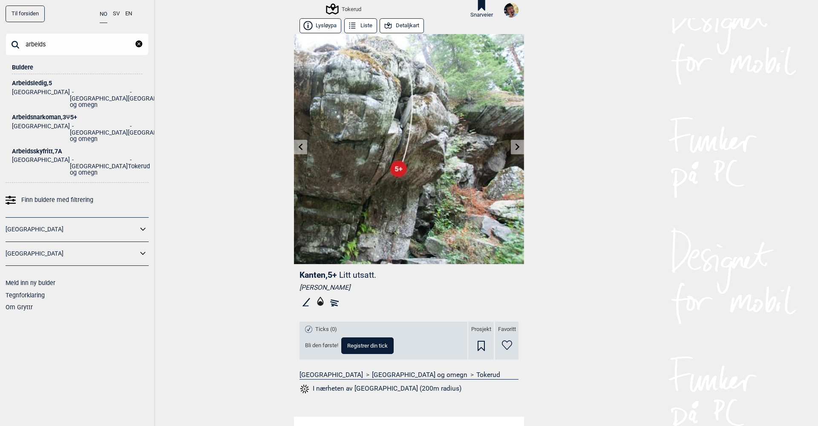
type input "arbeids"
click at [34, 148] on div "Arbeidsskyfritt , 7A" at bounding box center [77, 151] width 130 height 6
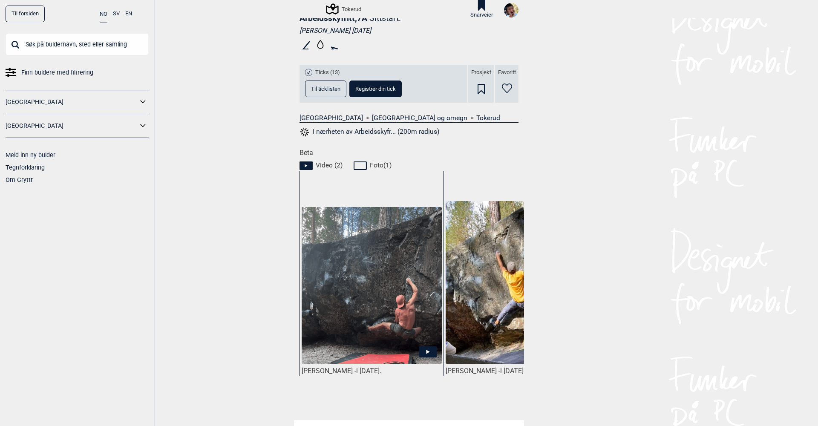
scroll to position [259, 0]
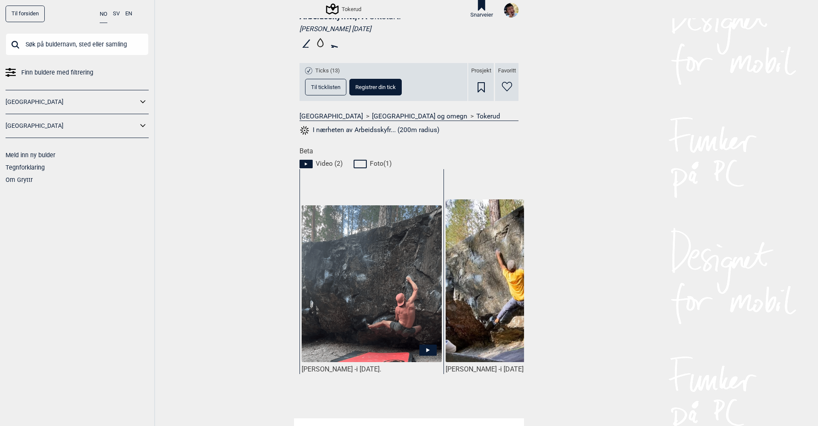
click at [430, 350] on icon at bounding box center [427, 350] width 17 height 11
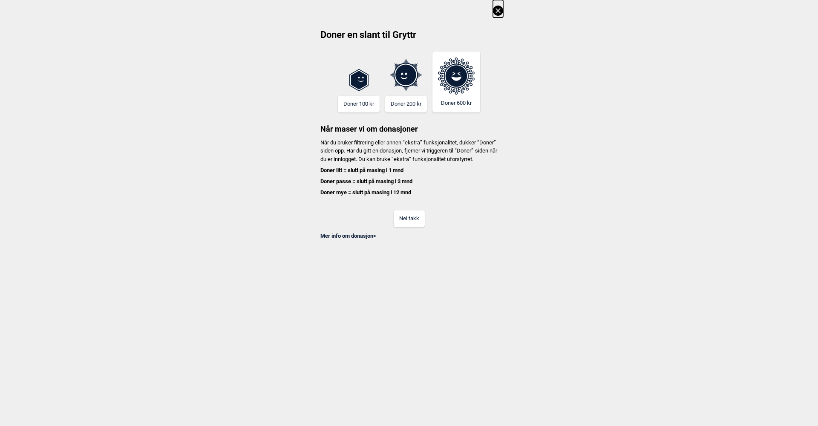
click at [418, 225] on button "Nei takk" at bounding box center [409, 219] width 31 height 17
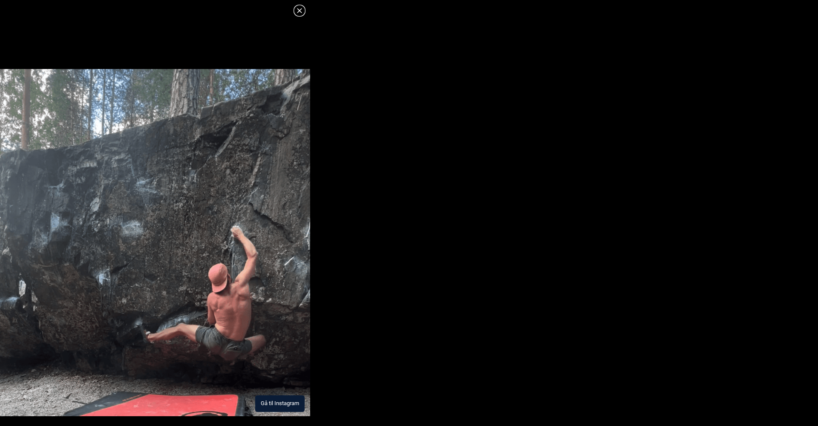
click at [282, 405] on button "Gå til Instagram" at bounding box center [279, 404] width 49 height 17
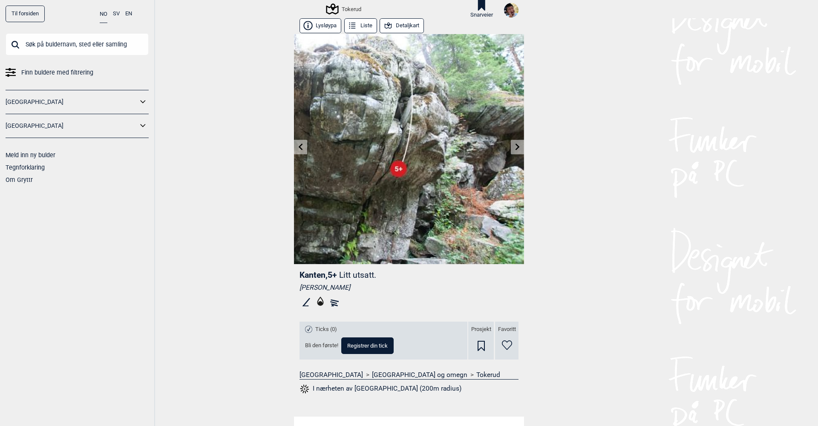
click at [69, 50] on input "text" at bounding box center [77, 44] width 143 height 22
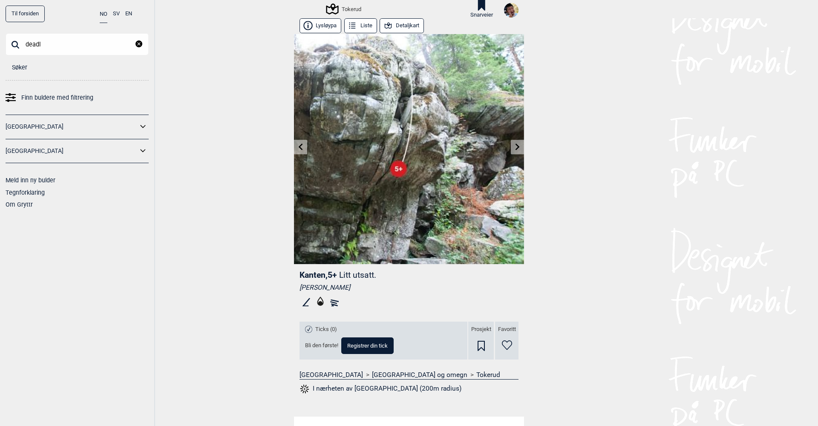
type input "deadly"
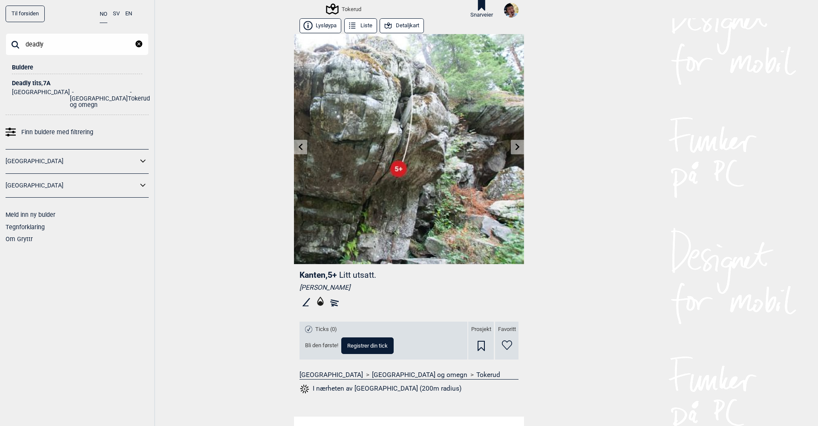
click at [38, 81] on div "Deadly tits , 7A" at bounding box center [77, 83] width 130 height 6
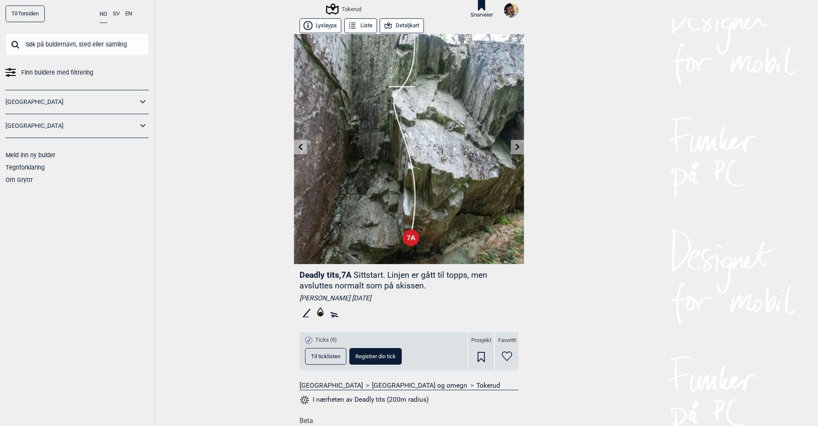
click at [402, 26] on button "Detaljkart" at bounding box center [402, 25] width 44 height 15
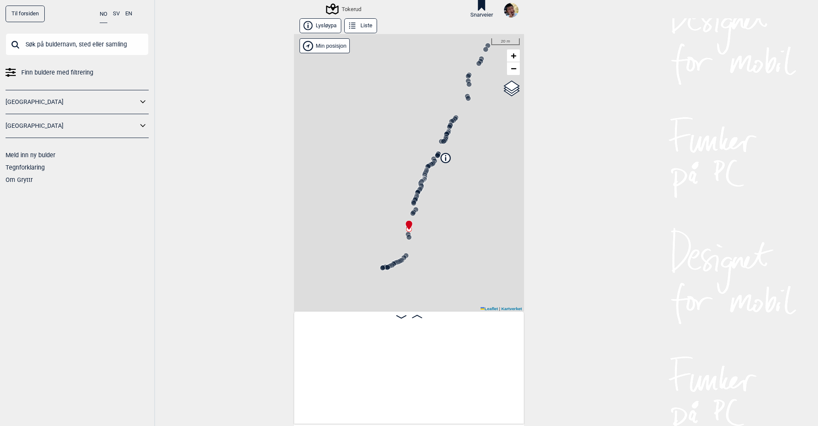
scroll to position [0, 2881]
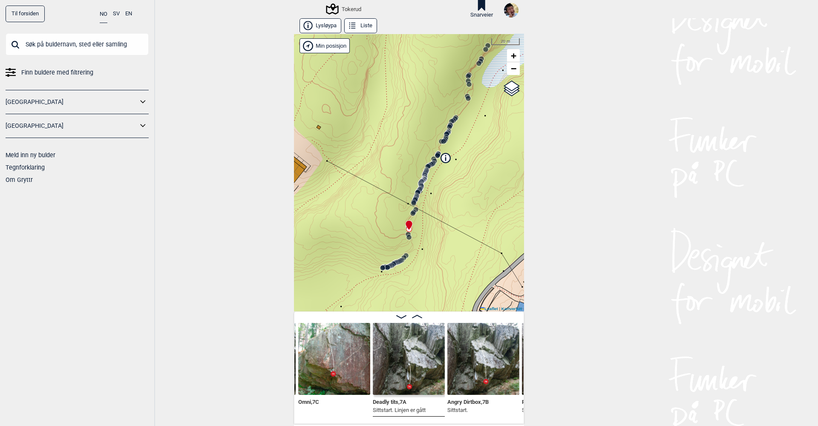
click at [396, 354] on img at bounding box center [409, 359] width 72 height 72
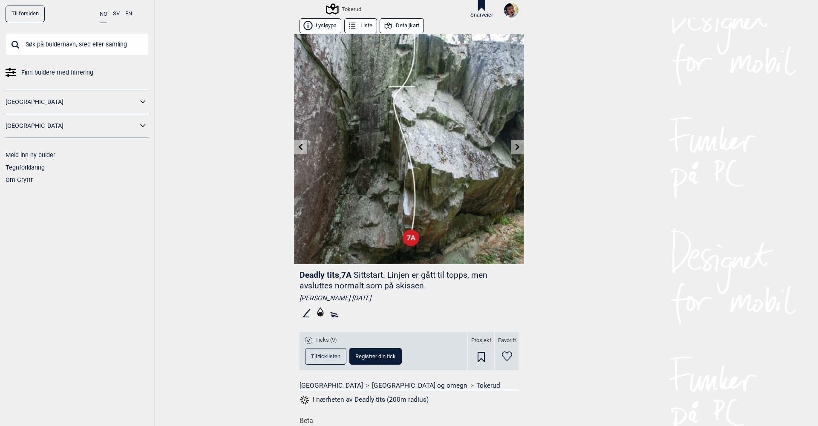
click at [325, 359] on span "Til ticklisten" at bounding box center [325, 357] width 29 height 6
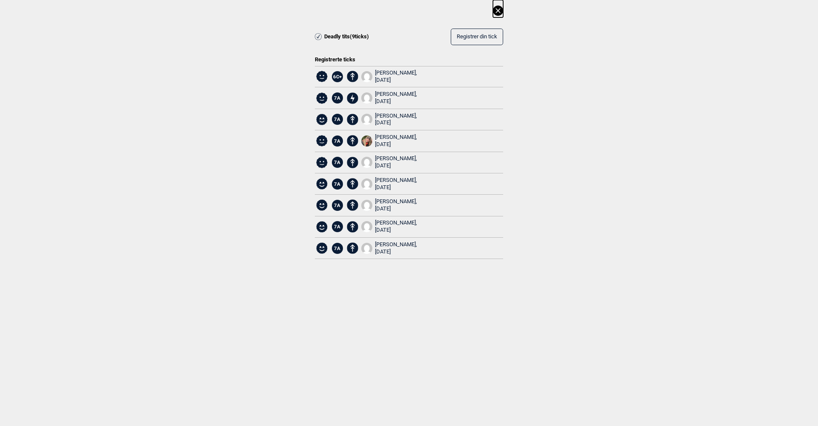
click at [499, 10] on icon at bounding box center [498, 10] width 5 height 5
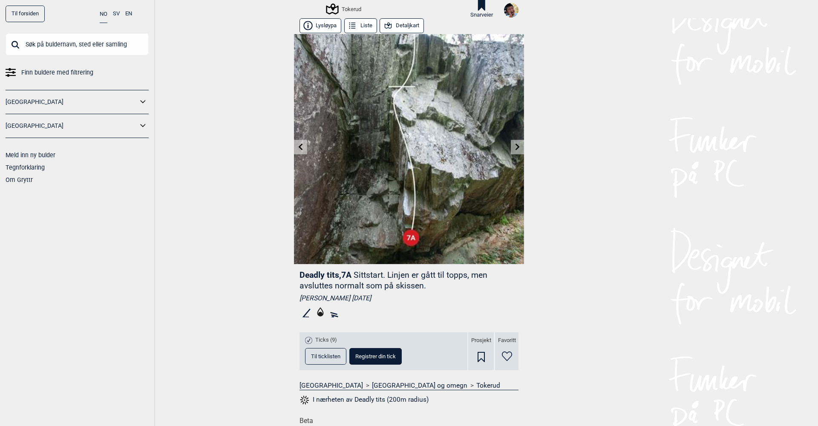
click at [74, 50] on input "text" at bounding box center [77, 44] width 143 height 22
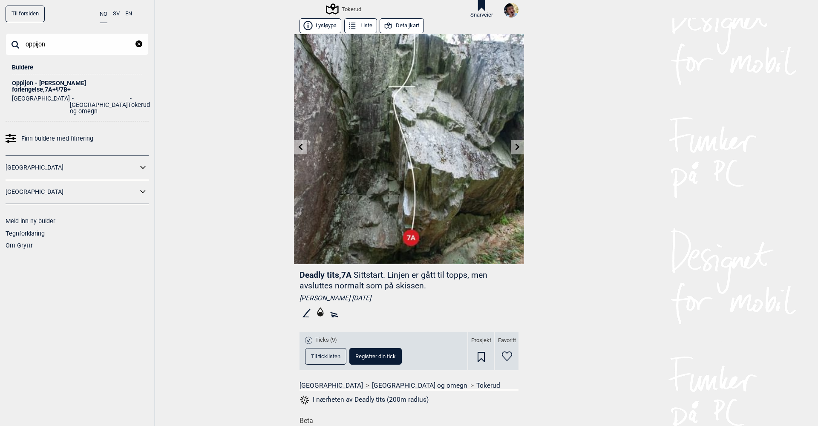
type input "oppijon"
click at [38, 82] on div "Oppijon - Fredriksen forlengelse , 7A+ Ψ 7B+" at bounding box center [77, 86] width 130 height 13
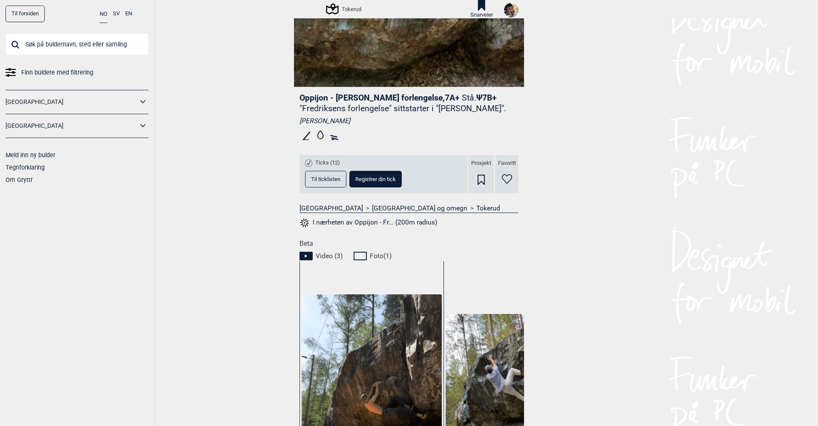
scroll to position [139, 0]
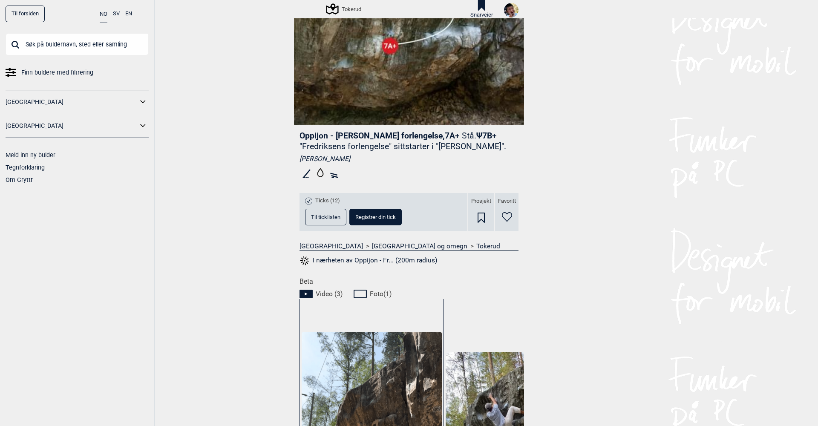
click at [324, 211] on button "Til ticklisten" at bounding box center [325, 217] width 41 height 17
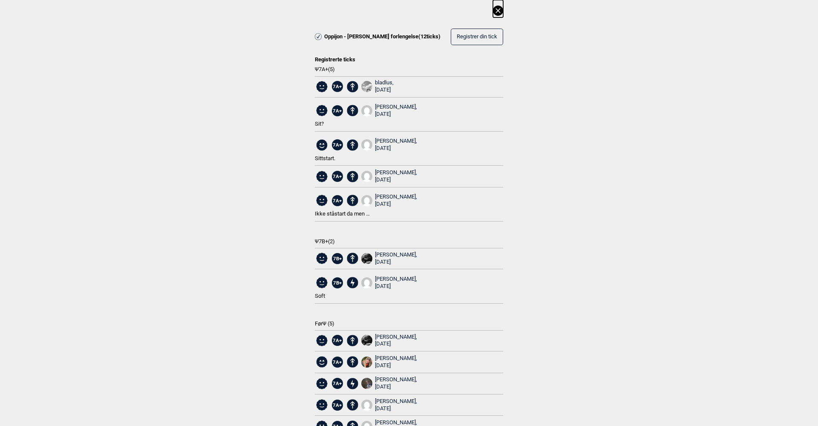
click at [499, 13] on icon at bounding box center [498, 11] width 10 height 10
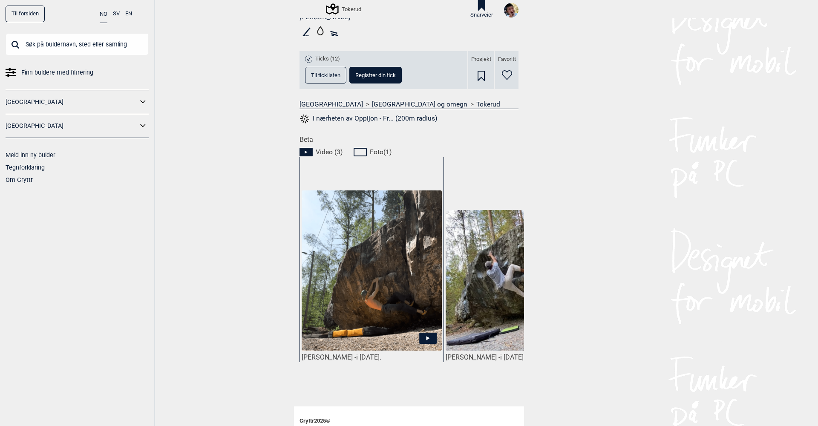
scroll to position [323, 0]
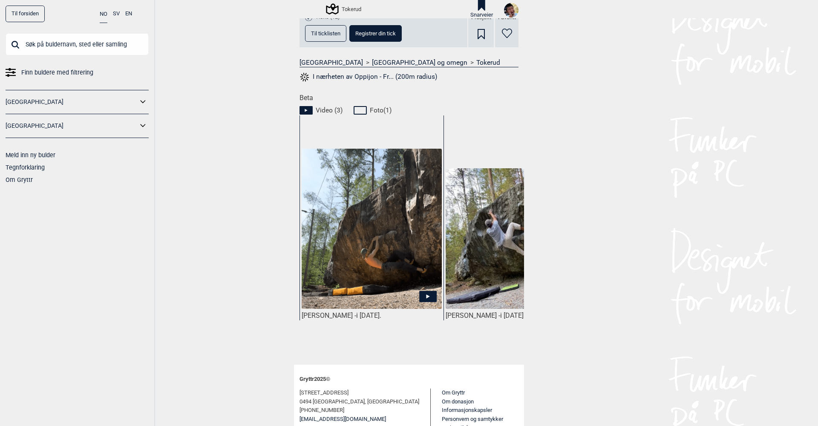
click at [424, 295] on icon at bounding box center [427, 296] width 17 height 11
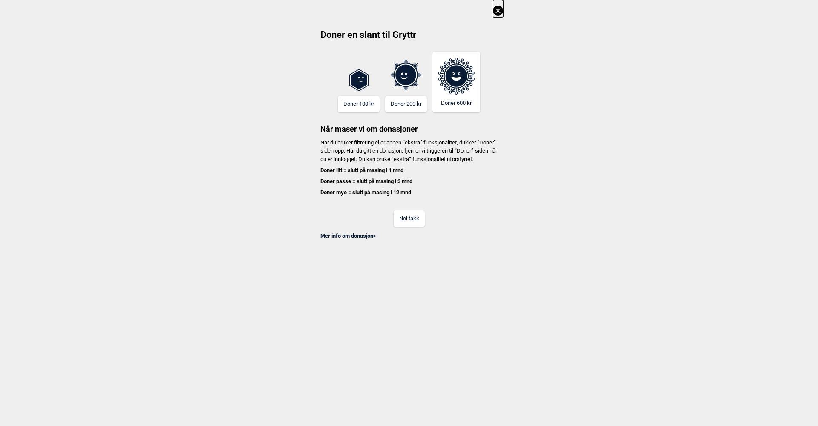
click at [414, 227] on button "Nei takk" at bounding box center [409, 219] width 31 height 17
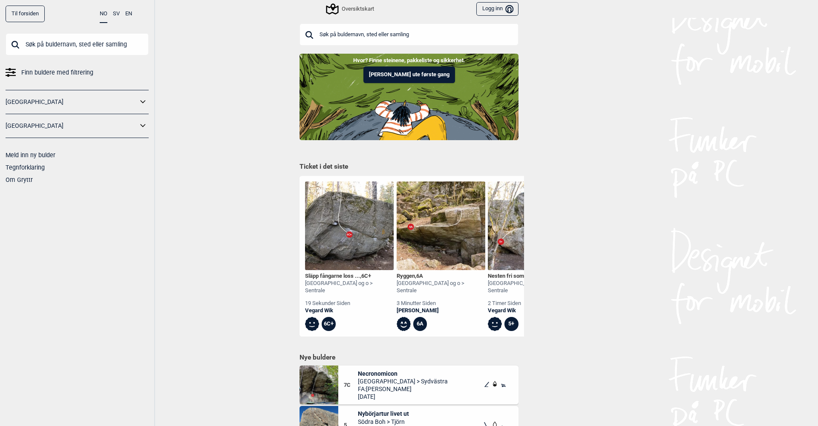
click at [356, 34] on input "text" at bounding box center [409, 34] width 219 height 22
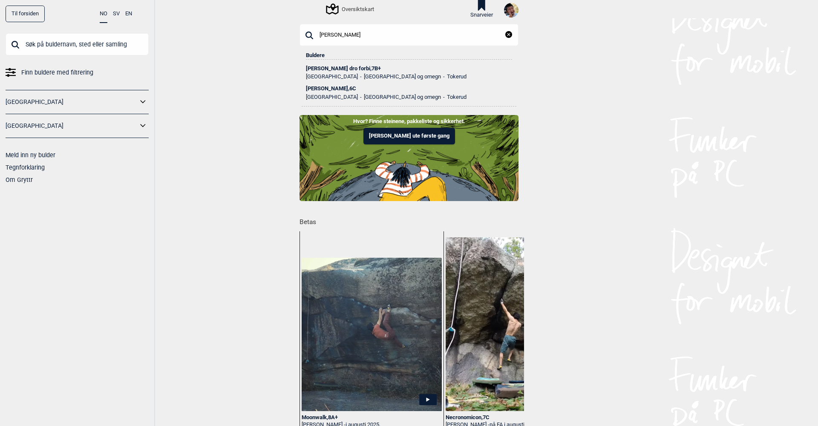
type input "klaus"
click at [320, 87] on div "Klaus Ull , 6C" at bounding box center [409, 89] width 206 height 6
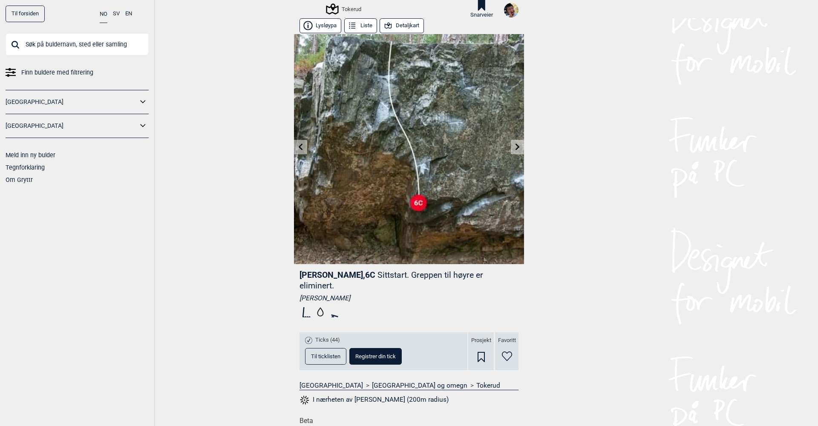
click at [515, 146] on icon at bounding box center [517, 147] width 7 height 7
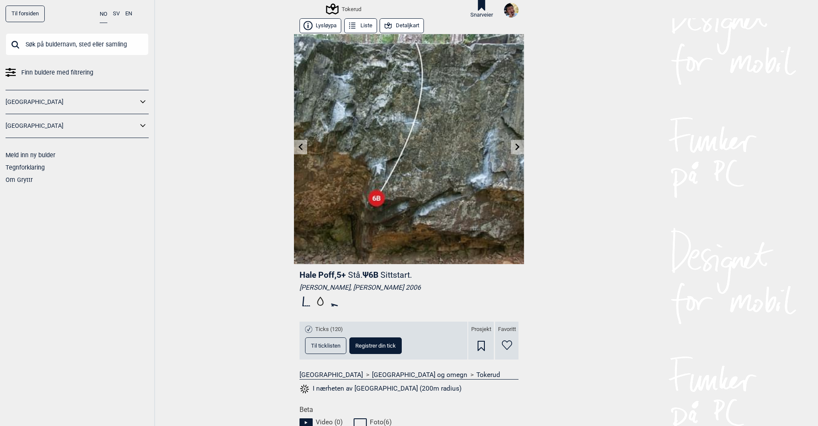
click at [515, 146] on icon at bounding box center [517, 147] width 7 height 7
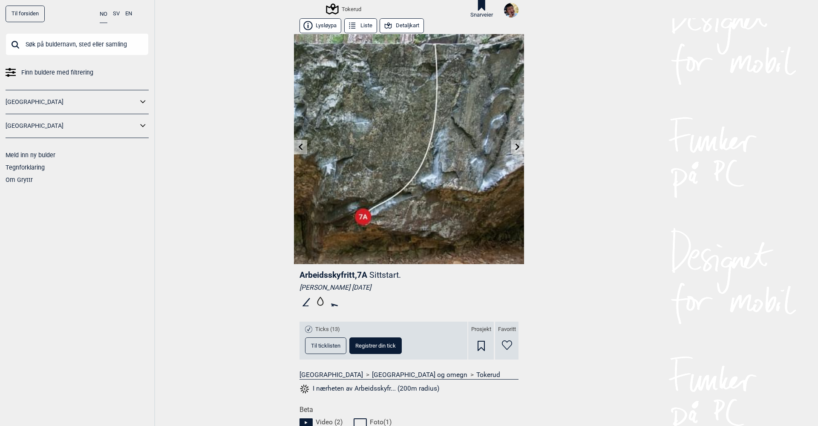
click at [300, 147] on icon at bounding box center [301, 147] width 4 height 7
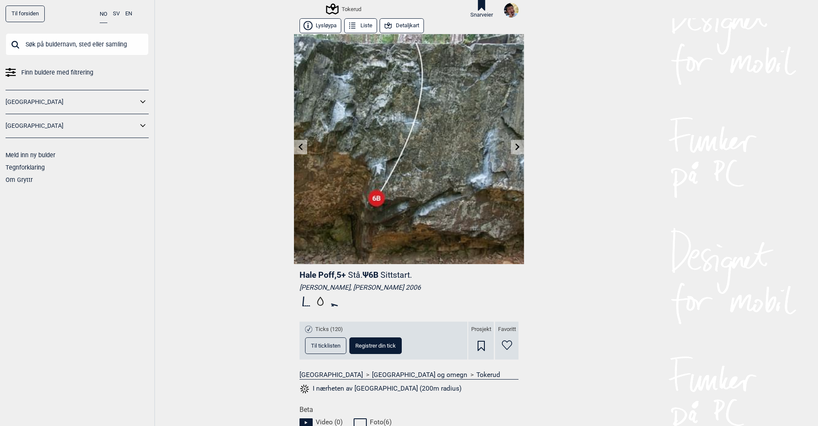
click at [300, 147] on icon at bounding box center [301, 147] width 4 height 7
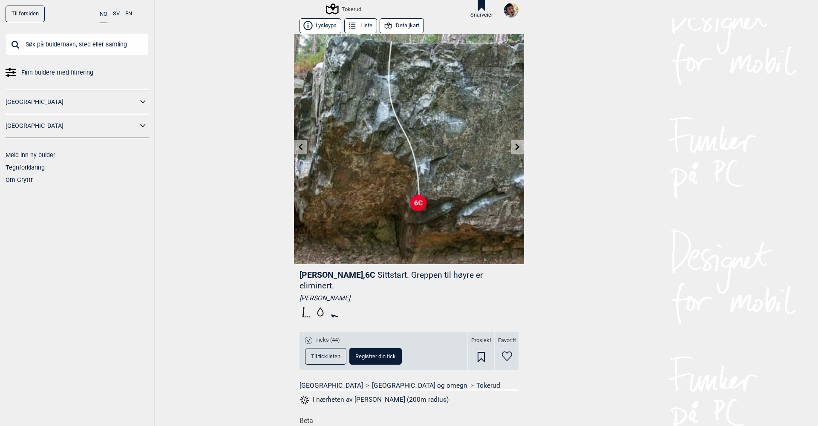
click at [61, 48] on input "text" at bounding box center [77, 44] width 143 height 22
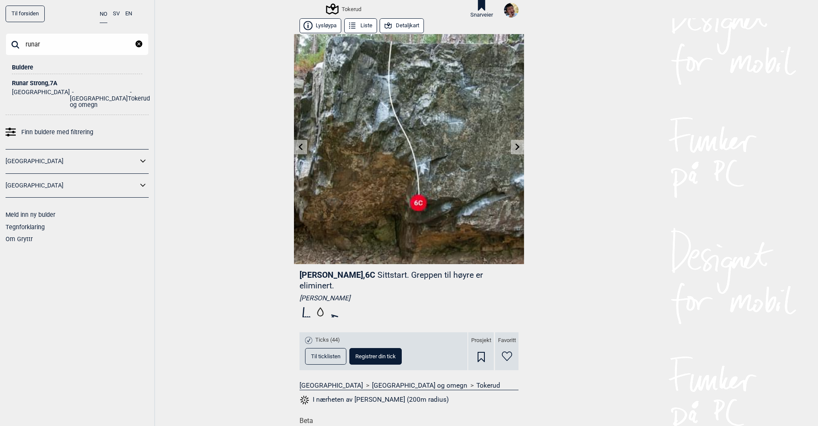
type input "runar"
click at [38, 80] on div "Runar Strong , 7A" at bounding box center [77, 83] width 130 height 6
